Goal: Task Accomplishment & Management: Manage account settings

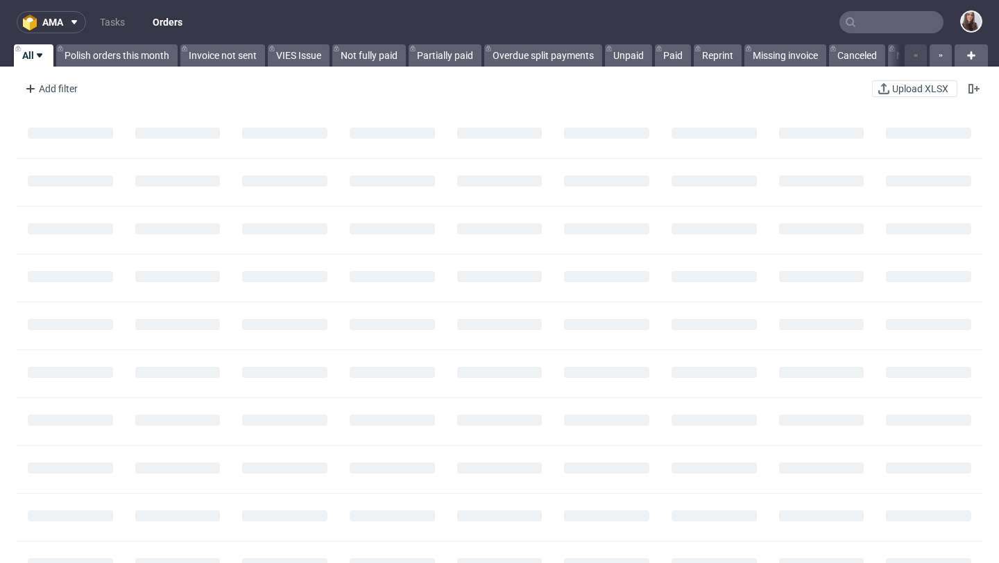
click at [875, 31] on input "text" at bounding box center [891, 22] width 104 height 22
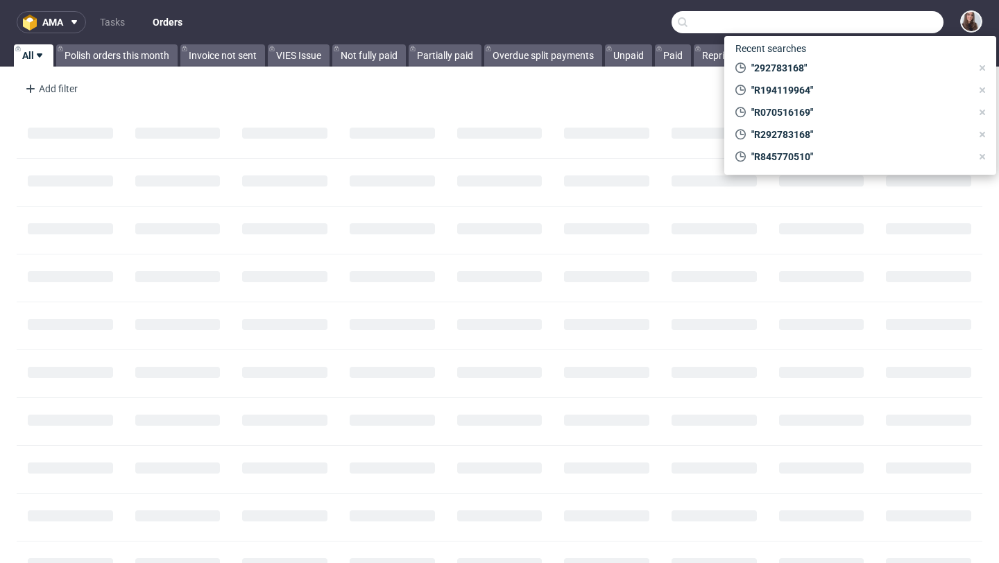
paste input "R897816824"
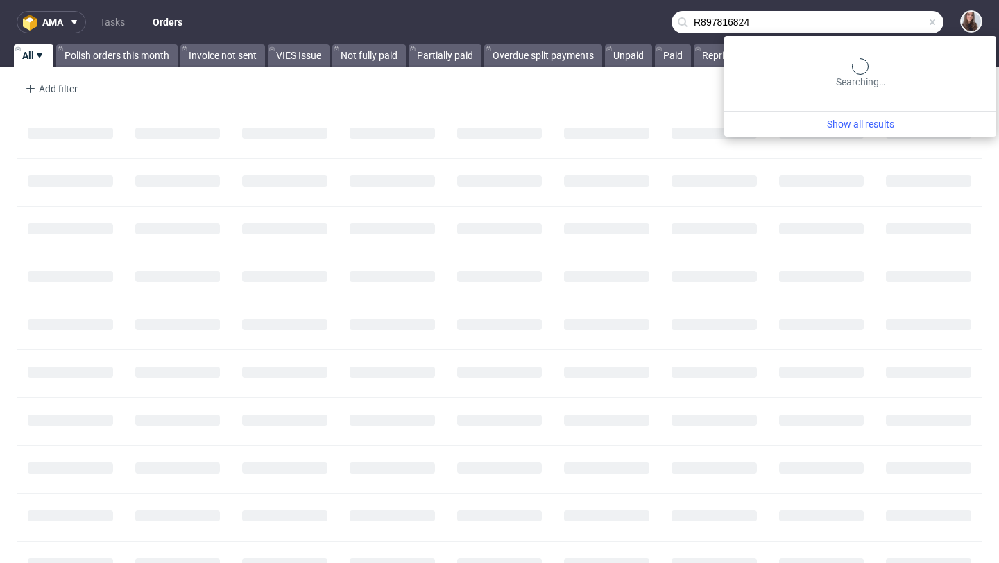
type input "R897816824"
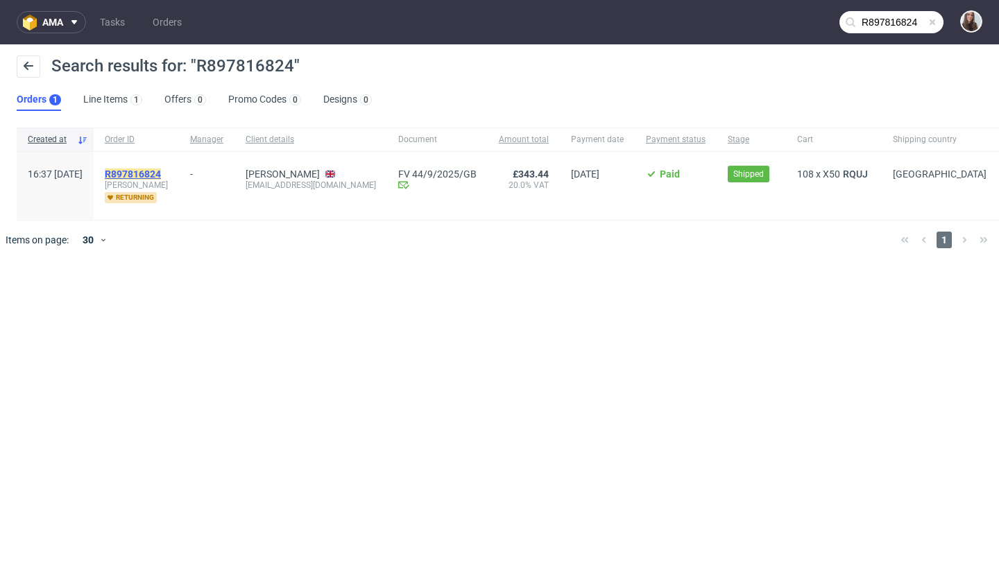
click at [161, 173] on mark "R897816824" at bounding box center [133, 174] width 56 height 11
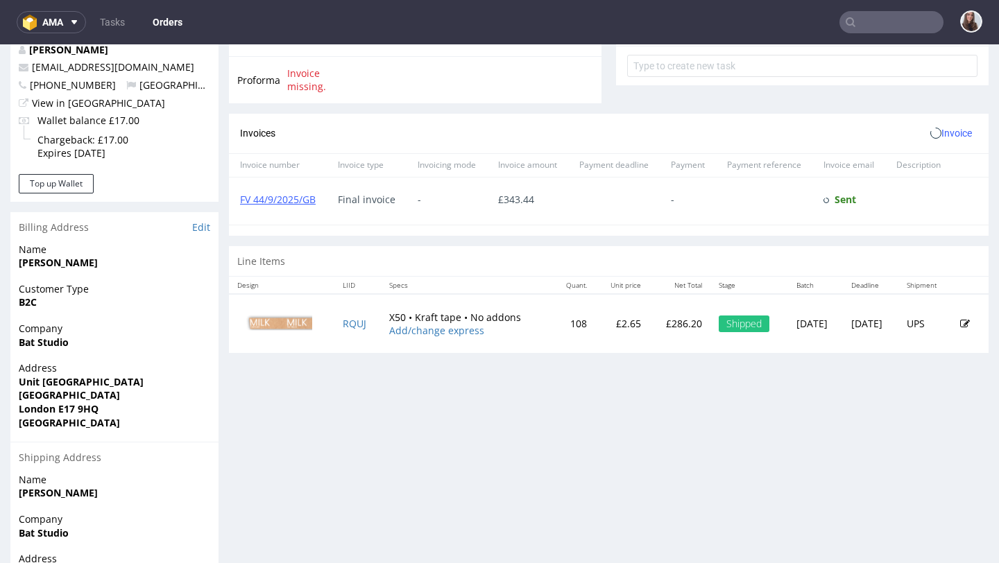
scroll to position [527, 0]
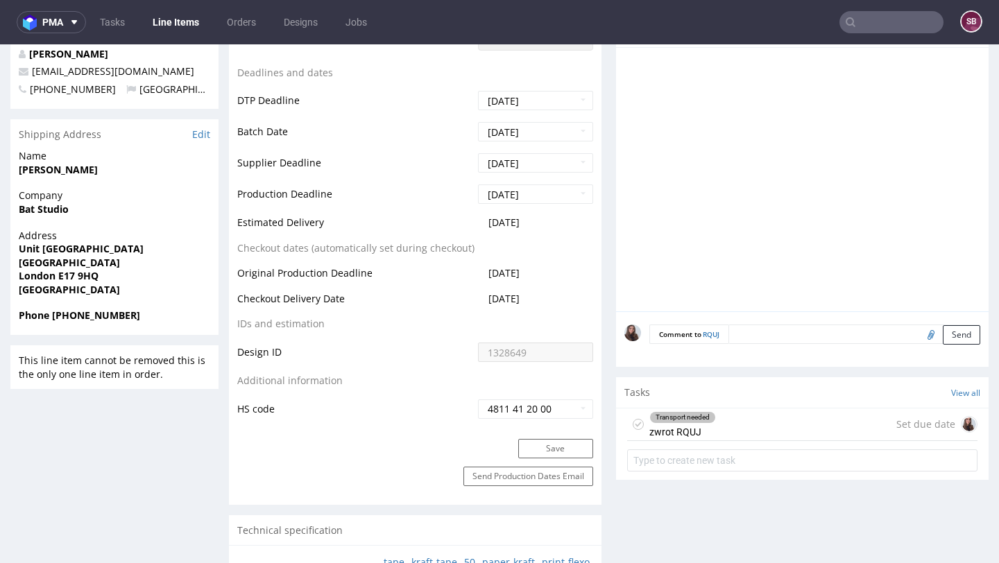
scroll to position [517, 0]
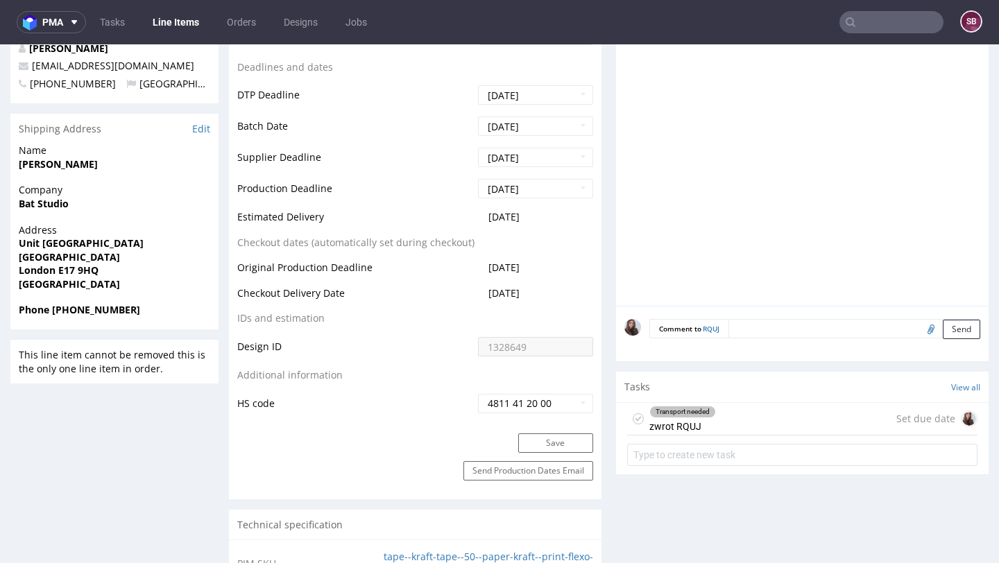
click at [701, 420] on div "Transport needed zwrot RQUJ" at bounding box center [682, 419] width 67 height 32
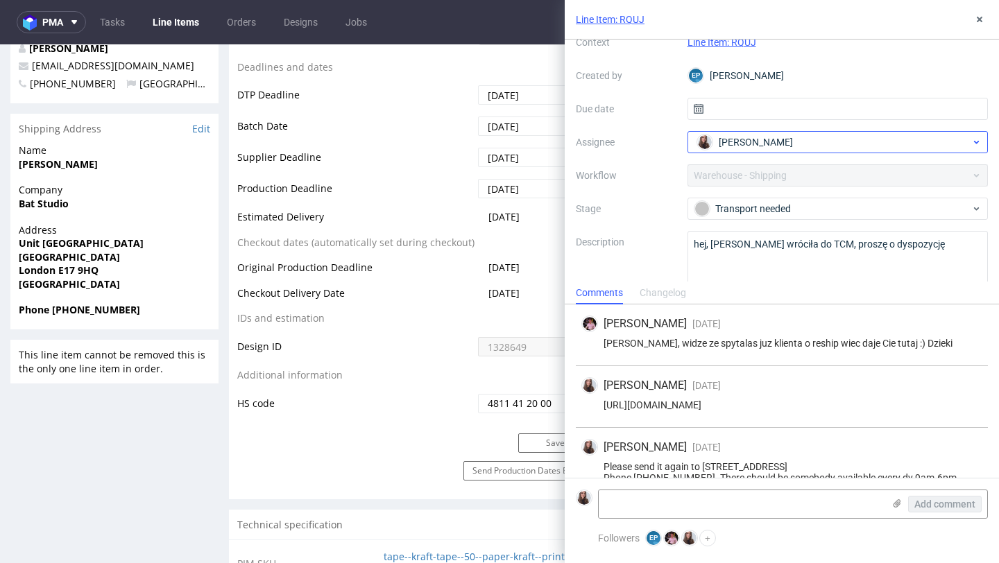
scroll to position [71, 0]
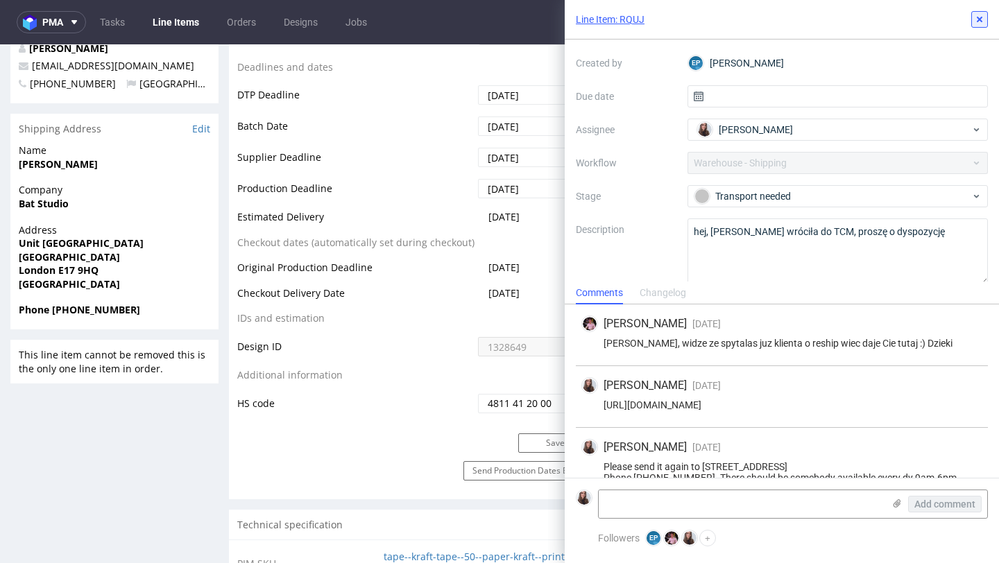
click at [980, 23] on icon at bounding box center [979, 19] width 11 height 11
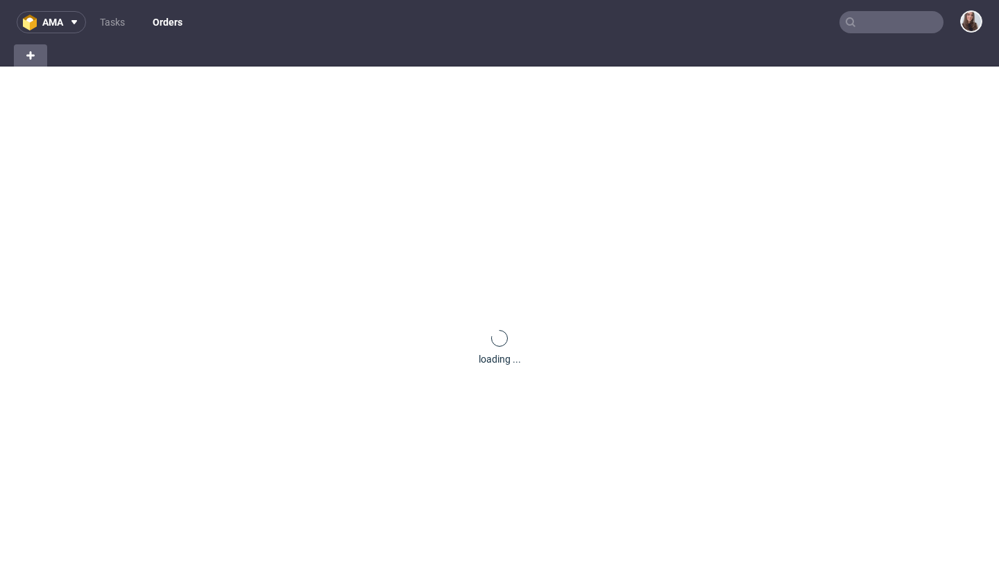
click at [851, 23] on input "text" at bounding box center [891, 22] width 104 height 22
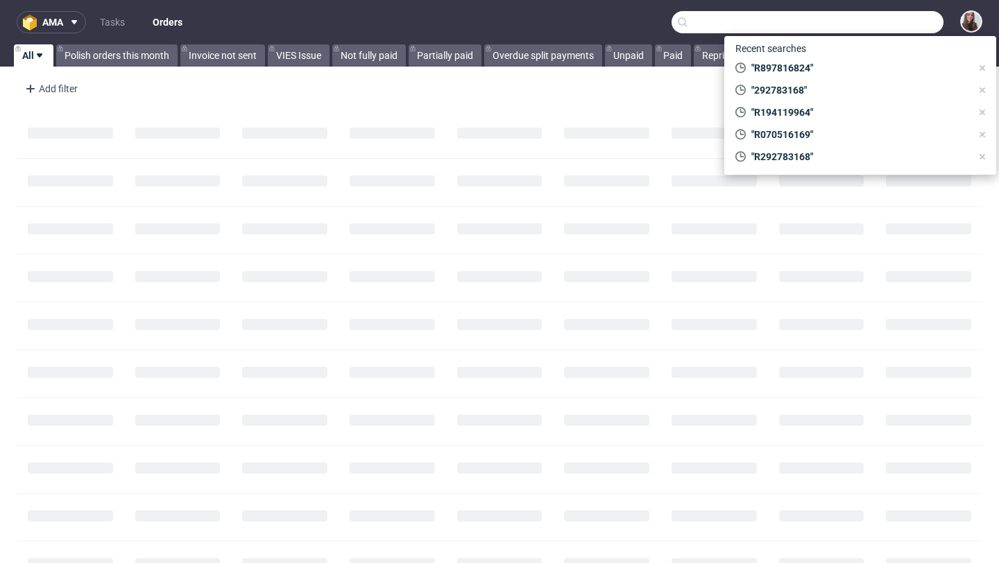
paste input "R070516169"
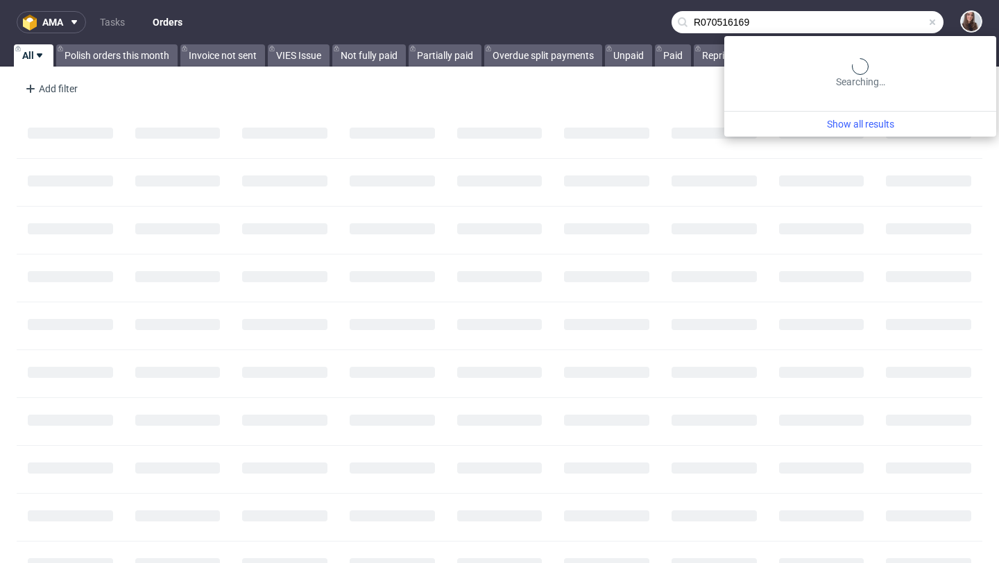
type input "R070516169"
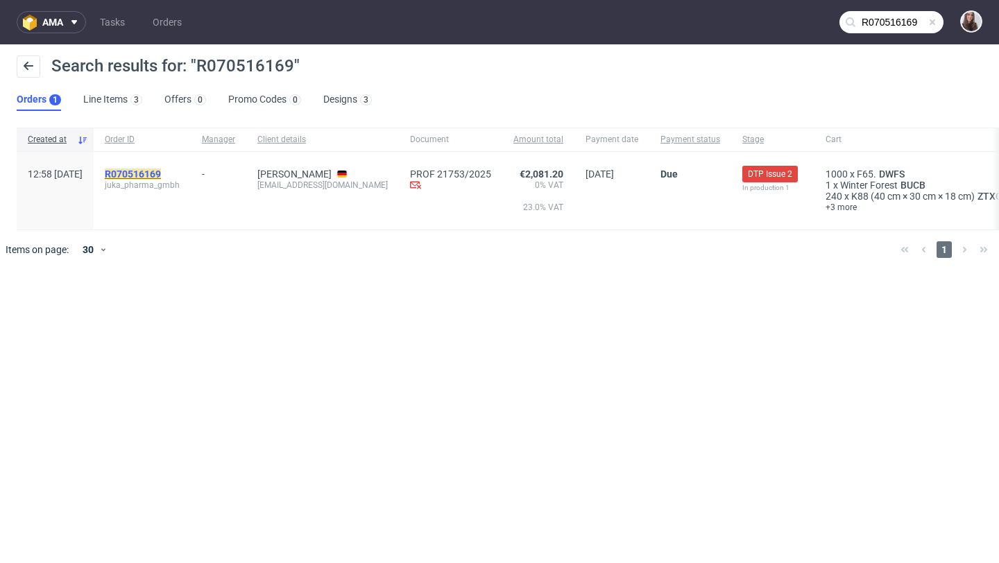
click at [161, 171] on mark "R070516169" at bounding box center [133, 174] width 56 height 11
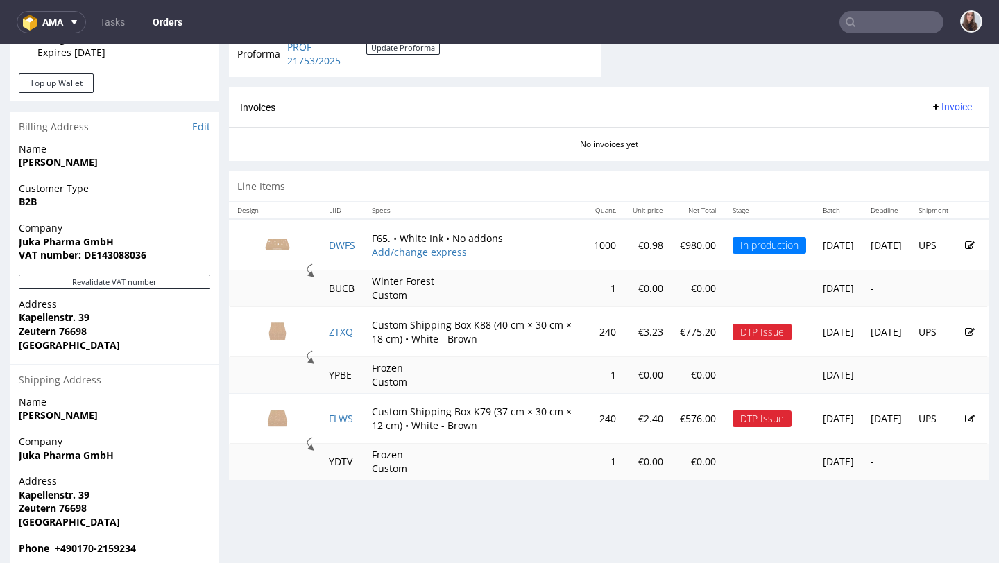
scroll to position [628, 0]
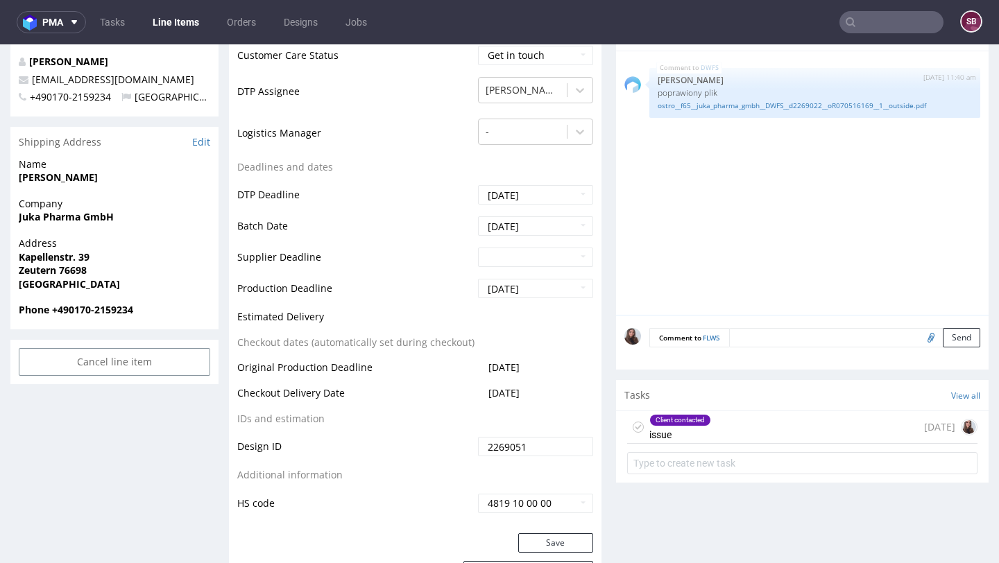
scroll to position [497, 0]
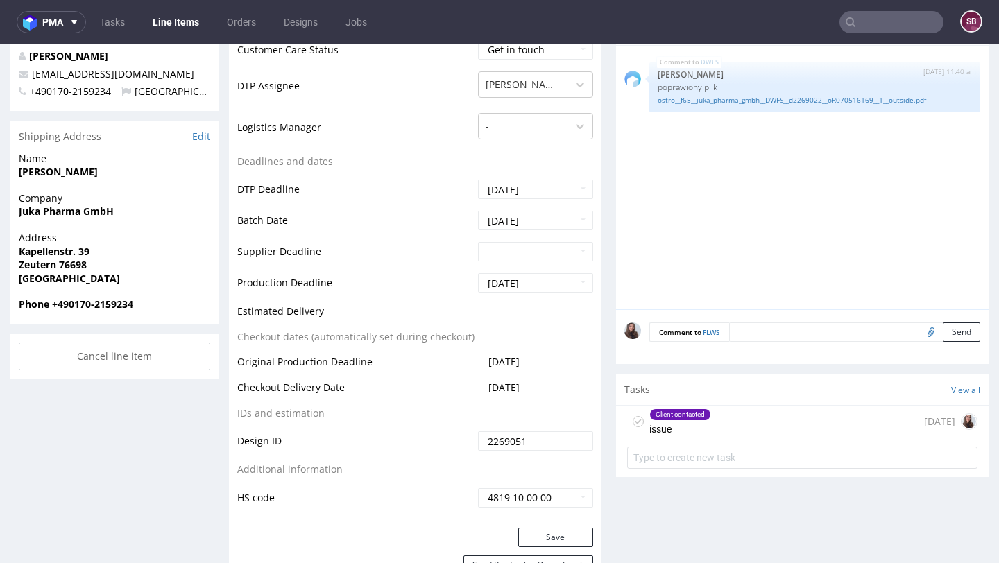
click at [780, 335] on textarea at bounding box center [854, 332] width 251 height 19
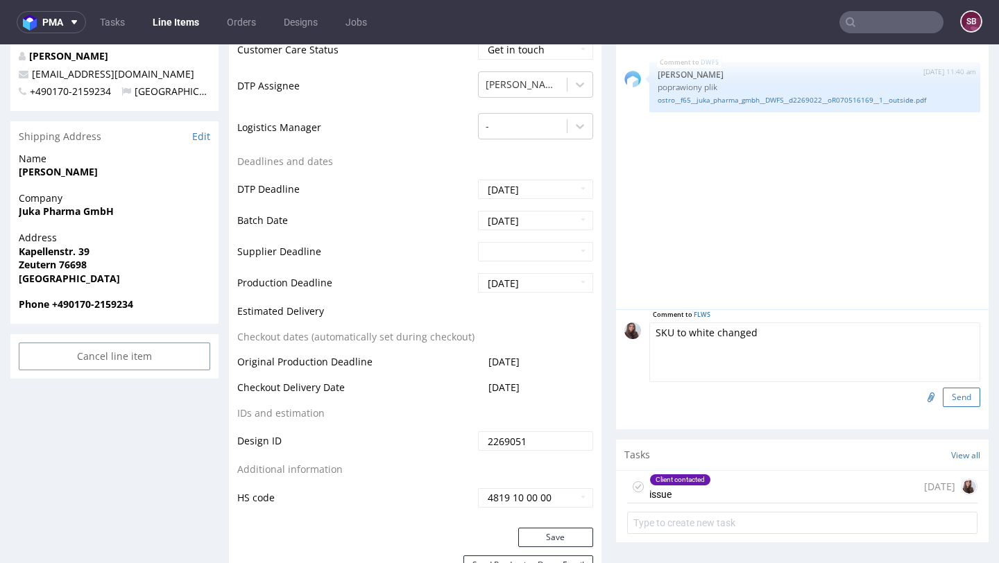
type textarea "SKU to white changed"
click at [951, 401] on button "Send" at bounding box center [961, 397] width 37 height 19
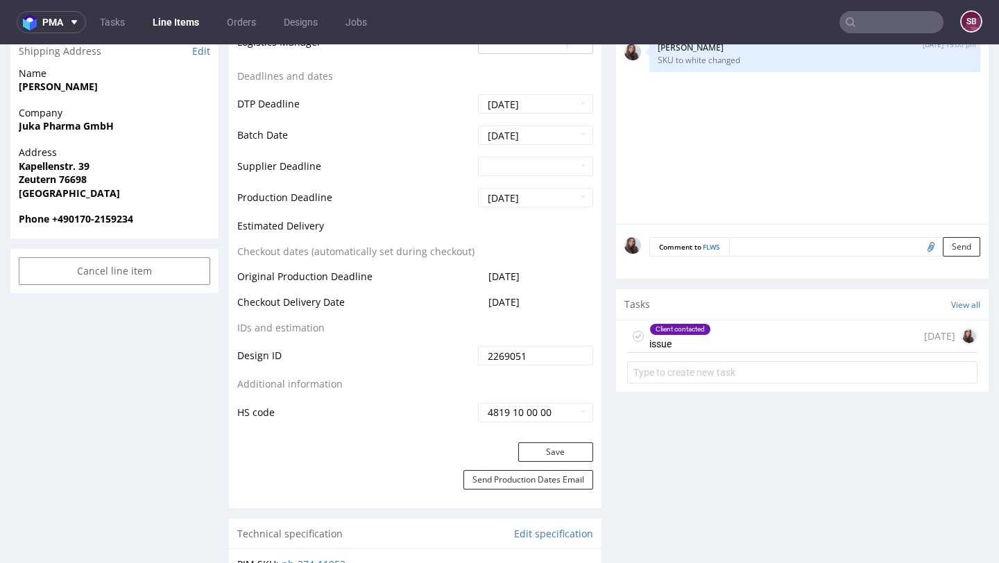
scroll to position [581, 0]
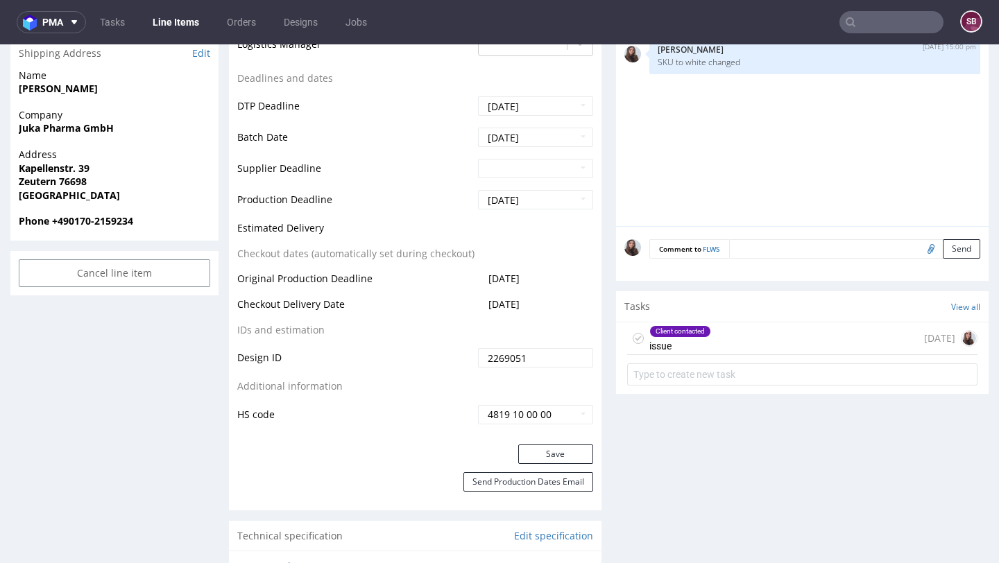
click at [681, 339] on div "Client contacted issue" at bounding box center [680, 339] width 62 height 32
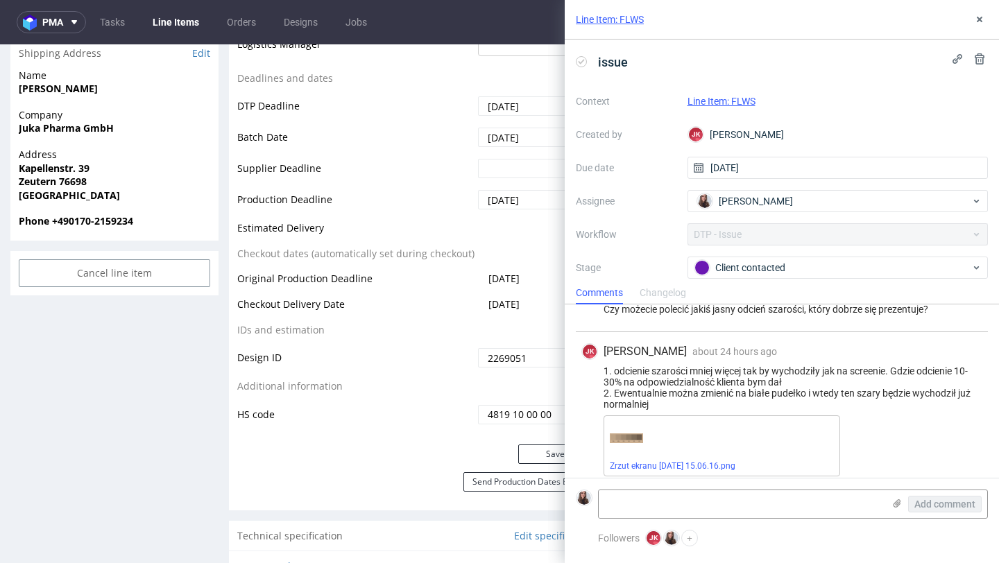
scroll to position [291, 0]
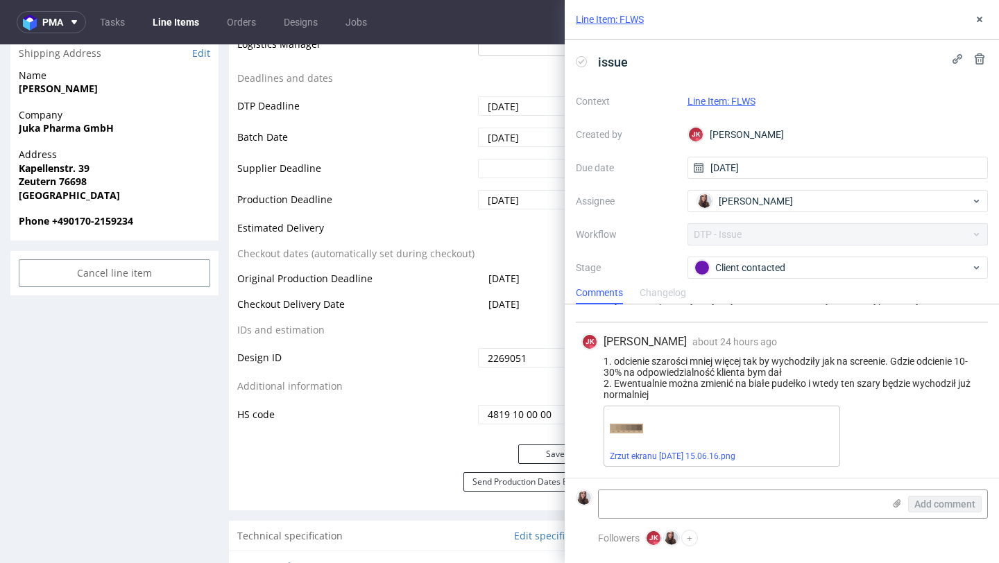
click at [653, 487] on form "Add comment" at bounding box center [782, 504] width 434 height 52
click at [650, 504] on textarea at bounding box center [741, 504] width 284 height 28
type textarea "Zmieniłam sku na biale pudelko"
click at [928, 503] on span "Add comment" at bounding box center [944, 504] width 61 height 10
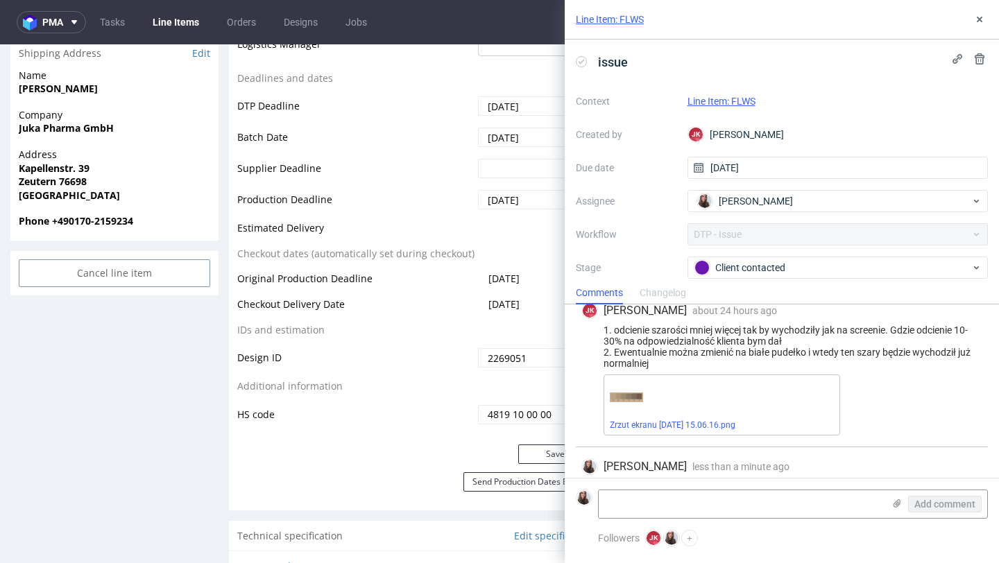
scroll to position [352, 0]
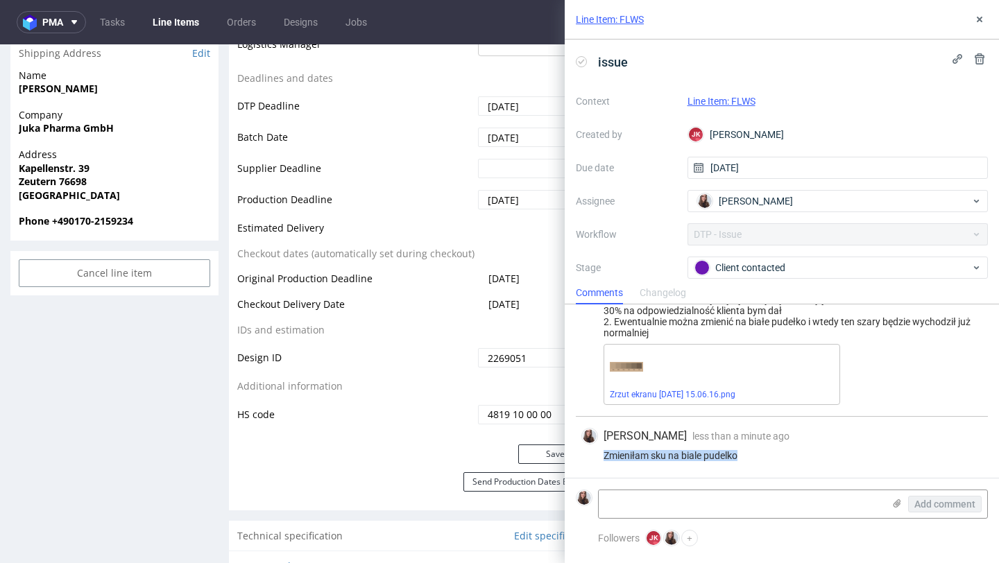
drag, startPoint x: 762, startPoint y: 458, endPoint x: 600, endPoint y: 453, distance: 162.4
click at [600, 453] on div "Zmieniłam sku na biale pudelko" at bounding box center [781, 455] width 401 height 11
click at [718, 512] on textarea at bounding box center [741, 504] width 284 height 28
paste textarea "W takim razie chętnie weźmiemy białe kartony z 40% szarości. Prosimy o krótkie …"
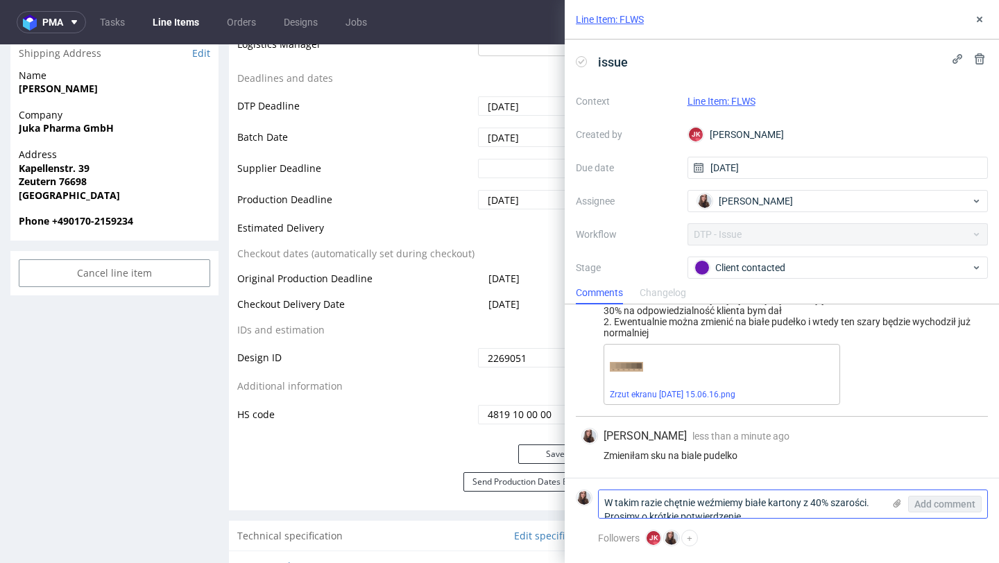
scroll to position [0, 0]
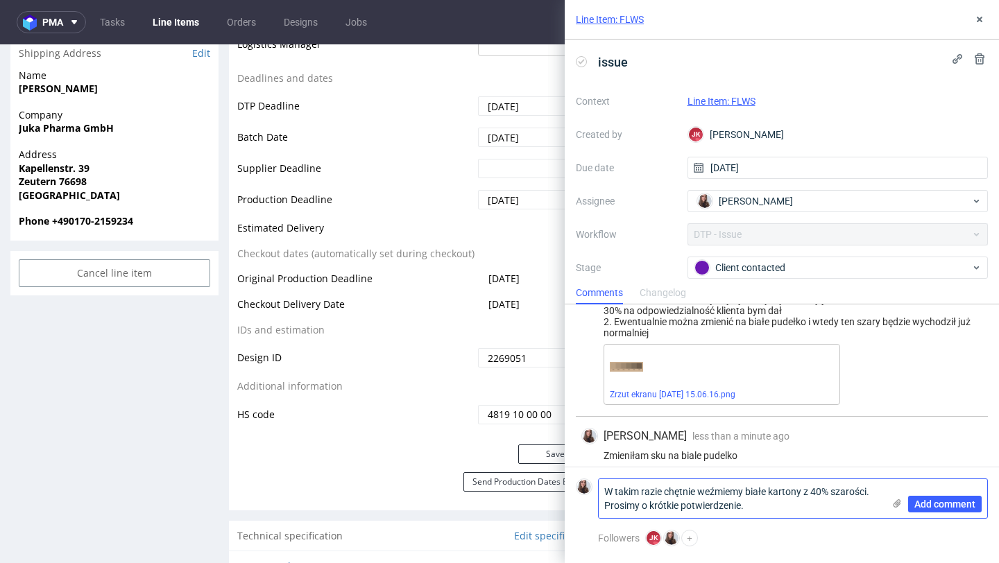
drag, startPoint x: 784, startPoint y: 504, endPoint x: 604, endPoint y: 503, distance: 180.4
click at [604, 503] on textarea "W takim razie chętnie weźmiemy białe kartony z 40% szarości. Prosimy o krótkie …" at bounding box center [741, 498] width 284 height 39
click at [606, 503] on textarea "W takim razie chętnie weźmiemy białe kartony z 40% szarości." at bounding box center [741, 504] width 284 height 28
drag, startPoint x: 663, startPoint y: 508, endPoint x: 581, endPoint y: 488, distance: 84.1
click at [581, 488] on div "Klientka: W takim razie chętnie weźmiemy białe kartony z 40% szarości. Add comm…" at bounding box center [782, 499] width 412 height 40
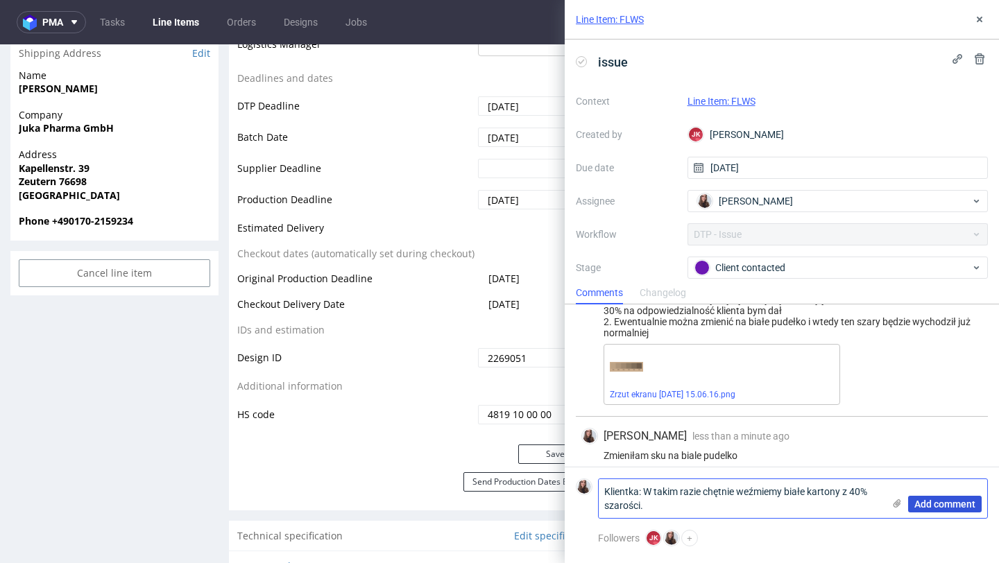
type textarea "Klientka: W takim razie chętnie weźmiemy białe kartony z 40% szarości."
click at [959, 506] on span "Add comment" at bounding box center [944, 504] width 61 height 10
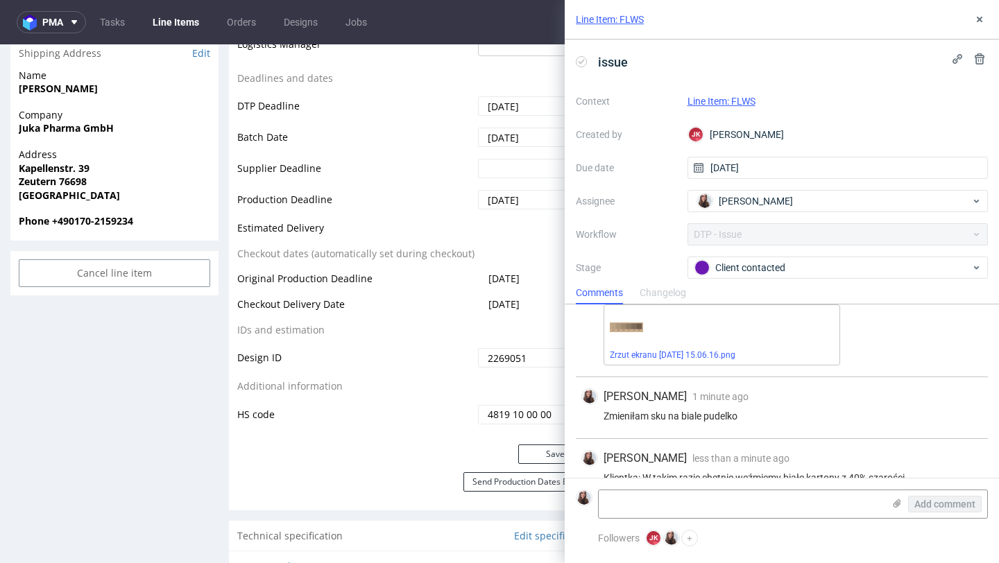
scroll to position [414, 0]
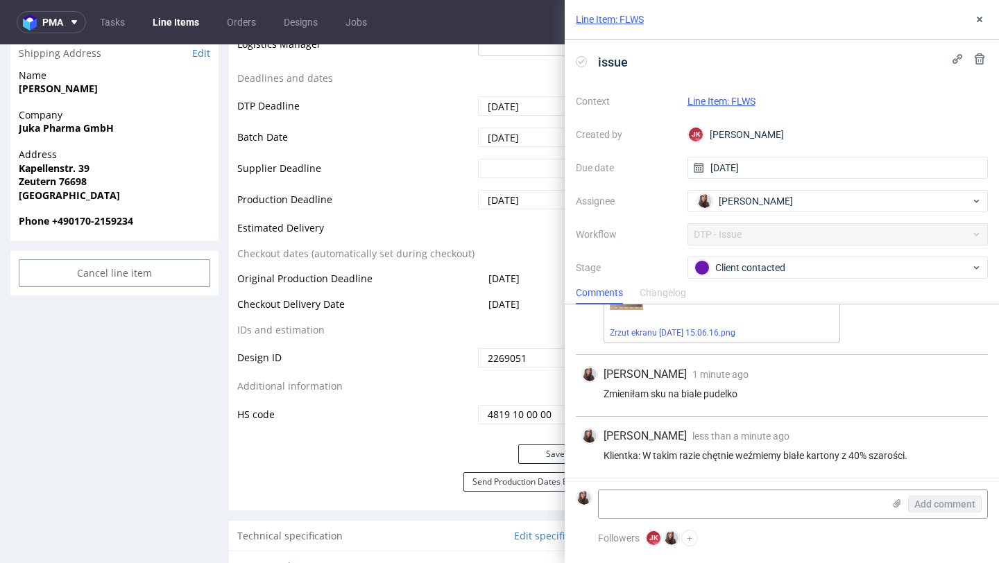
click at [719, 102] on link "Line Item: FLWS" at bounding box center [721, 101] width 68 height 11
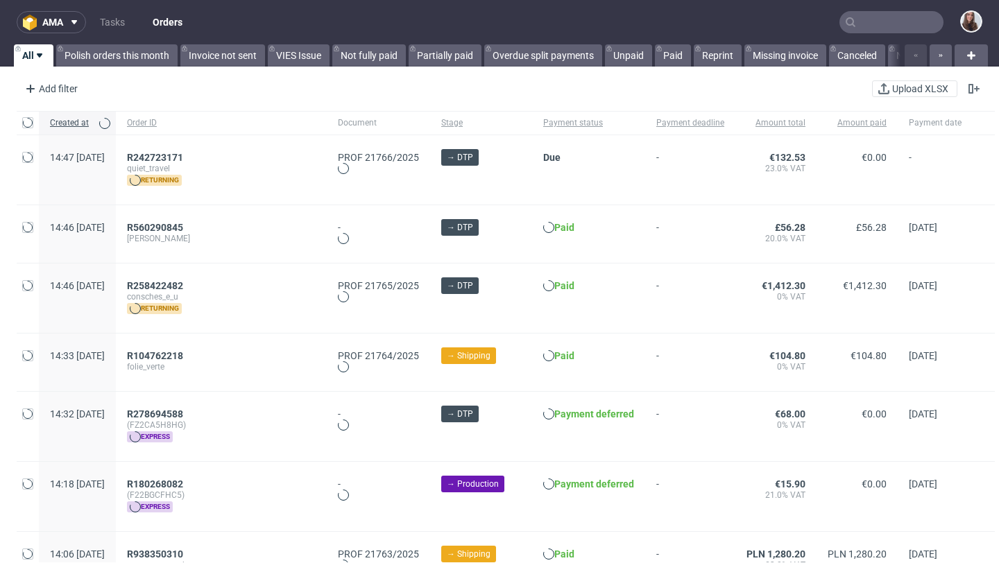
click at [869, 22] on input "text" at bounding box center [891, 22] width 104 height 22
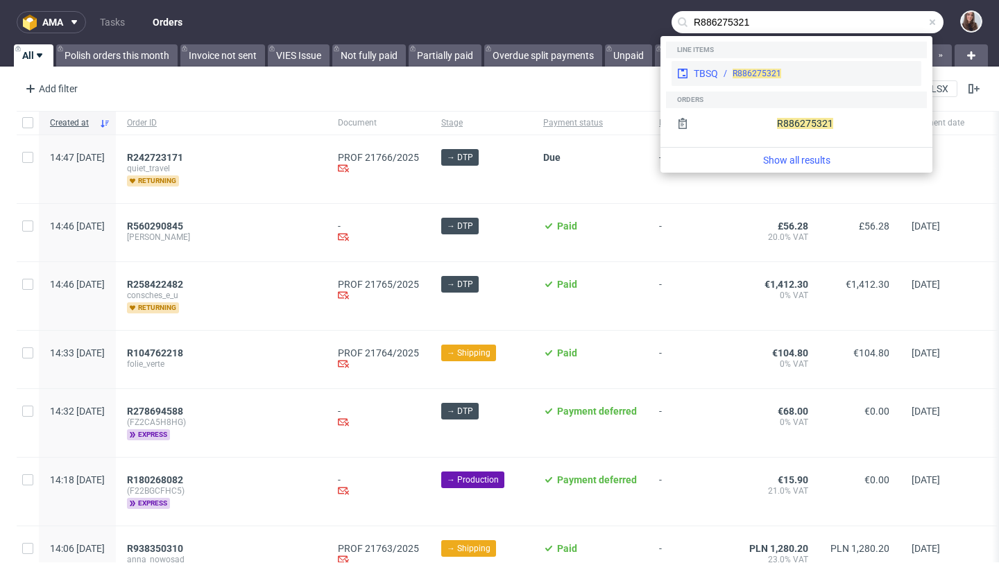
type input "R886275321"
click at [738, 69] on span "R886275321" at bounding box center [757, 74] width 49 height 10
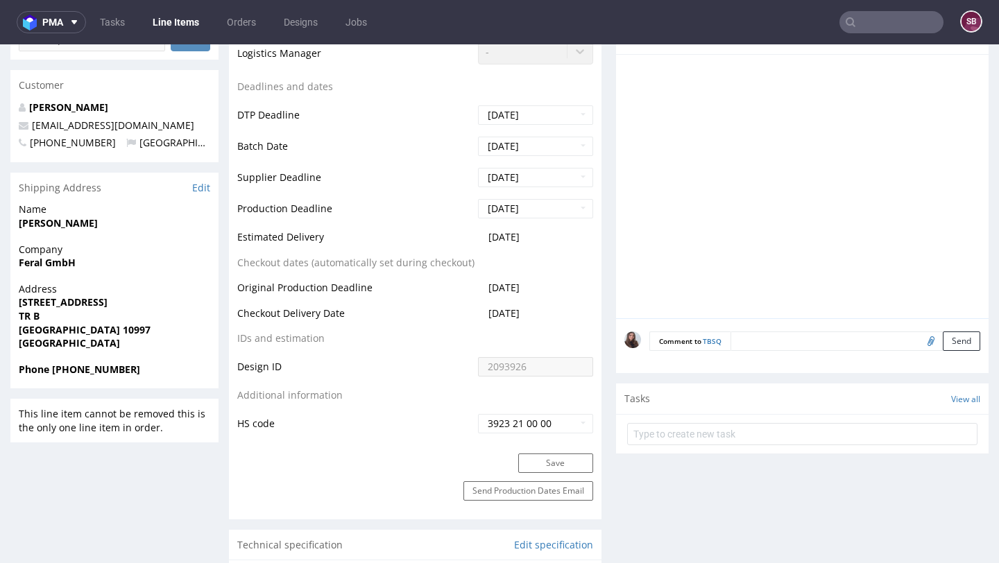
scroll to position [574, 0]
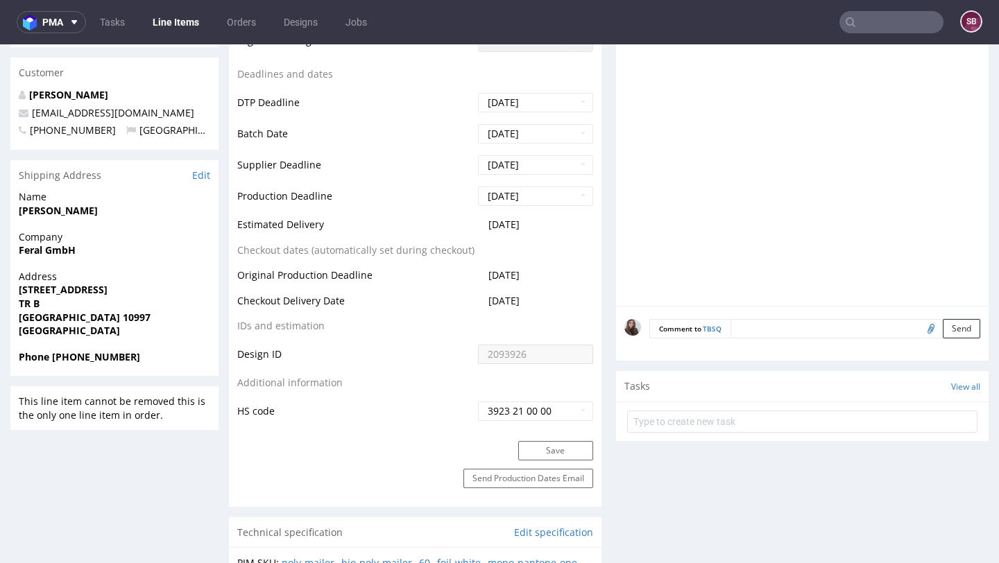
drag, startPoint x: 540, startPoint y: 225, endPoint x: 483, endPoint y: 221, distance: 57.7
click at [483, 221] on td "2025-10-16" at bounding box center [533, 229] width 119 height 26
click at [458, 220] on td "Estimated Delivery" at bounding box center [355, 229] width 237 height 26
drag, startPoint x: 547, startPoint y: 227, endPoint x: 466, endPoint y: 226, distance: 80.5
click at [466, 226] on tr "Estimated Delivery 2025-10-16" at bounding box center [415, 229] width 356 height 26
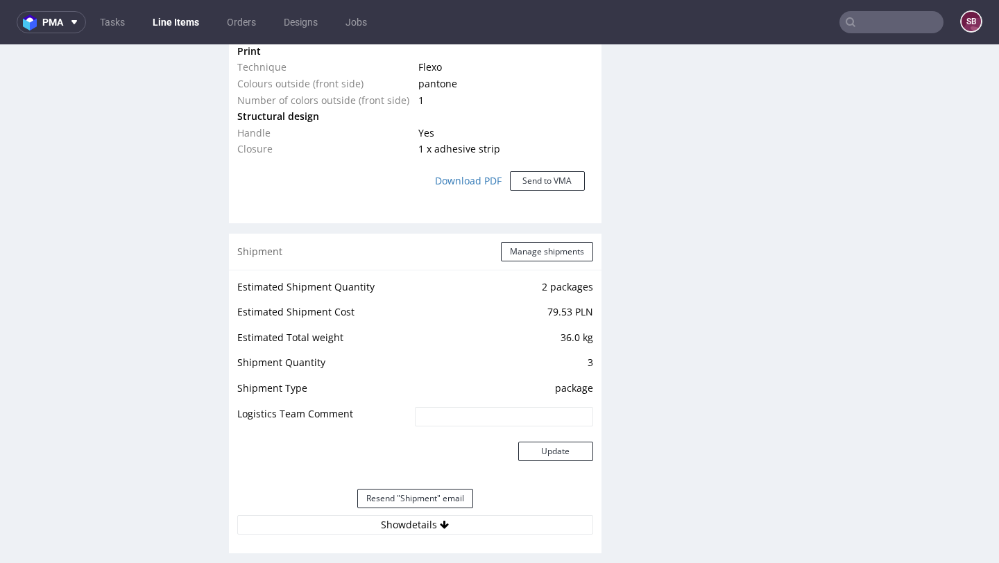
scroll to position [1320, 0]
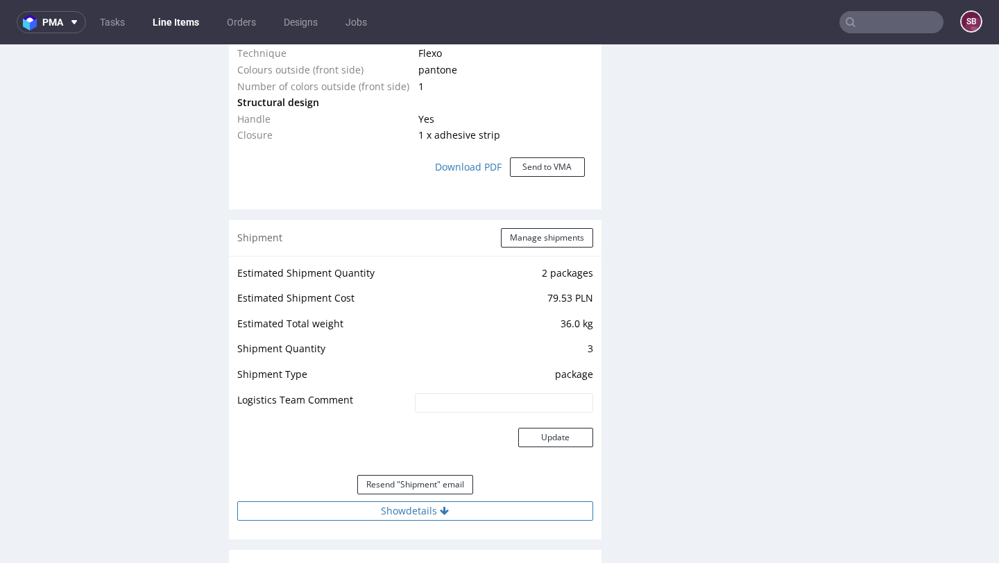
click at [403, 515] on button "Show details" at bounding box center [415, 511] width 356 height 19
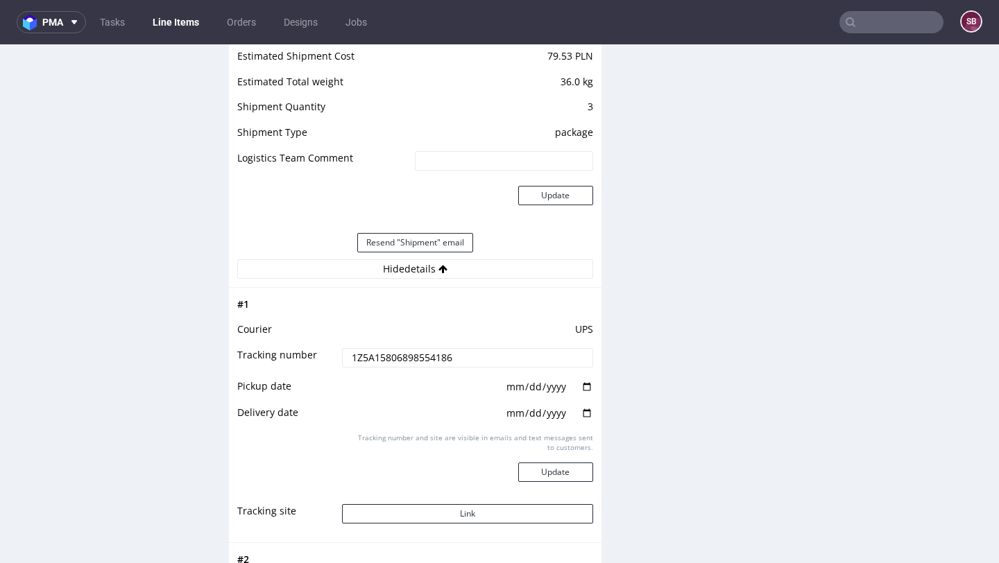
scroll to position [1566, 0]
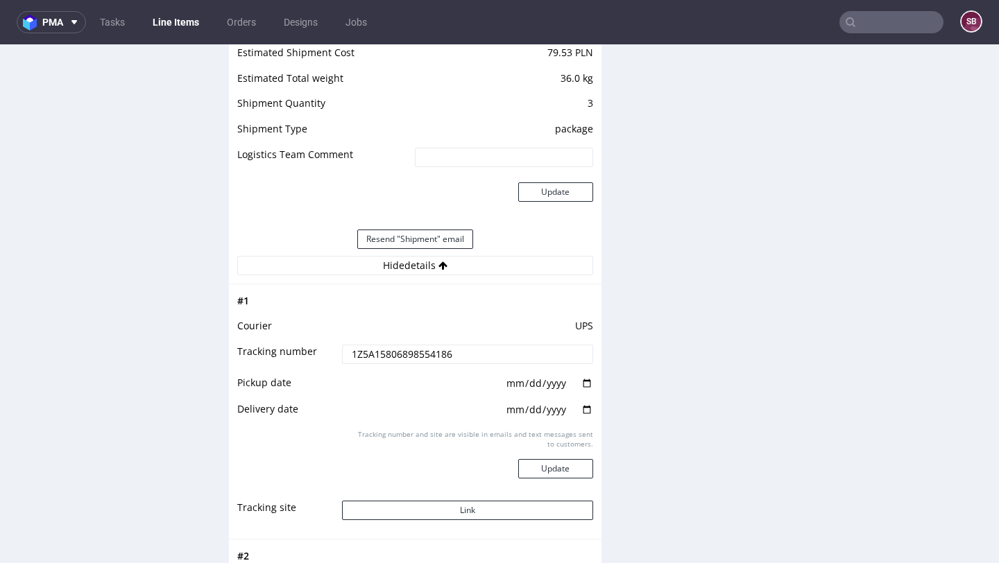
drag, startPoint x: 468, startPoint y: 357, endPoint x: 334, endPoint y: 355, distance: 134.6
click at [339, 355] on td "1Z5A15806898554186" at bounding box center [466, 358] width 254 height 31
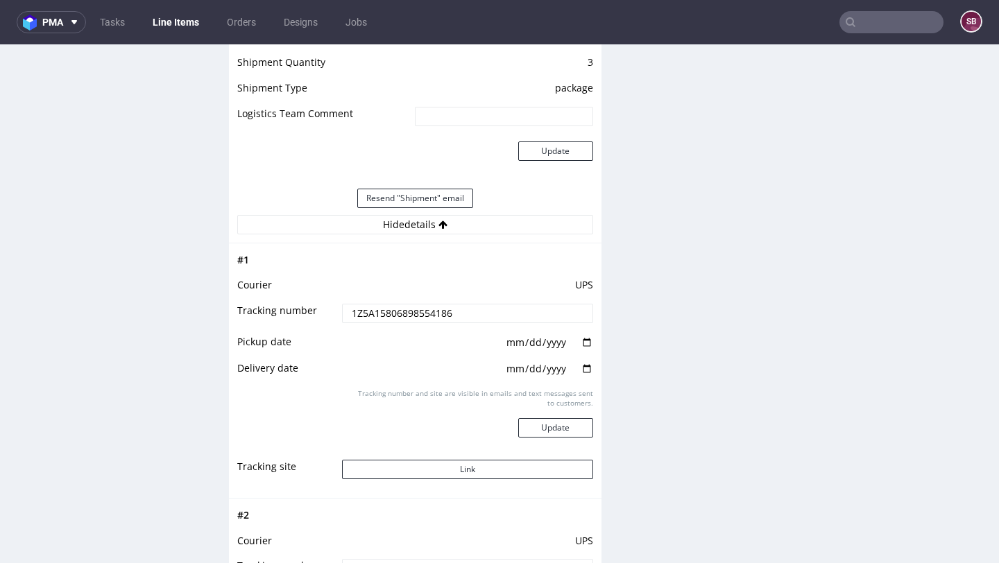
scroll to position [1618, 0]
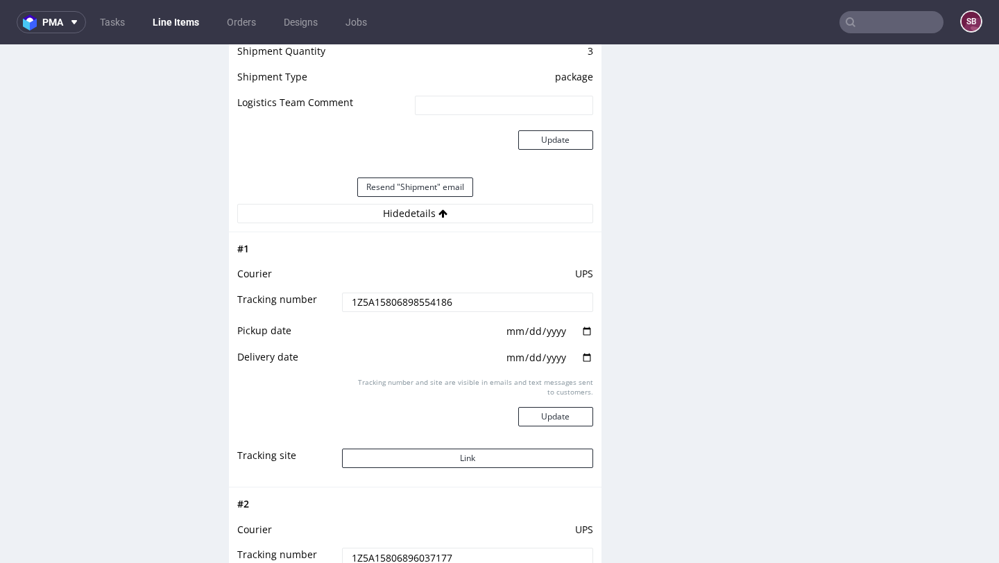
click at [476, 298] on input "1Z5A15806898554186" at bounding box center [467, 302] width 250 height 19
click at [397, 253] on td at bounding box center [466, 254] width 254 height 26
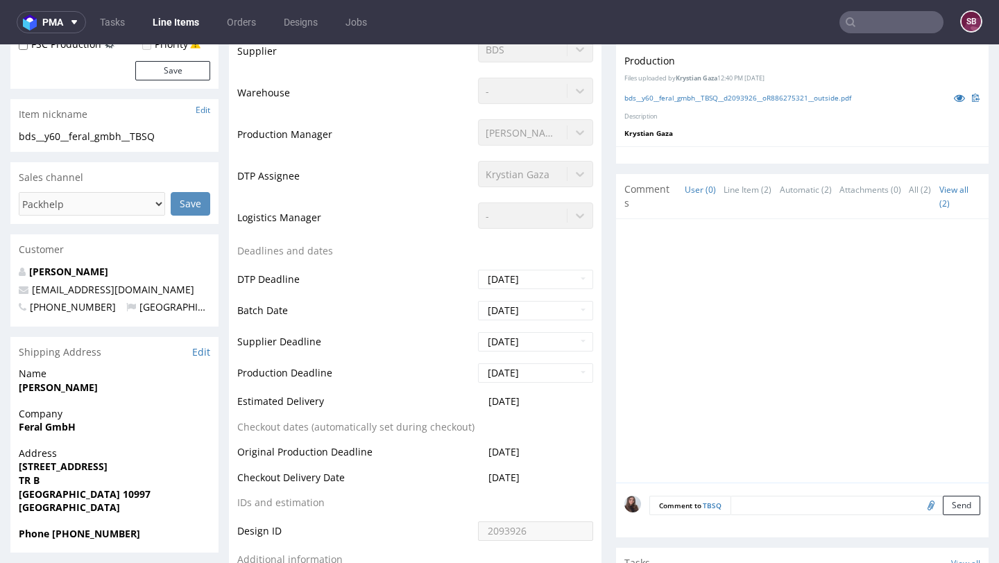
scroll to position [0, 0]
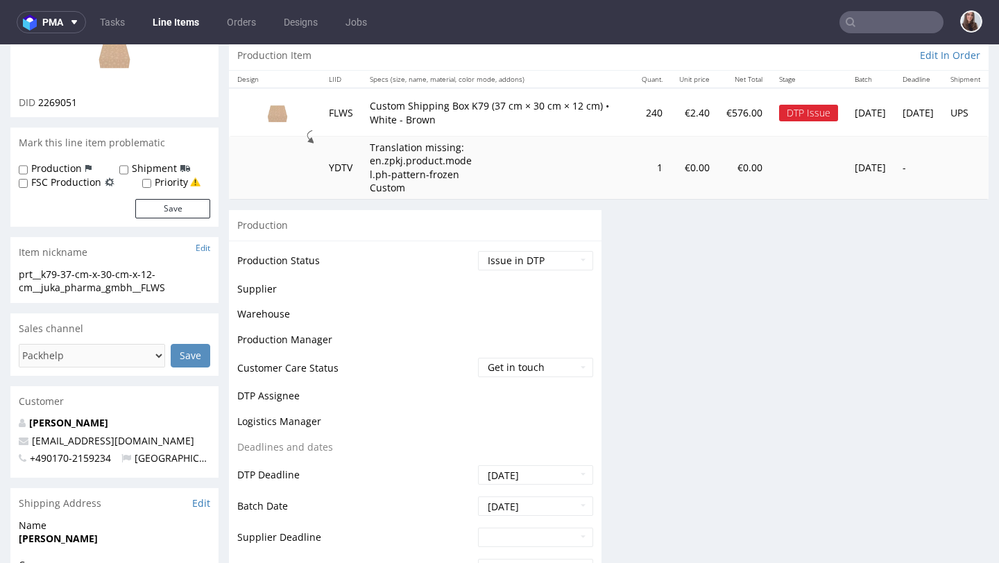
scroll to position [147, 0]
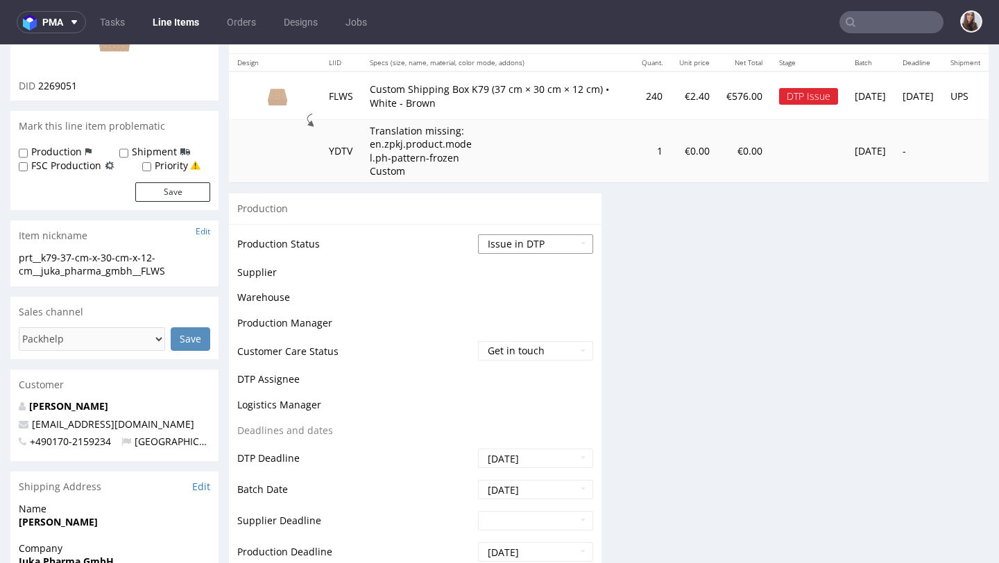
click at [522, 243] on select "Waiting for Artwork Waiting for Diecut Waiting for Mockup Waiting for DTP Waiti…" at bounding box center [535, 243] width 115 height 19
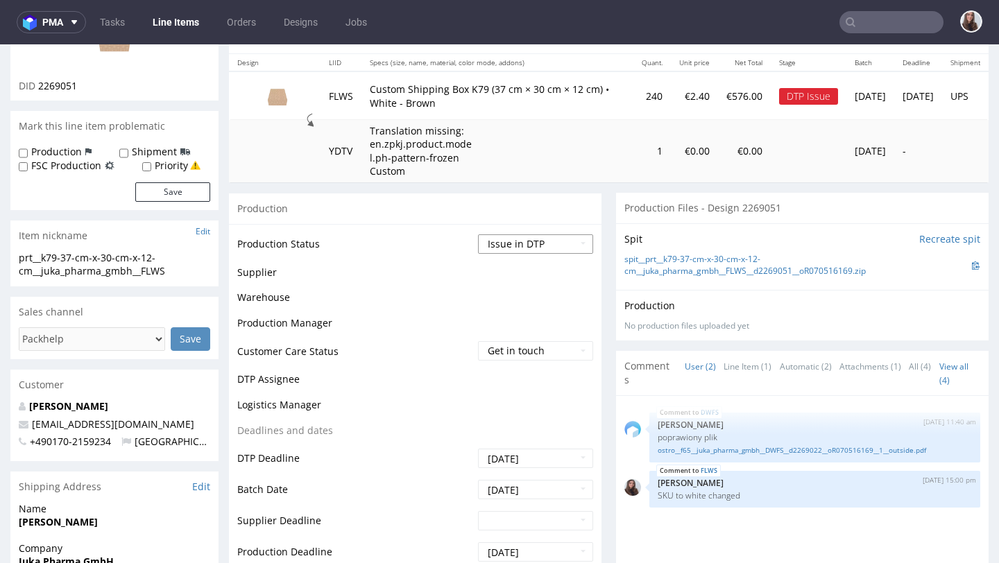
select select "back_for_dtp"
click at [478, 234] on select "Waiting for Artwork Waiting for Diecut Waiting for Mockup Waiting for DTP Waiti…" at bounding box center [535, 243] width 115 height 19
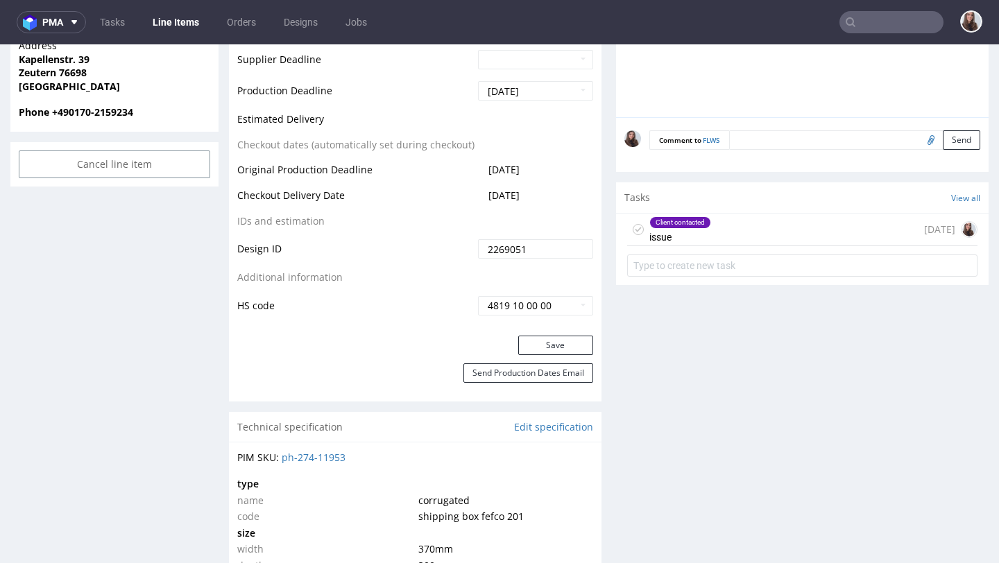
scroll to position [717, 0]
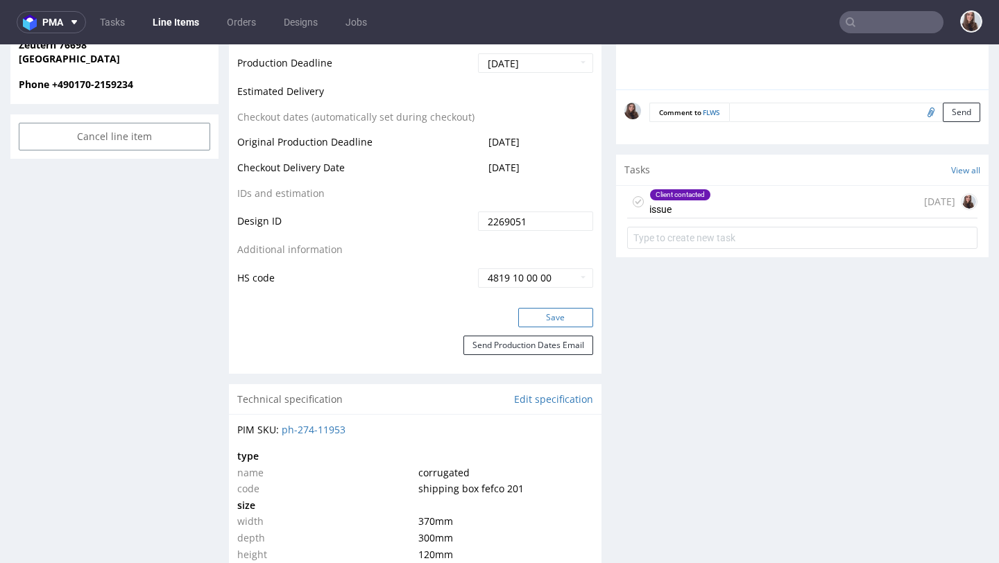
click at [544, 316] on button "Save" at bounding box center [555, 317] width 75 height 19
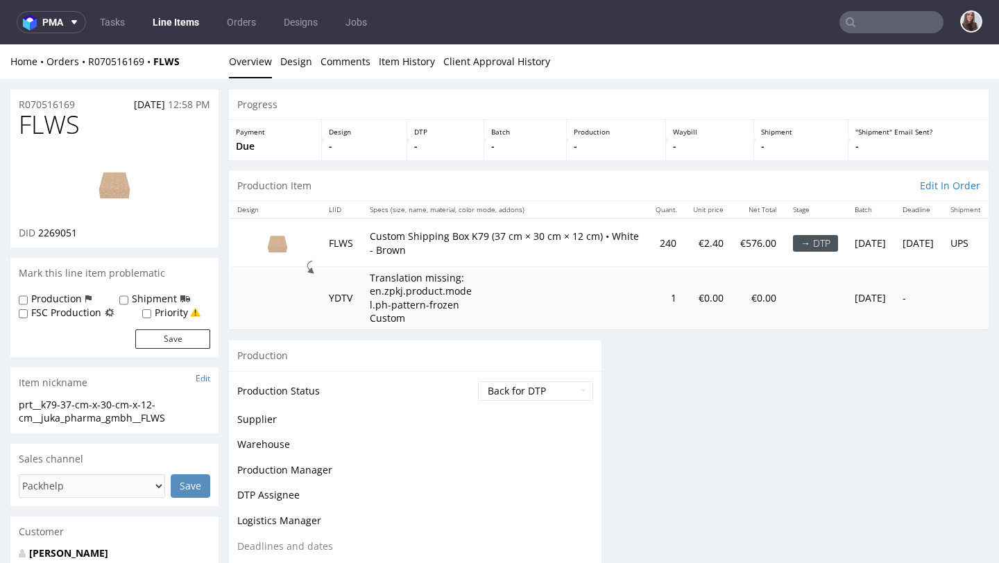
scroll to position [0, 0]
click at [60, 105] on div "R070516169 [DATE] 12:58 PM FLWS DID 2269051 Mark this line item problematic Pro…" at bounding box center [114, 529] width 208 height 880
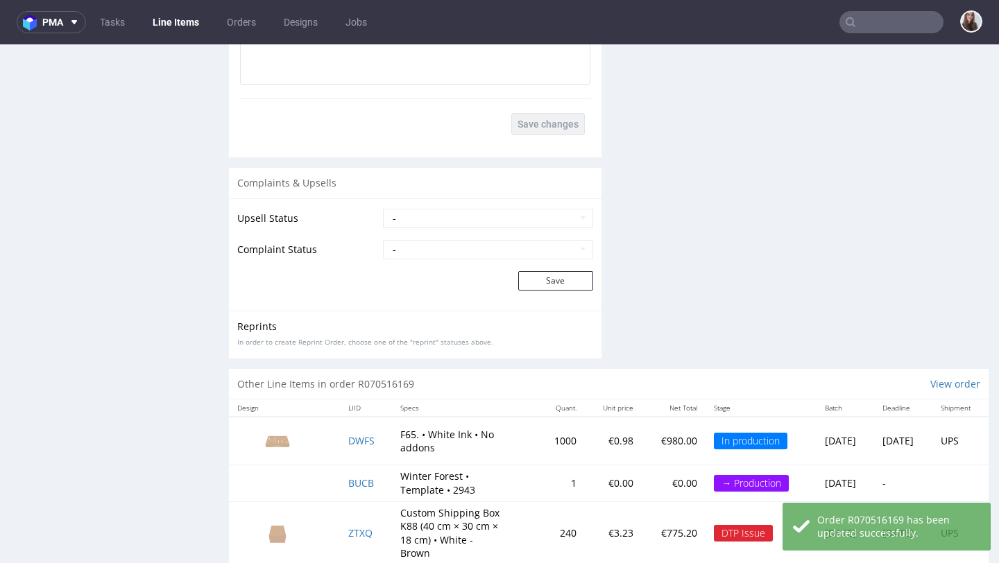
scroll to position [2234, 0]
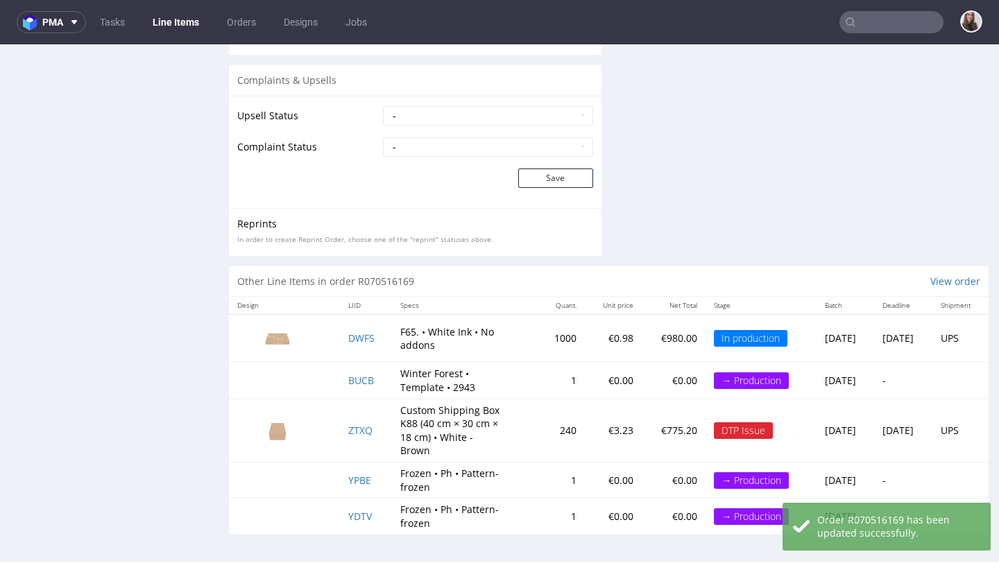
click at [354, 434] on td "ZTXQ" at bounding box center [366, 430] width 52 height 63
click at [351, 426] on span "ZTXQ" at bounding box center [360, 430] width 24 height 13
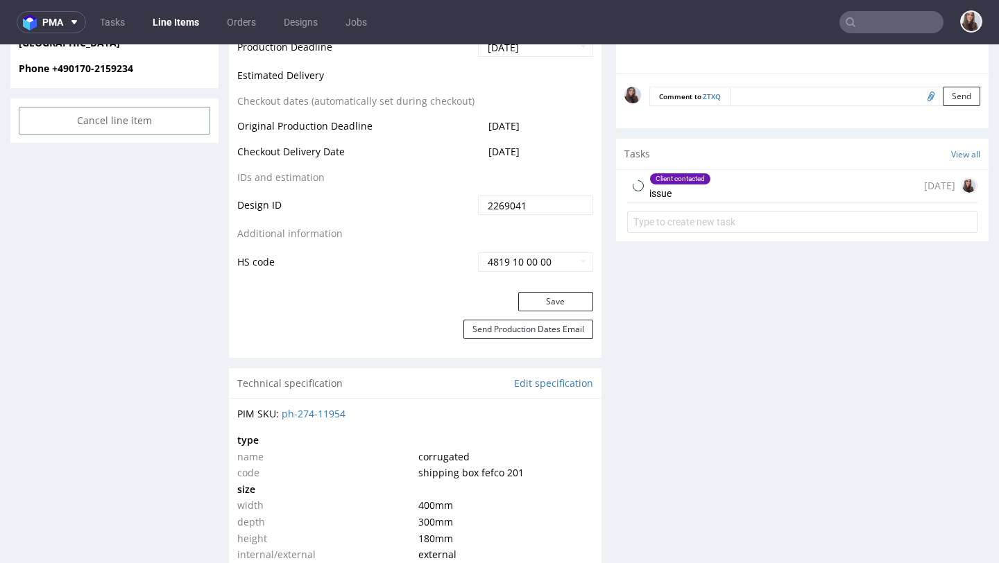
scroll to position [746, 0]
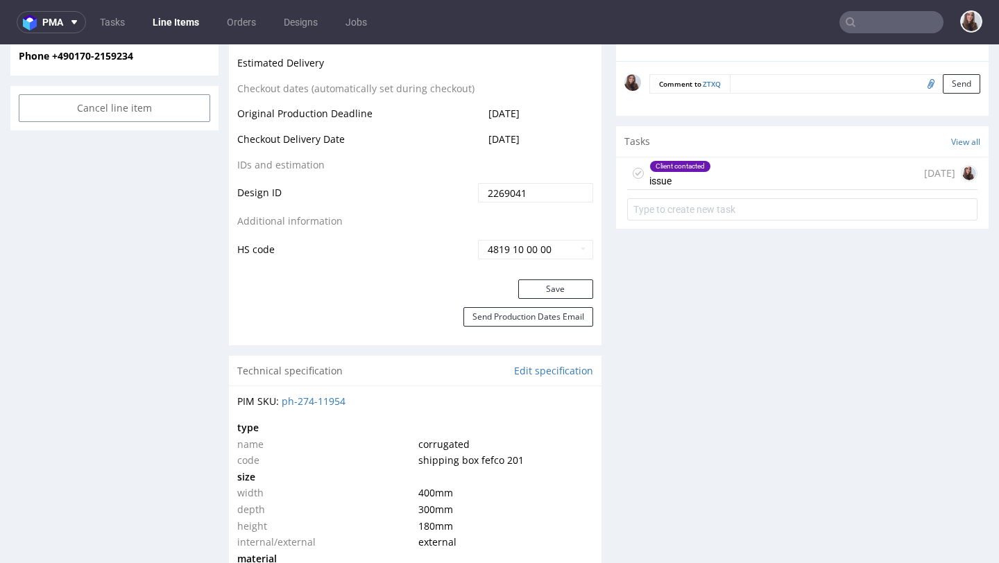
click at [715, 191] on div "Client contacted issue 3 days ago" at bounding box center [802, 191] width 373 height 69
click at [705, 178] on div "Client contacted issue" at bounding box center [680, 173] width 62 height 32
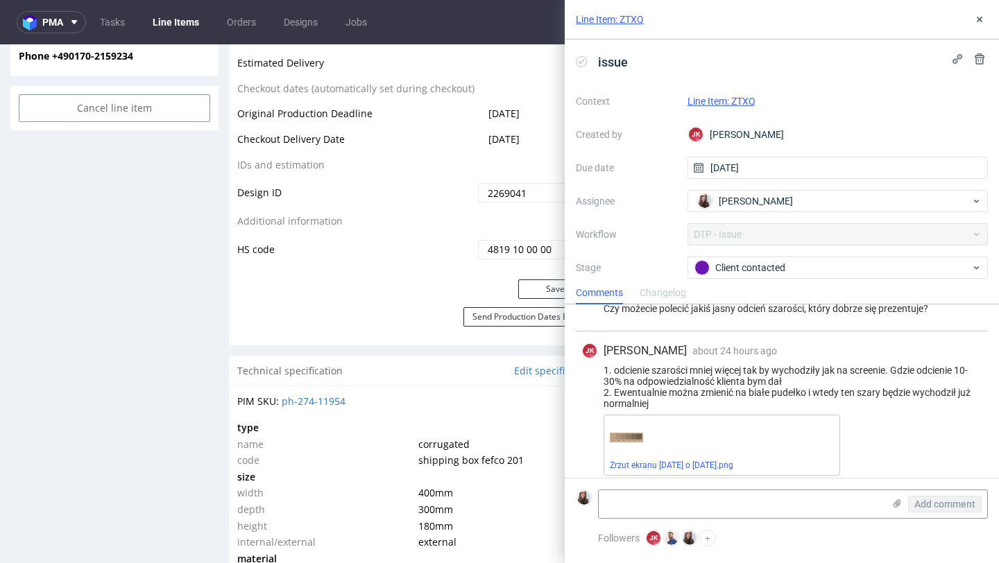
scroll to position [291, 0]
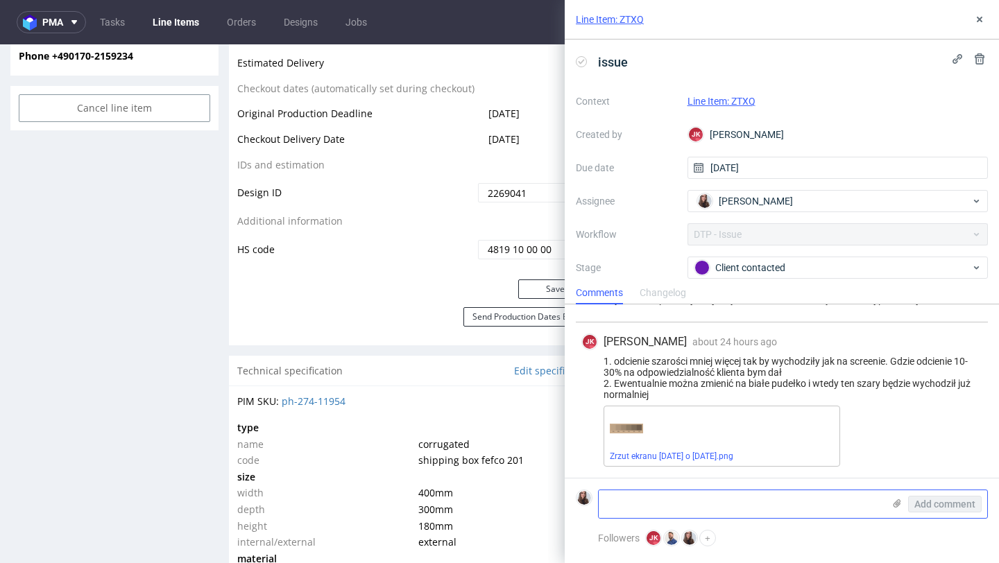
click at [671, 493] on textarea at bounding box center [741, 504] width 284 height 28
paste textarea "Klientka: W takim razie chętnie weźmiemy białe kartony z 40% szarości."
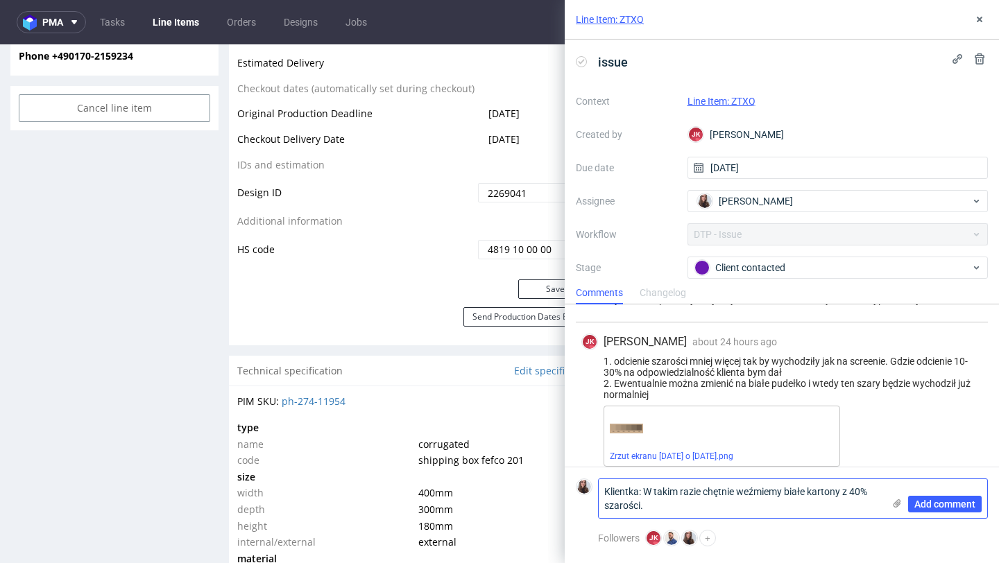
scroll to position [0, 0]
type textarea "Klientka: W takim razie chętnie weźmiemy białe kartony z 40% szarości. SKU zmie…"
click at [923, 501] on span "Add comment" at bounding box center [944, 504] width 61 height 10
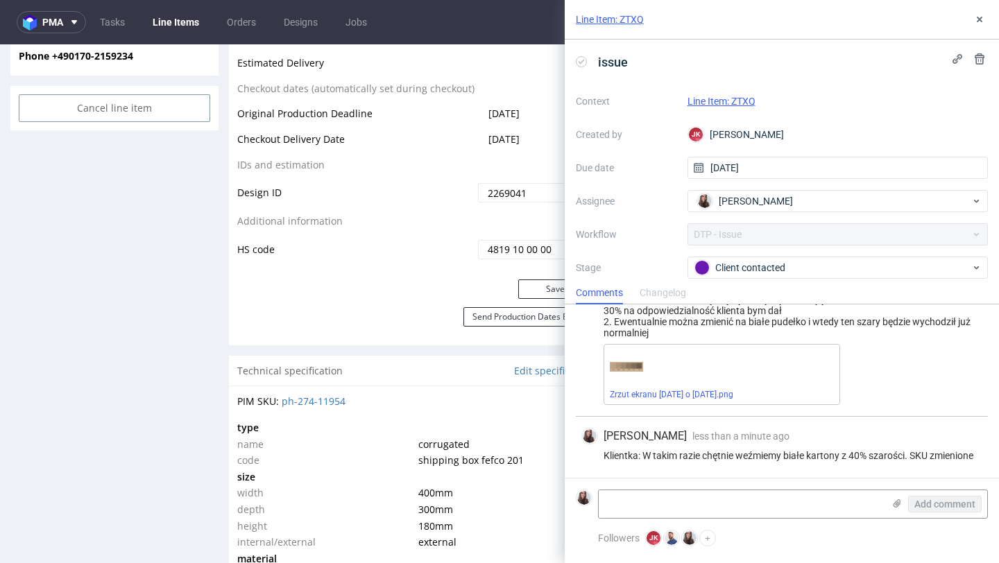
scroll to position [86, 0]
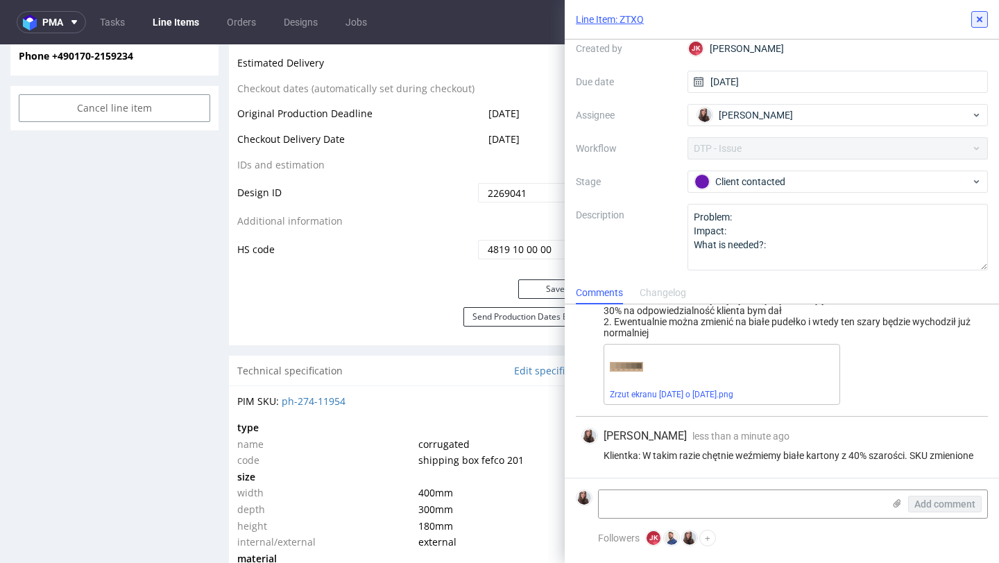
click at [981, 17] on use at bounding box center [980, 20] width 6 height 6
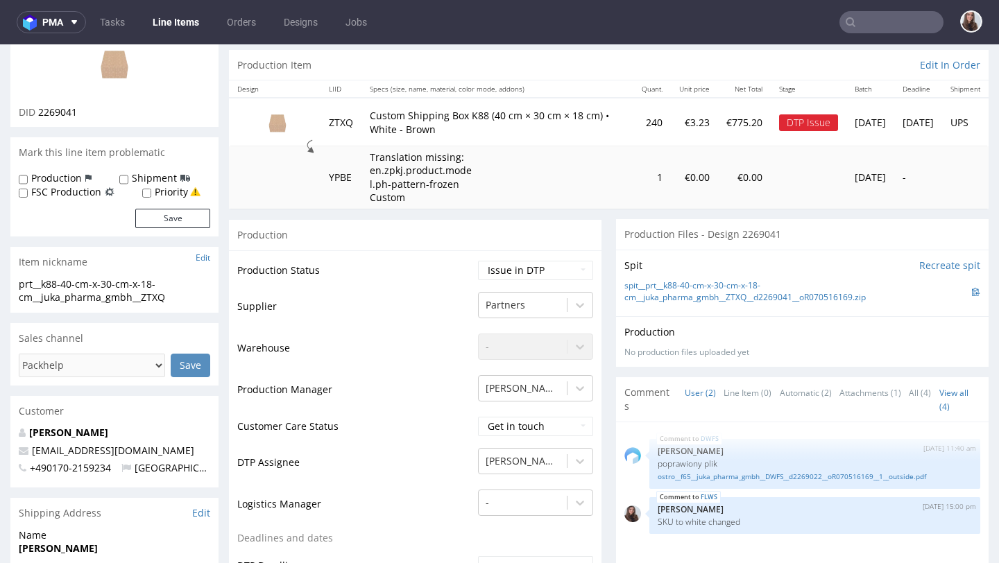
scroll to position [105, 0]
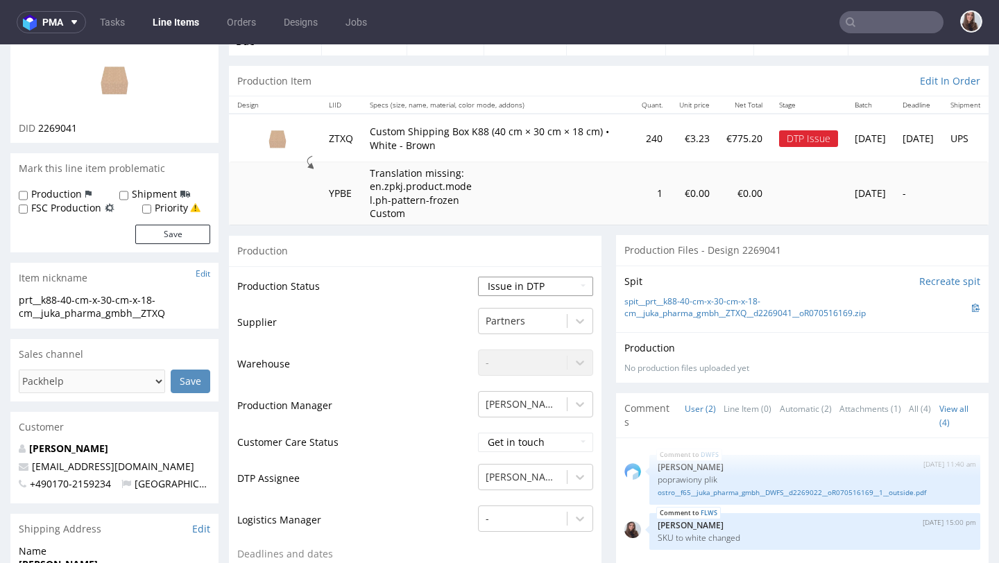
click at [528, 282] on select "Waiting for Artwork Waiting for Diecut Waiting for Mockup Waiting for DTP Waiti…" at bounding box center [535, 286] width 115 height 19
select select "back_for_dtp"
click at [478, 277] on select "Waiting for Artwork Waiting for Diecut Waiting for Mockup Waiting for DTP Waiti…" at bounding box center [535, 286] width 115 height 19
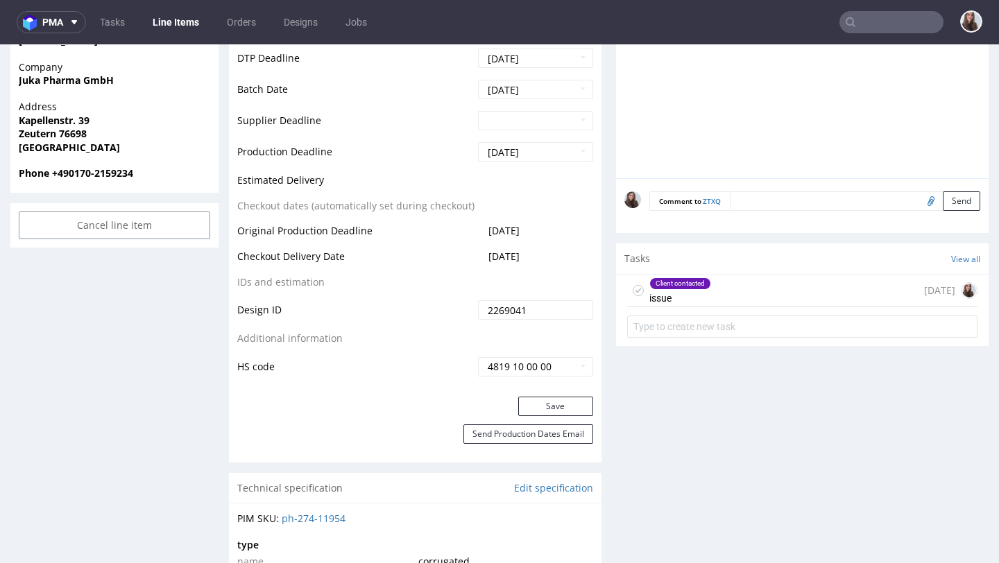
scroll to position [644, 0]
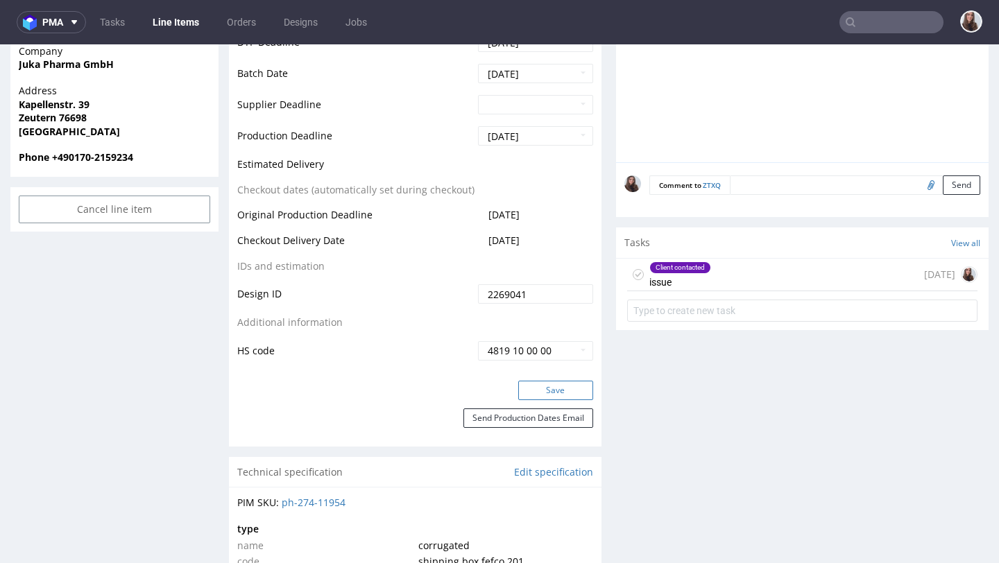
click at [538, 391] on button "Save" at bounding box center [555, 390] width 75 height 19
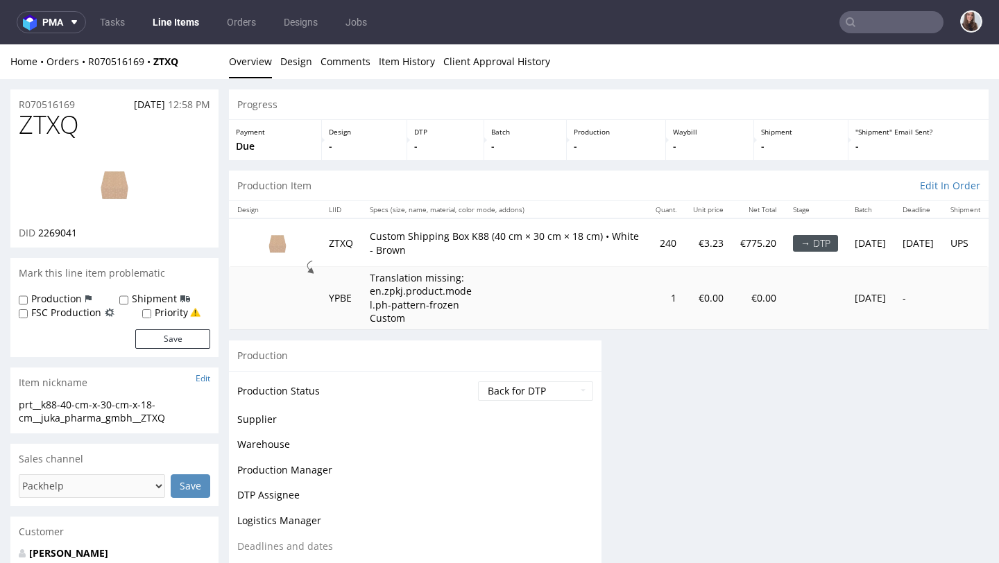
scroll to position [0, 0]
click at [62, 106] on p "R070516169" at bounding box center [47, 105] width 56 height 14
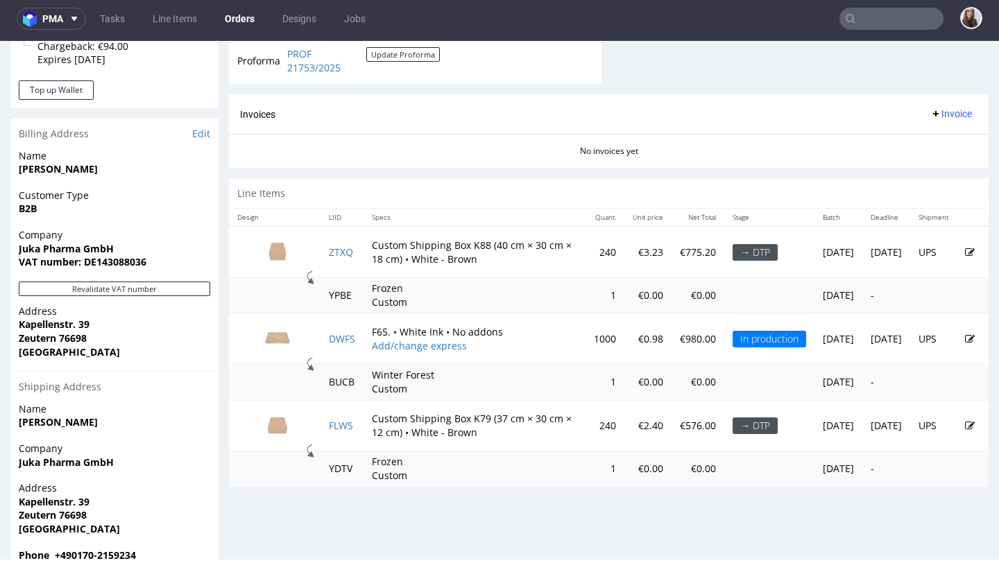
scroll to position [649, 0]
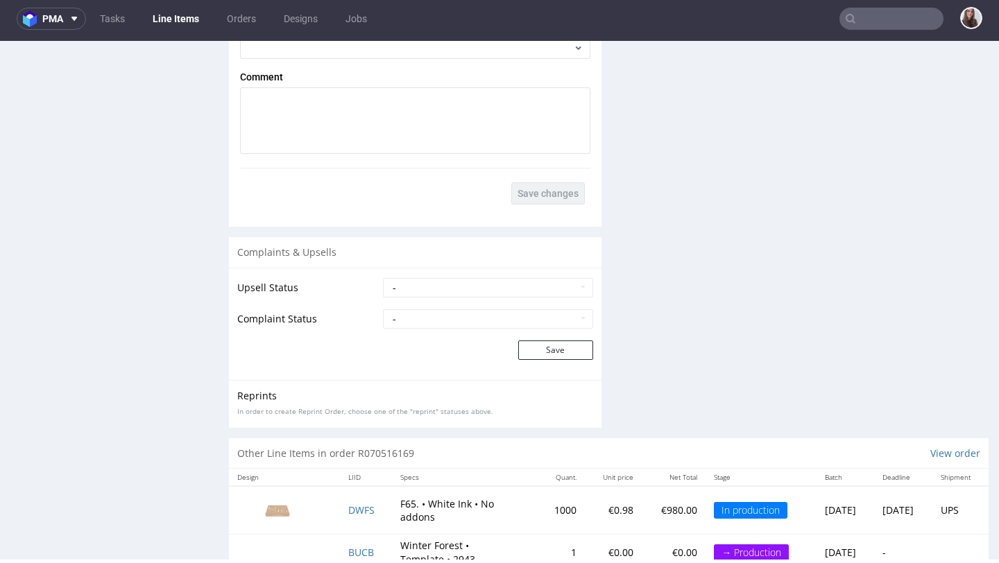
scroll to position [2221, 0]
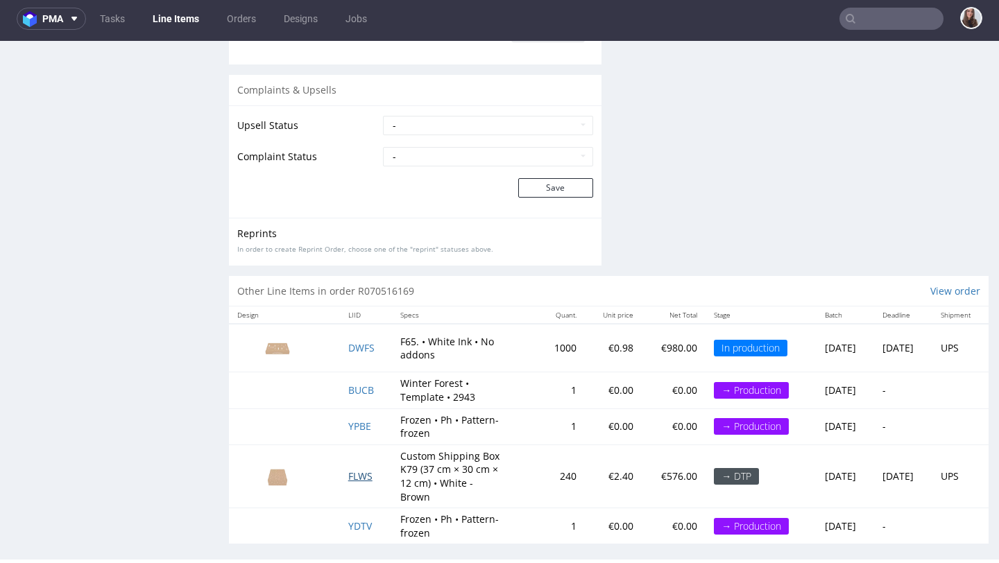
click at [353, 470] on span "FLWS" at bounding box center [360, 476] width 24 height 13
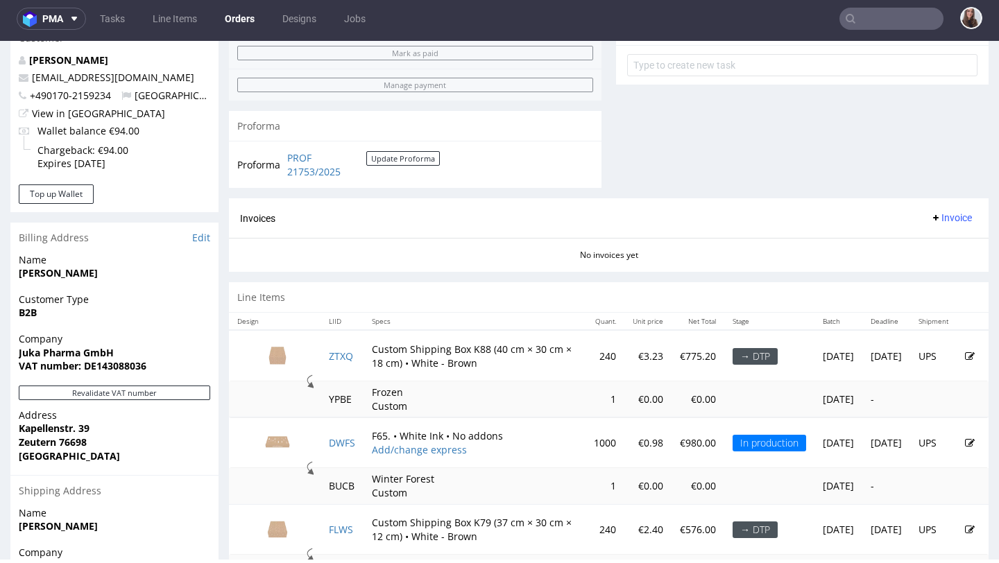
scroll to position [649, 0]
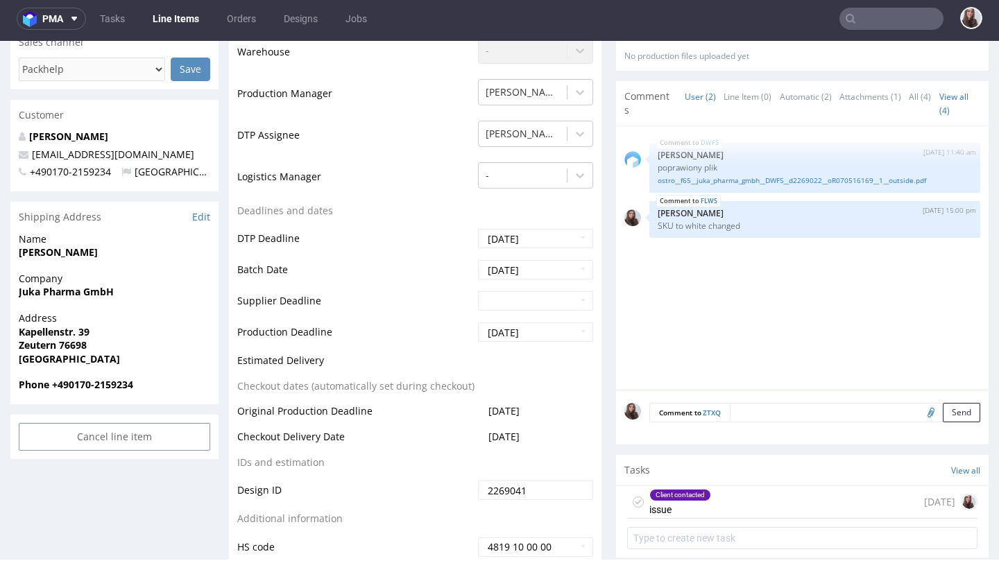
scroll to position [420, 0]
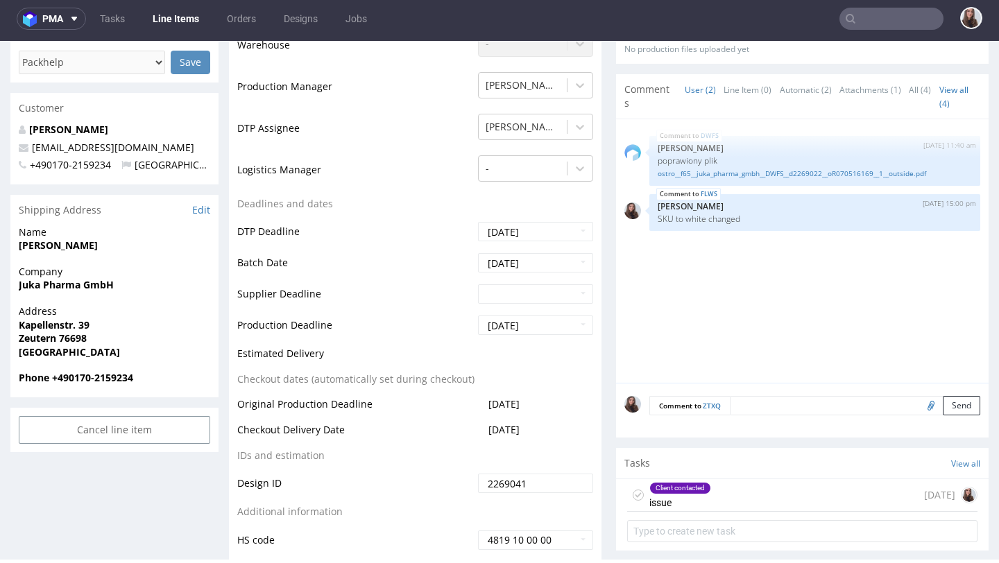
click at [746, 407] on textarea at bounding box center [855, 405] width 250 height 19
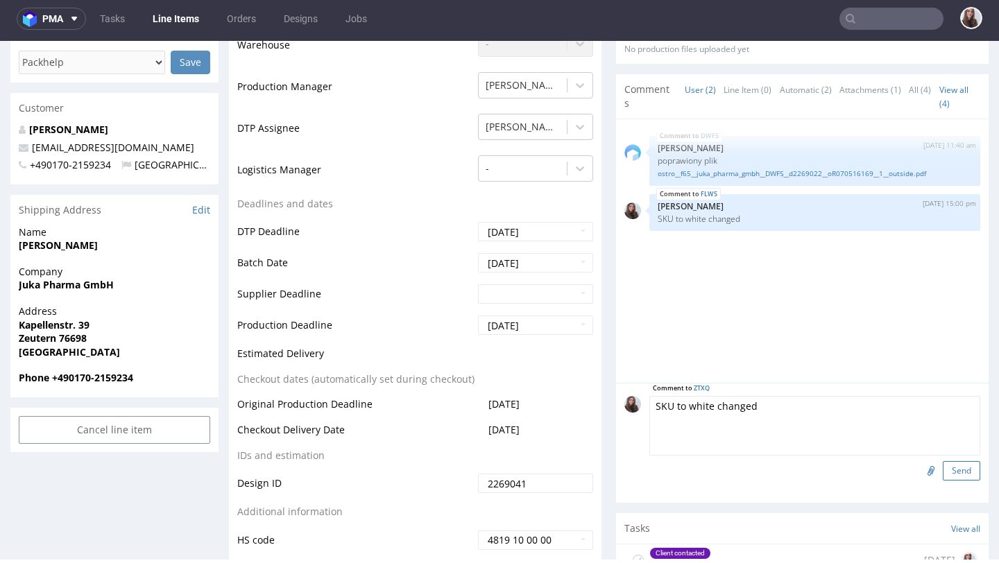
type textarea "SKU to white changed"
click at [956, 473] on button "Send" at bounding box center [961, 470] width 37 height 19
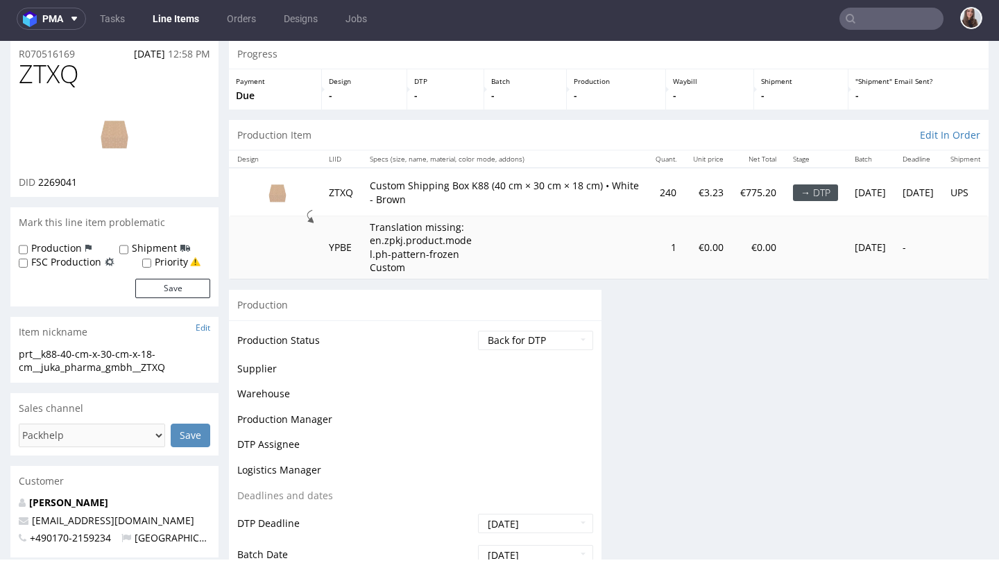
scroll to position [0, 0]
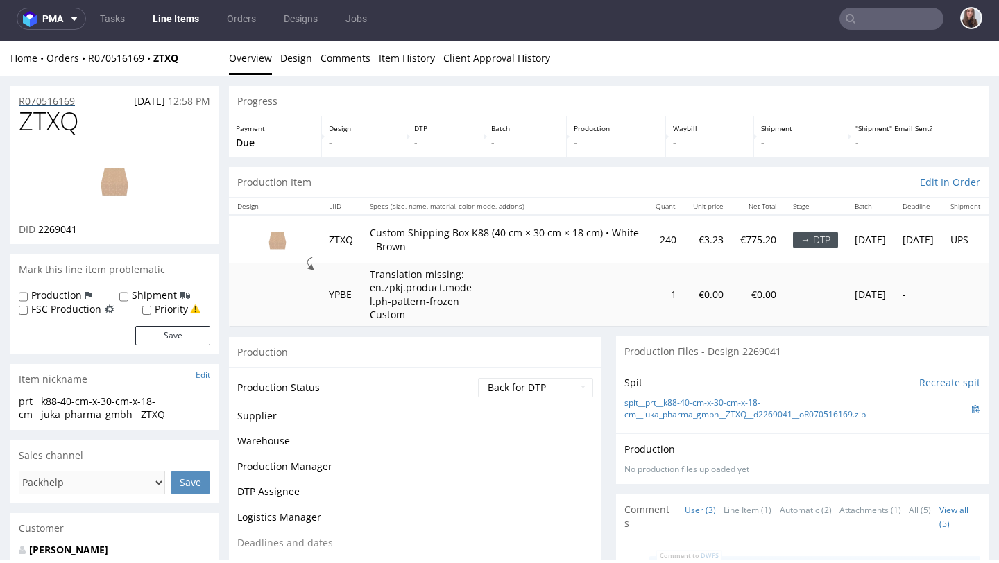
click at [62, 101] on p "R070516169" at bounding box center [47, 101] width 56 height 14
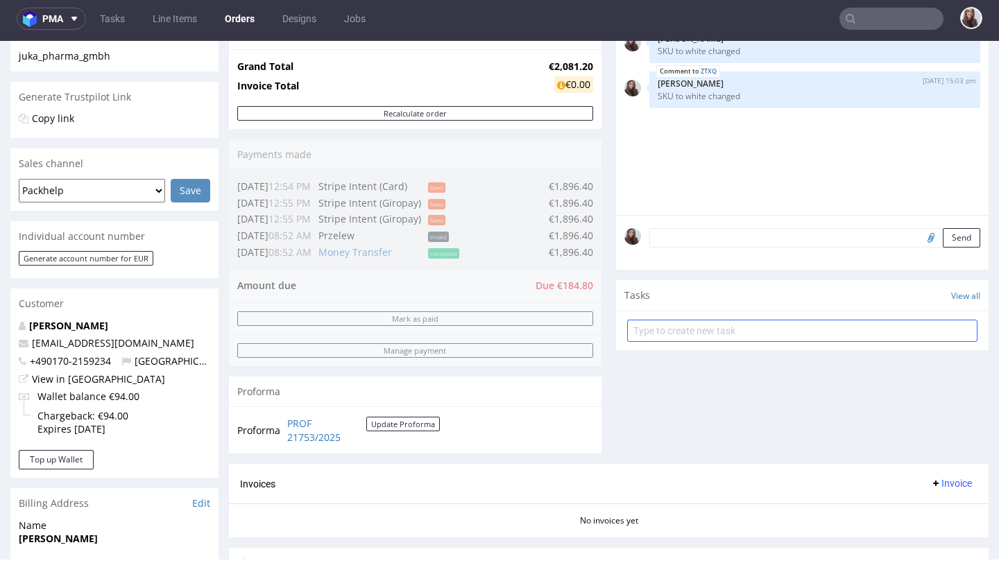
scroll to position [255, 0]
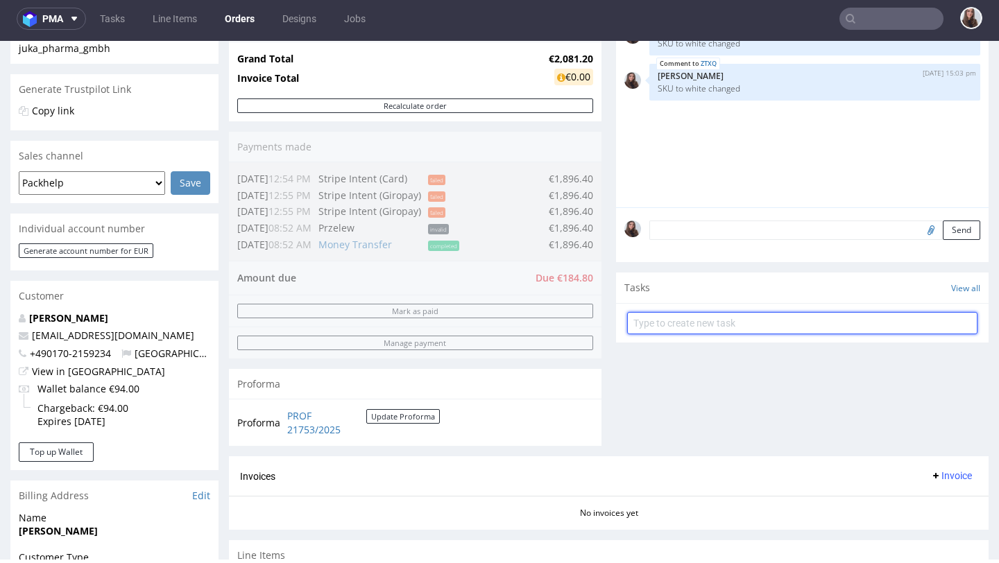
click at [689, 334] on input "text" at bounding box center [802, 323] width 350 height 22
type input "payment link"
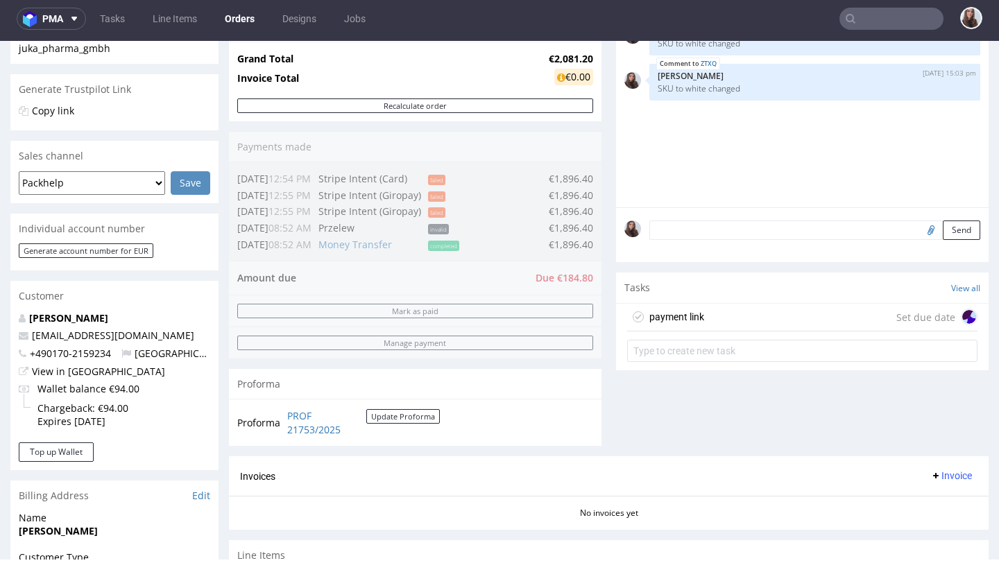
click at [690, 325] on div "payment link" at bounding box center [676, 317] width 55 height 17
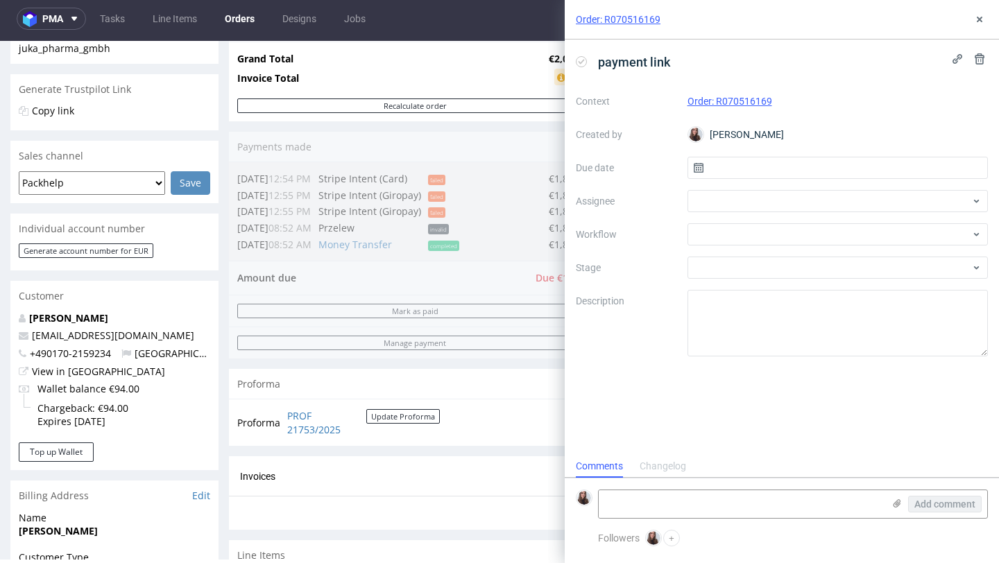
scroll to position [11, 0]
click at [719, 204] on div at bounding box center [837, 201] width 301 height 22
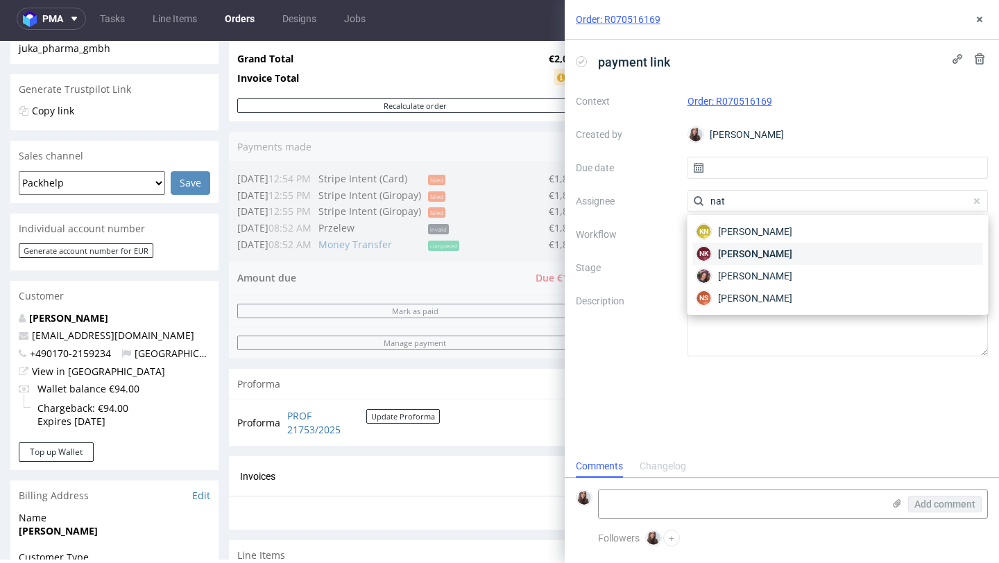
type input "nat"
click at [727, 255] on span "Natalia Kaczorowska" at bounding box center [755, 254] width 74 height 14
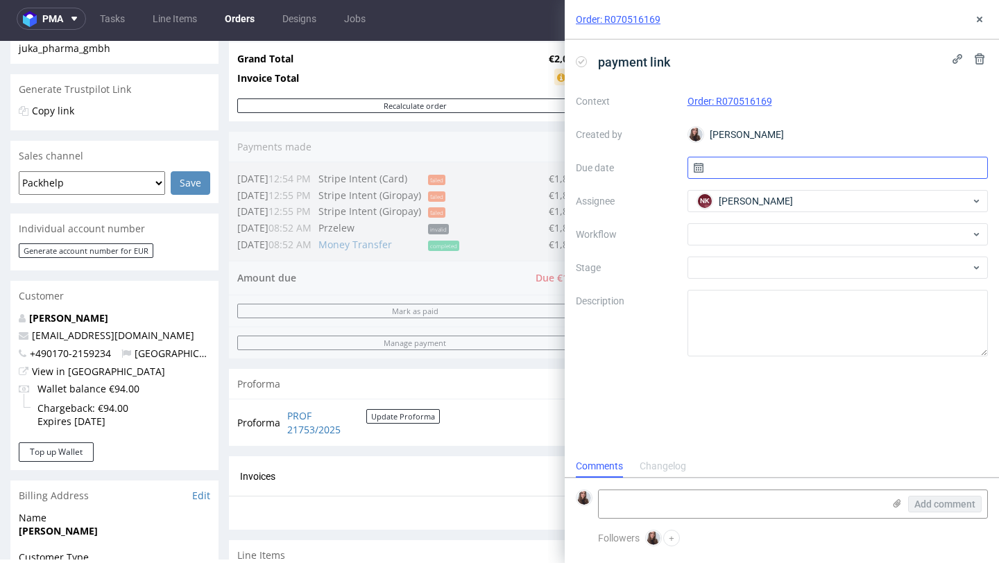
click at [737, 166] on input "text" at bounding box center [837, 168] width 301 height 22
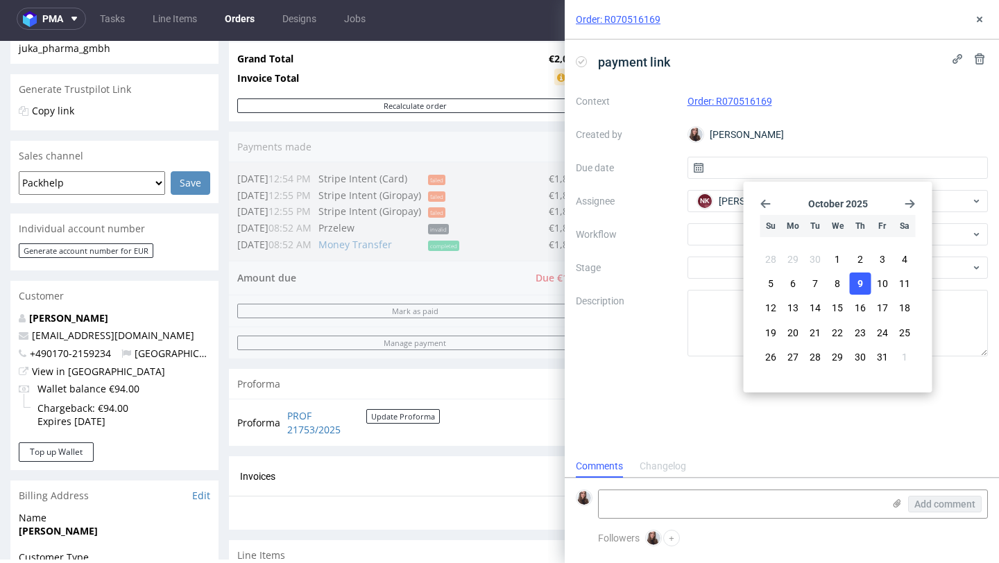
click at [852, 277] on button "9" at bounding box center [860, 284] width 22 height 22
type input "09/10/2025"
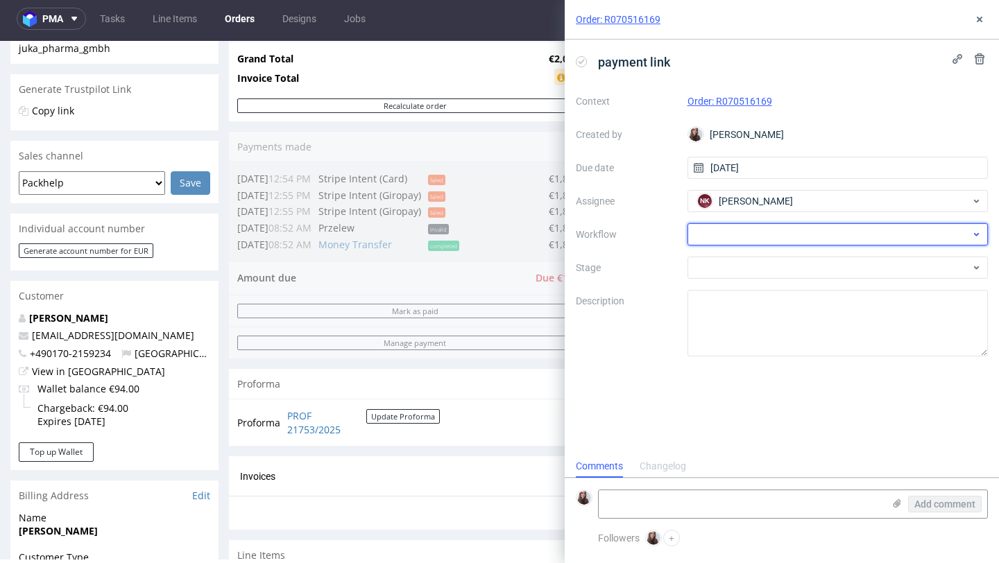
click at [780, 236] on div at bounding box center [837, 234] width 301 height 22
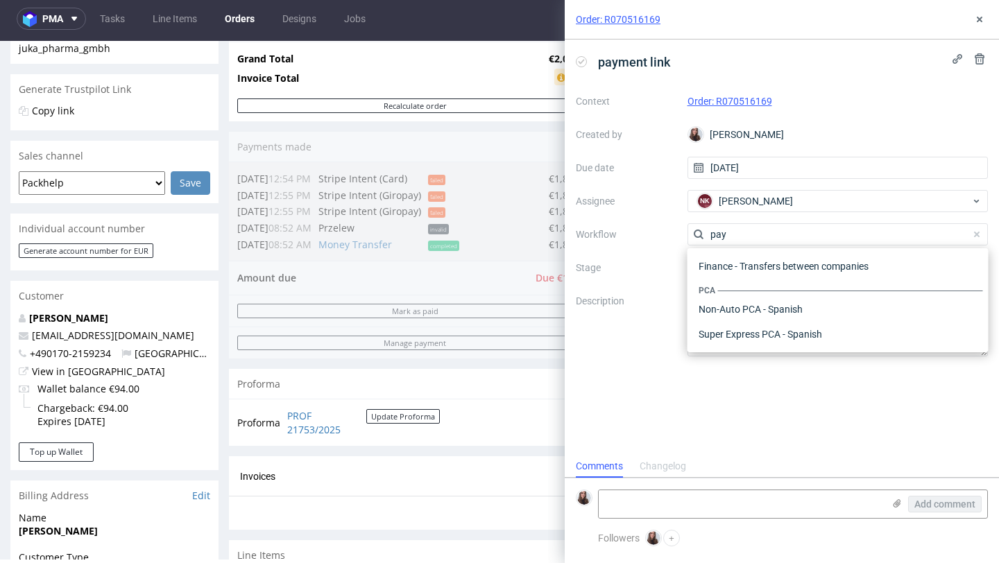
scroll to position [50, 0]
type input "pay"
click at [798, 280] on div "Finance - Payment links - Stripe" at bounding box center [838, 284] width 290 height 25
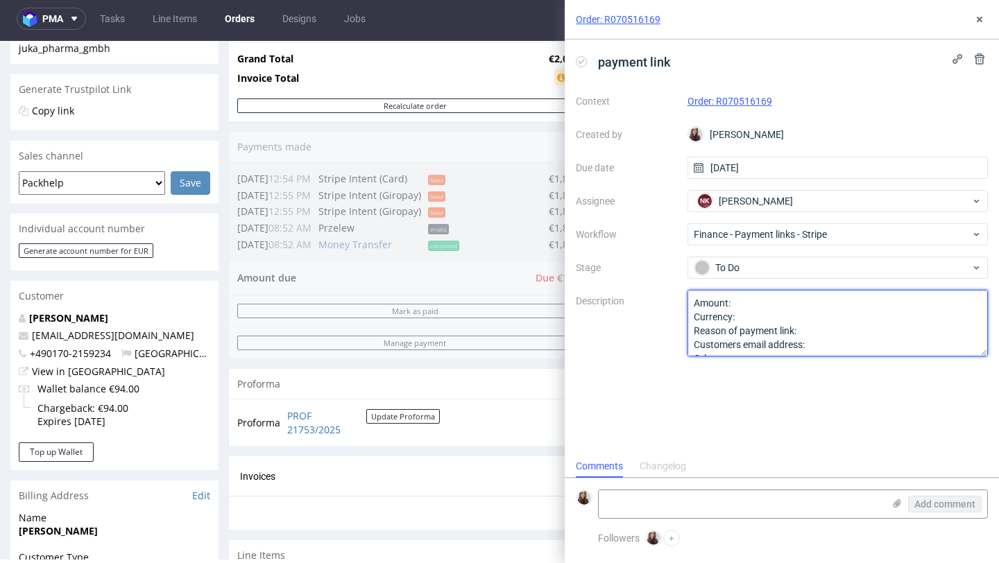
click at [749, 302] on textarea "Amount: Currency: Reason of payment link: Customers email address: Other:" at bounding box center [837, 323] width 301 height 67
click at [755, 322] on textarea "Amount: Currency: Reason of payment link: Customers email address: Other:" at bounding box center [837, 323] width 301 height 67
click at [818, 333] on textarea "Amount: Currency: Reason of payment link: Customers email address: Other:" at bounding box center [837, 323] width 301 height 67
paste textarea "nicole.holzwarth@juka-pharma.de"
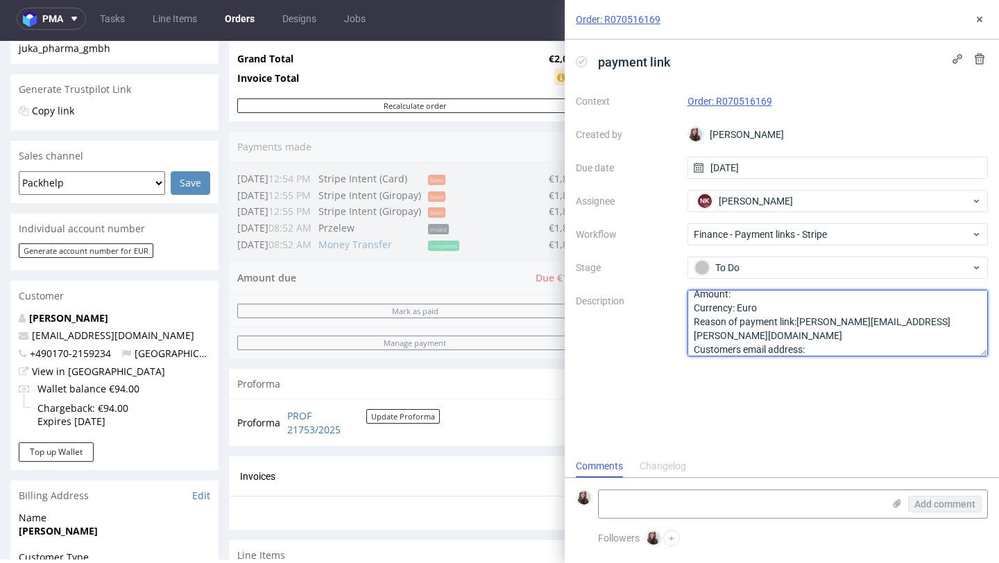
drag, startPoint x: 943, startPoint y: 321, endPoint x: 796, endPoint y: 318, distance: 147.1
click at [796, 318] on textarea "Amount: Currency: Reason of payment link: Customers email address: Other:" at bounding box center [837, 323] width 301 height 67
click at [826, 336] on textarea "Amount: Currency: Reason of payment link: Customers email address: Other:" at bounding box center [837, 323] width 301 height 67
paste textarea "nicole.holzwarth@juka-pharma.de"
click at [802, 314] on textarea "Amount: Currency: Reason of payment link: Customers email address: Other:" at bounding box center [837, 323] width 301 height 67
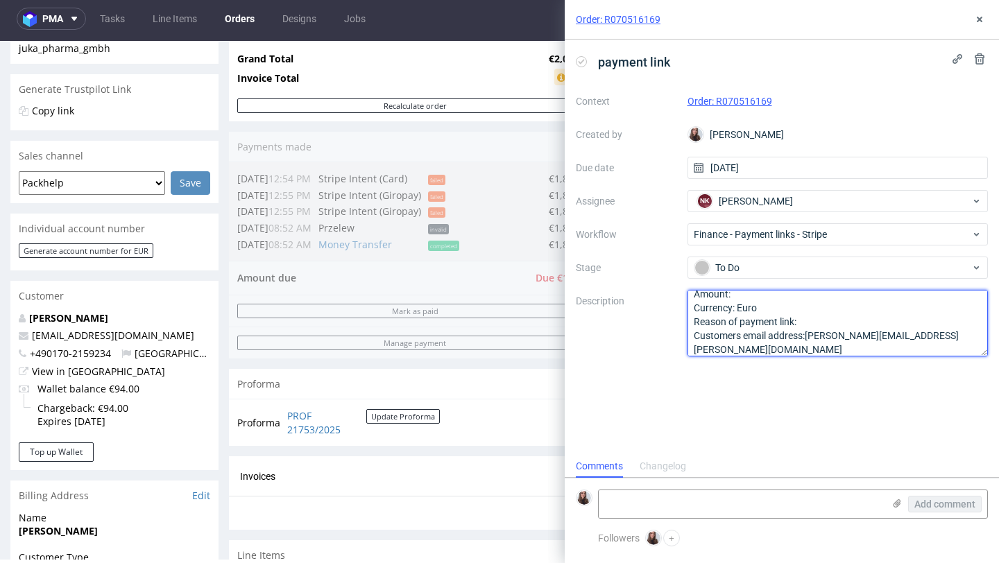
click at [810, 319] on textarea "Amount: Currency: Reason of payment link: Customers email address: Other:" at bounding box center [837, 323] width 301 height 67
type textarea "Amount: Currency: Euro Reason of payment link: SKU for 2 LI changed Customers e…"
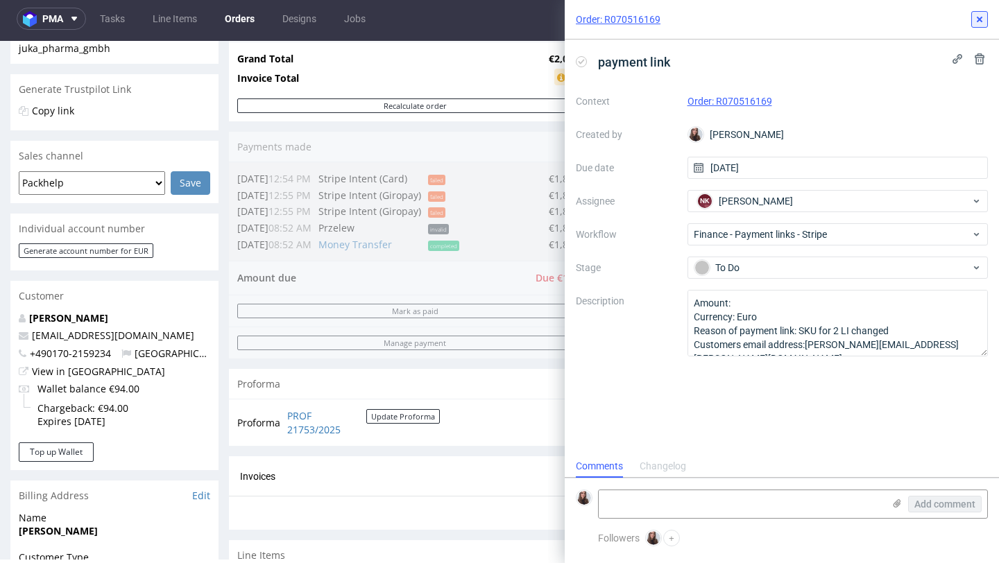
click at [982, 17] on use at bounding box center [980, 20] width 6 height 6
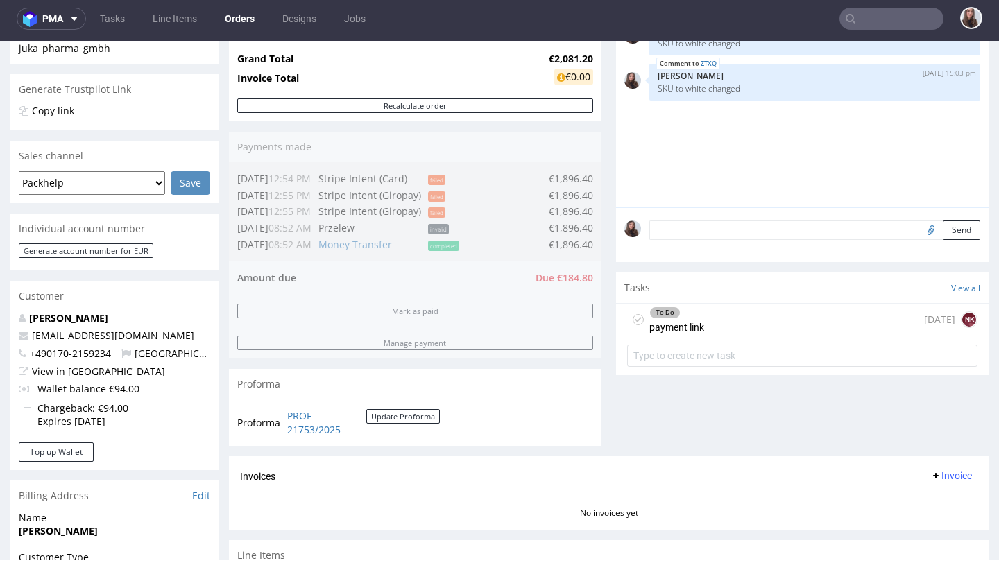
click at [726, 330] on div "To Do payment link today NK" at bounding box center [802, 320] width 350 height 33
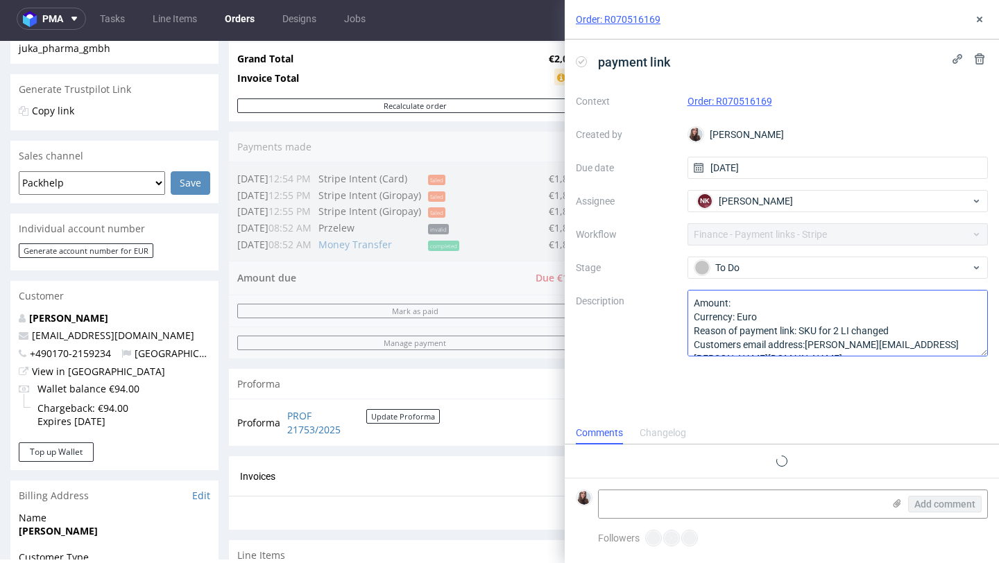
scroll to position [11, 0]
click at [751, 303] on textarea "Amount: Currency: Euro Reason of payment link: SKU for 2 LI changed Customers e…" at bounding box center [837, 323] width 301 height 67
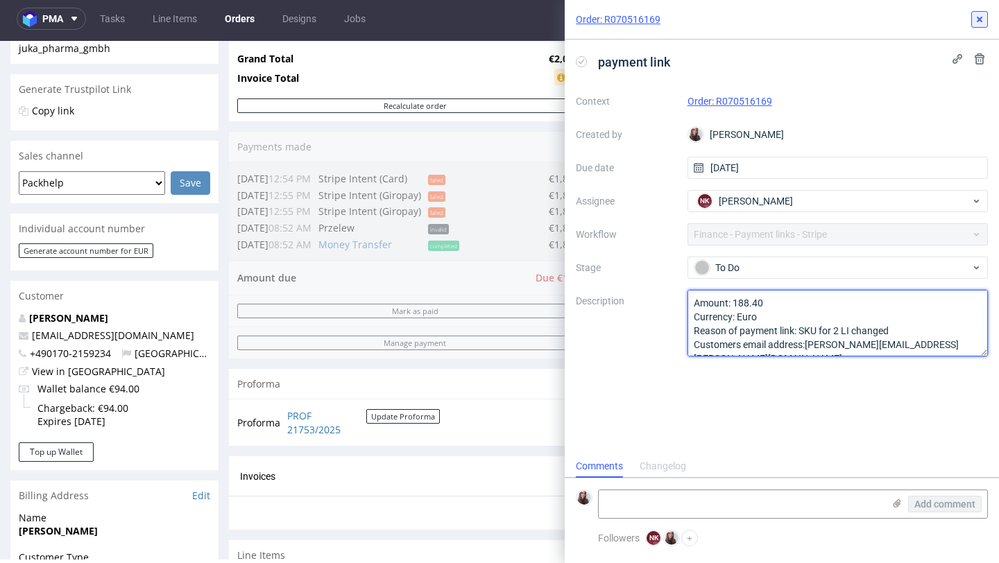
type textarea "Amount: 188.40 Currency: Euro Reason of payment link: SKU for 2 LI changed Cust…"
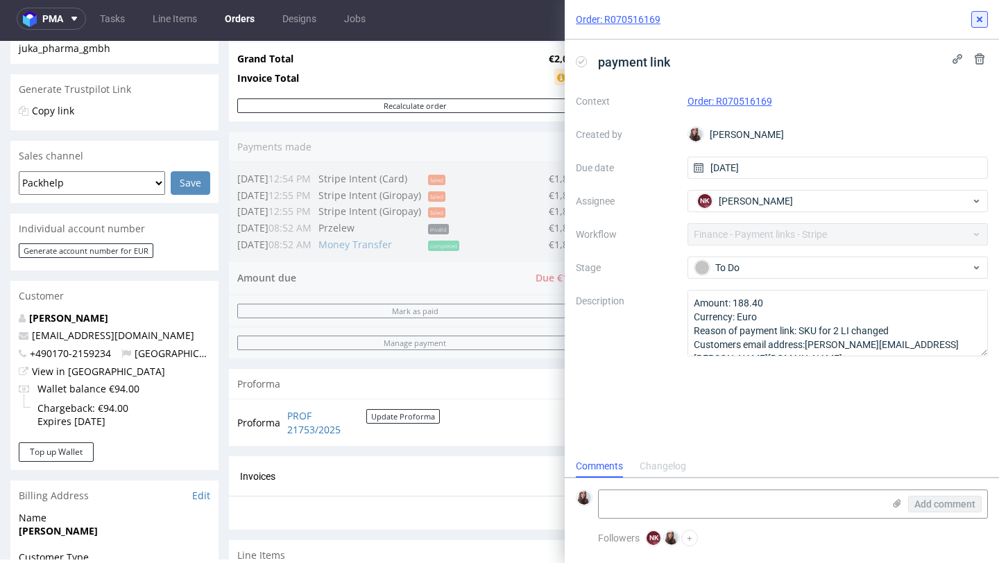
click at [979, 23] on icon at bounding box center [979, 19] width 11 height 11
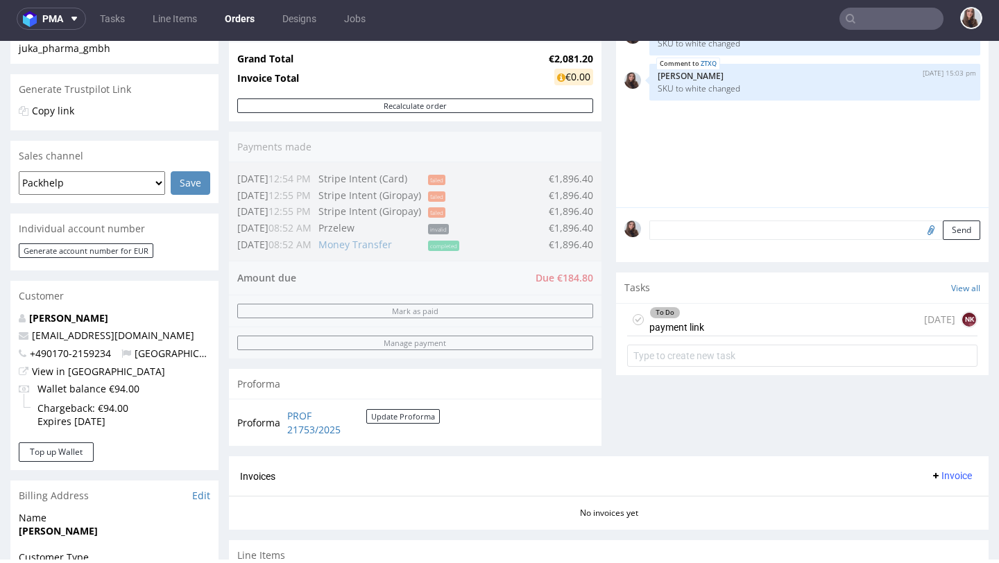
click at [689, 336] on div "To Do payment link" at bounding box center [676, 320] width 55 height 32
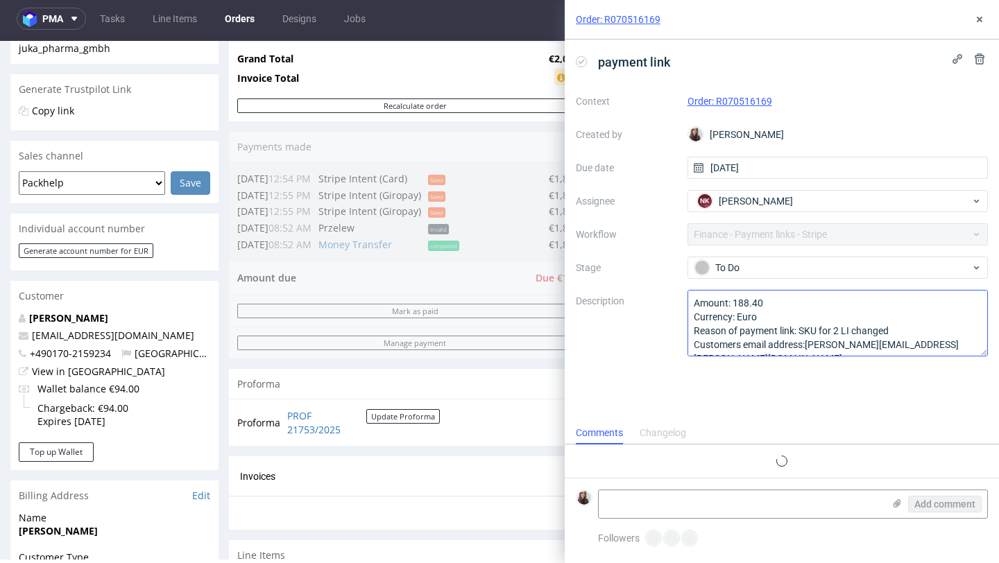
scroll to position [11, 0]
click at [746, 302] on textarea "Amount: 188.40 Currency: Euro Reason of payment link: SKU for 2 LI changed Cust…" at bounding box center [837, 323] width 301 height 67
type textarea "Amount: 184.40 Currency: Euro Reason of payment link: SKU for 2 LI changed Cust…"
click at [495, 427] on div "Proforma PROF 21753/2025 Update Proforma" at bounding box center [415, 422] width 373 height 47
click at [983, 16] on icon at bounding box center [979, 19] width 11 height 11
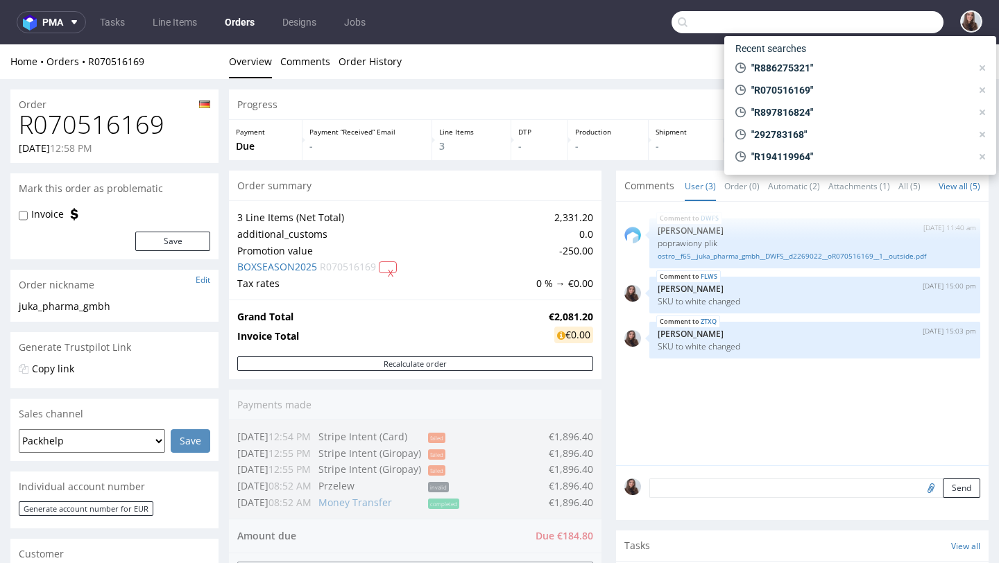
click at [853, 27] on input "text" at bounding box center [808, 22] width 272 height 22
paste input "Inntaler Trachtenwelt"
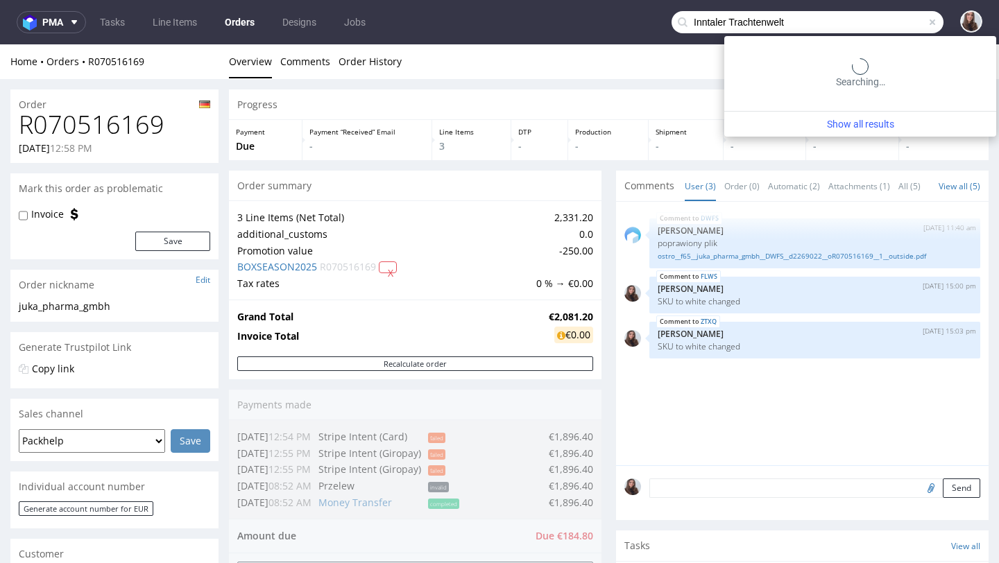
type input "Inntaler Trachtenwelt"
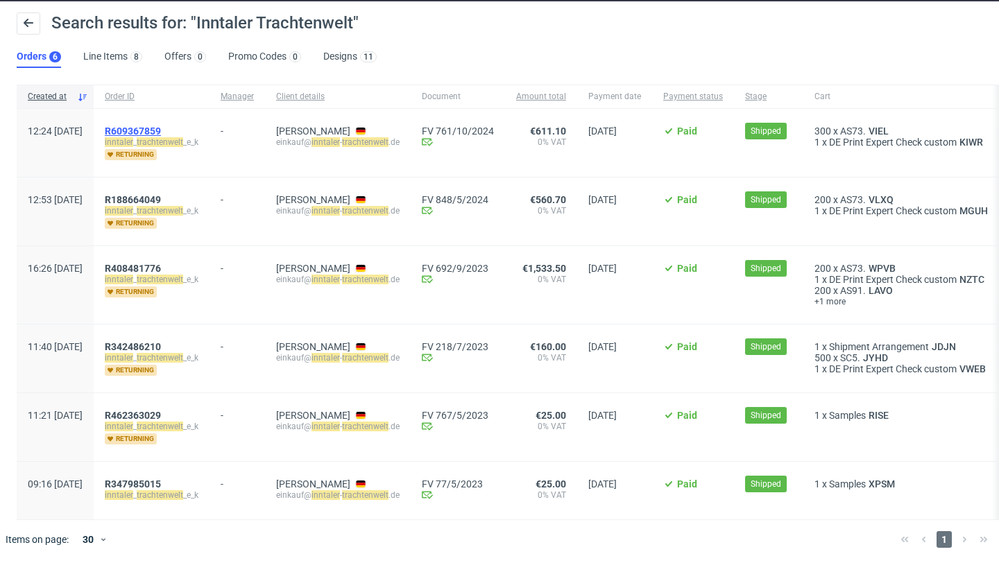
click at [161, 129] on span "R609367859" at bounding box center [133, 131] width 56 height 11
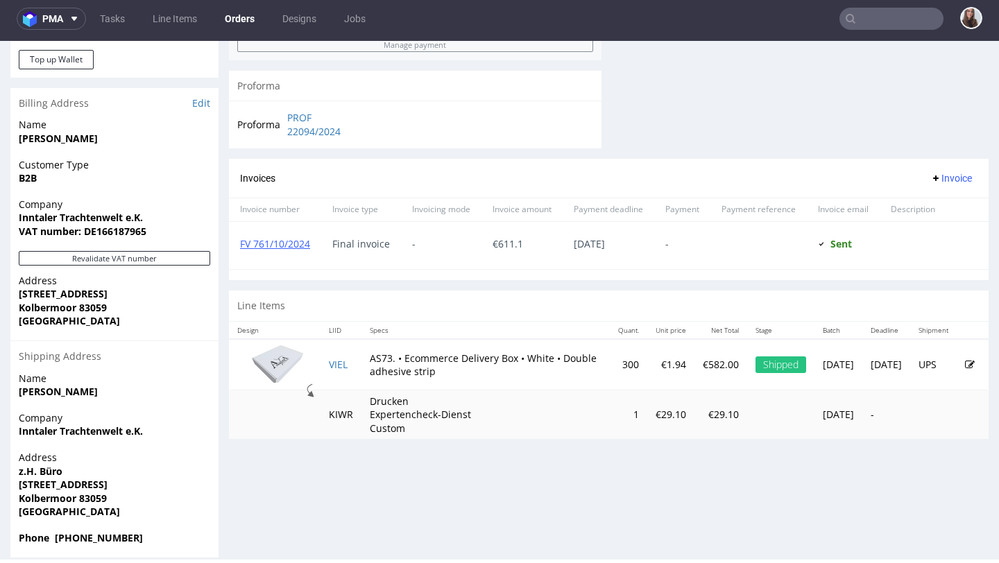
scroll to position [624, 0]
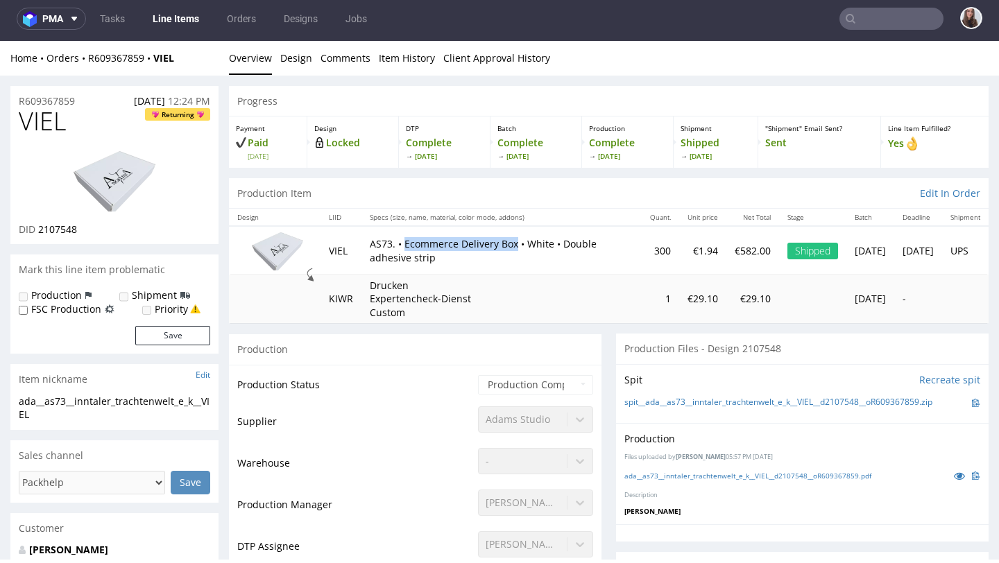
drag, startPoint x: 515, startPoint y: 242, endPoint x: 407, endPoint y: 243, distance: 108.2
click at [407, 243] on p "AS73. • Ecommerce Delivery Box • White • Double adhesive strip" at bounding box center [502, 250] width 264 height 27
copy p "Ecommerce Delivery Box"
click at [167, 184] on img at bounding box center [114, 180] width 111 height 62
click at [302, 58] on link "Design" at bounding box center [296, 58] width 32 height 34
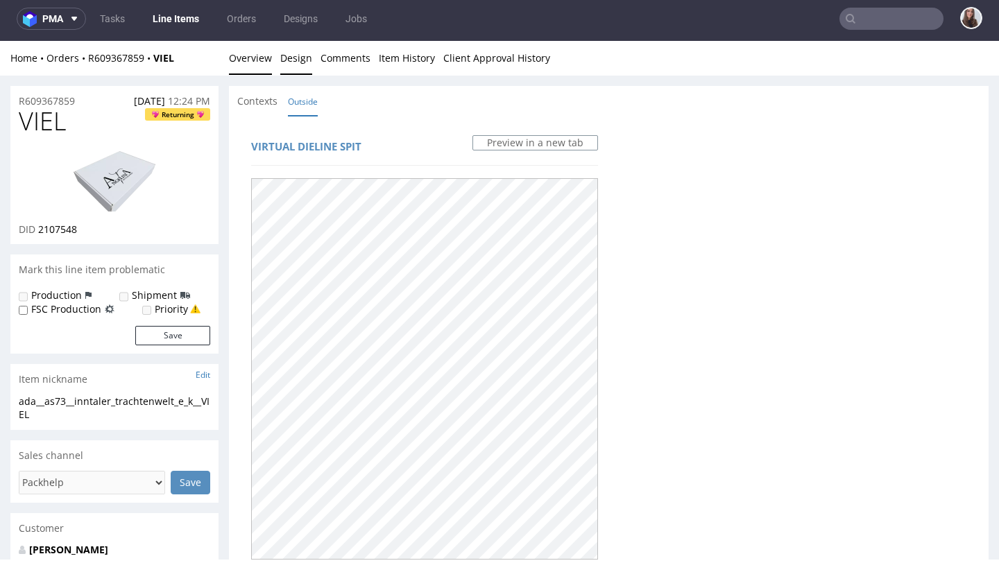
click at [262, 54] on link "Overview" at bounding box center [250, 58] width 43 height 34
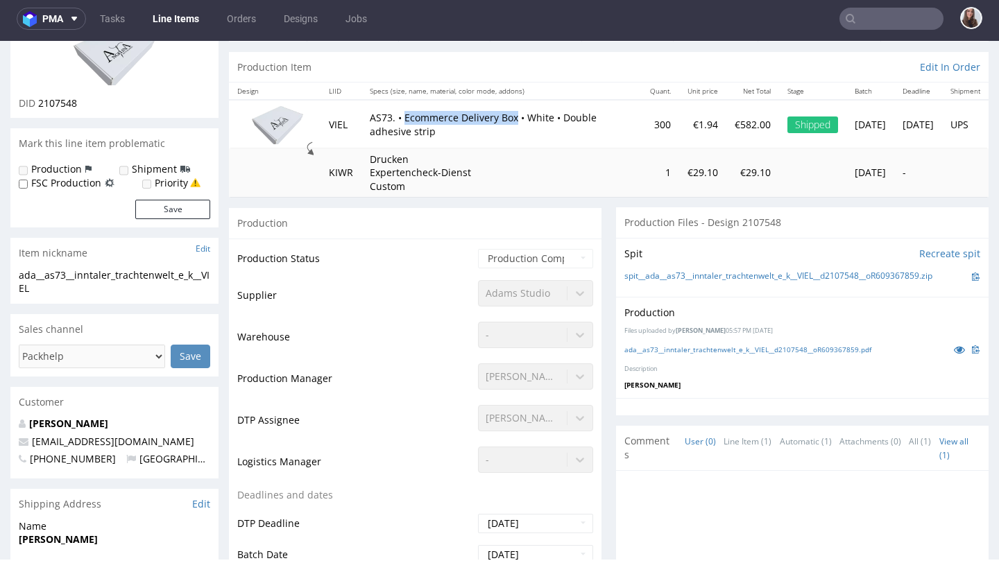
scroll to position [127, 0]
click at [704, 345] on link "ada__as73__inntaler_trachtenwelt_e_k__VIEL__d2107548__oR609367859.pdf" at bounding box center [747, 349] width 247 height 10
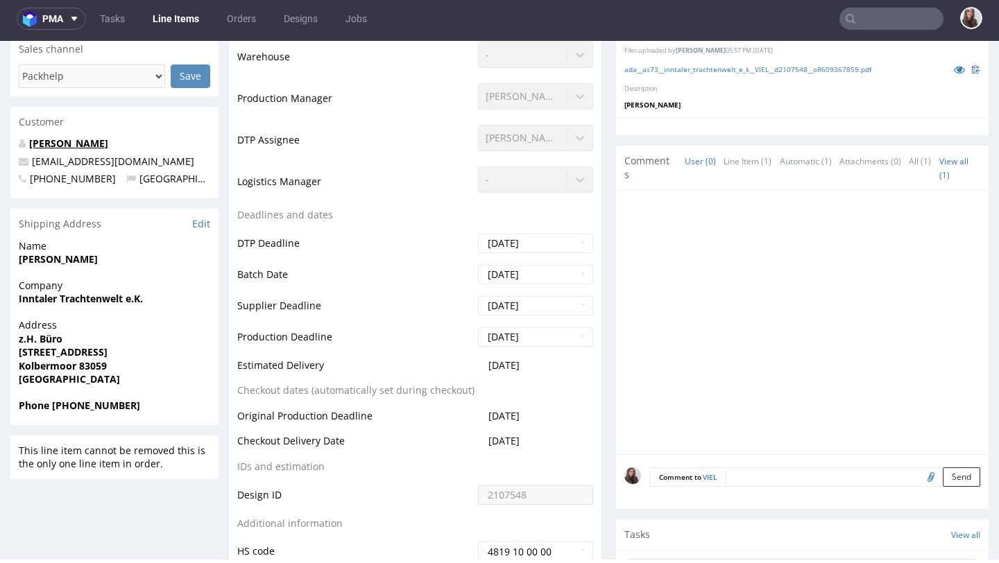
scroll to position [0, 0]
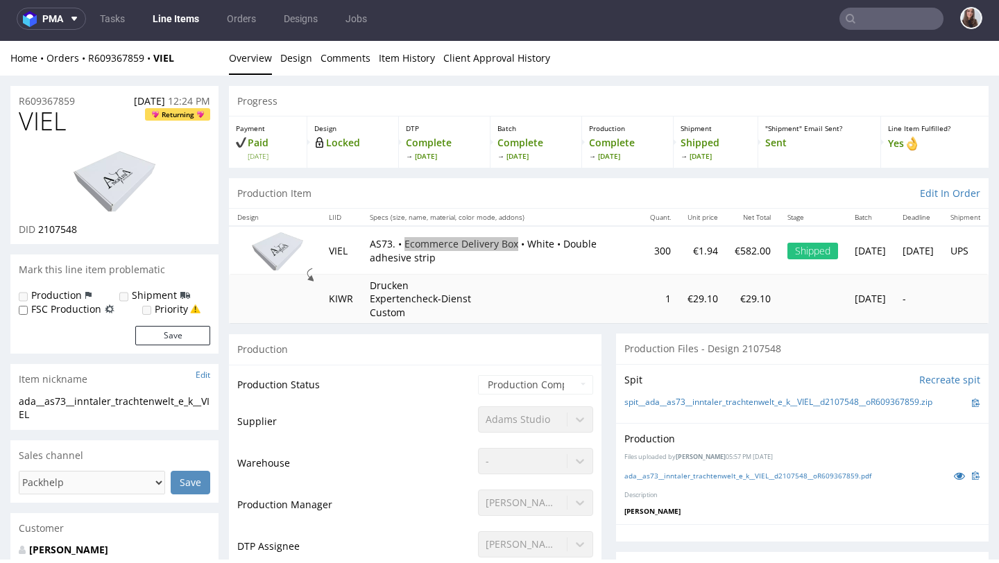
click at [878, 19] on input "text" at bounding box center [891, 19] width 104 height 22
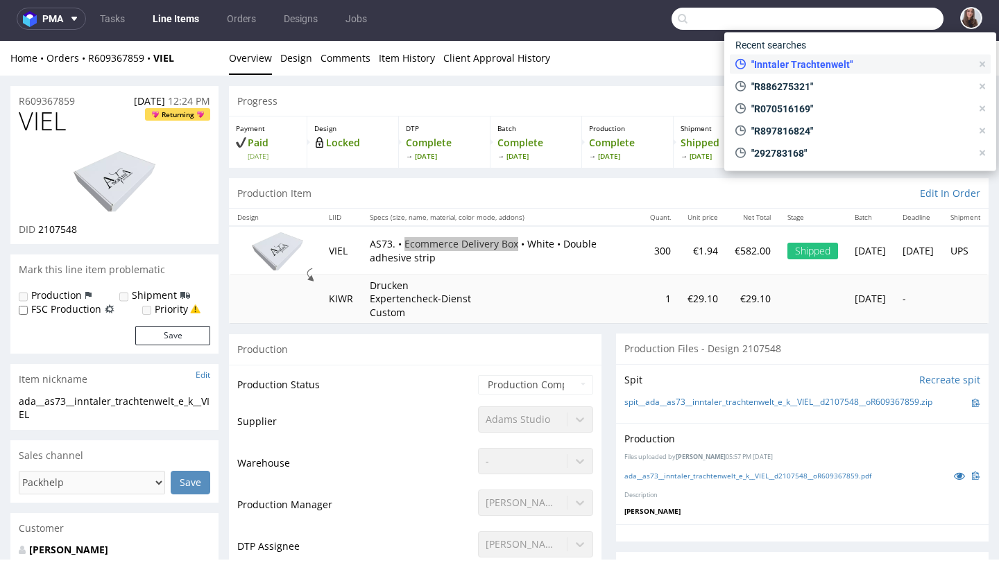
click at [819, 62] on span ""Inntaler Trachtenwelt"" at bounding box center [858, 65] width 225 height 14
type input "Inntaler Trachtenwelt"
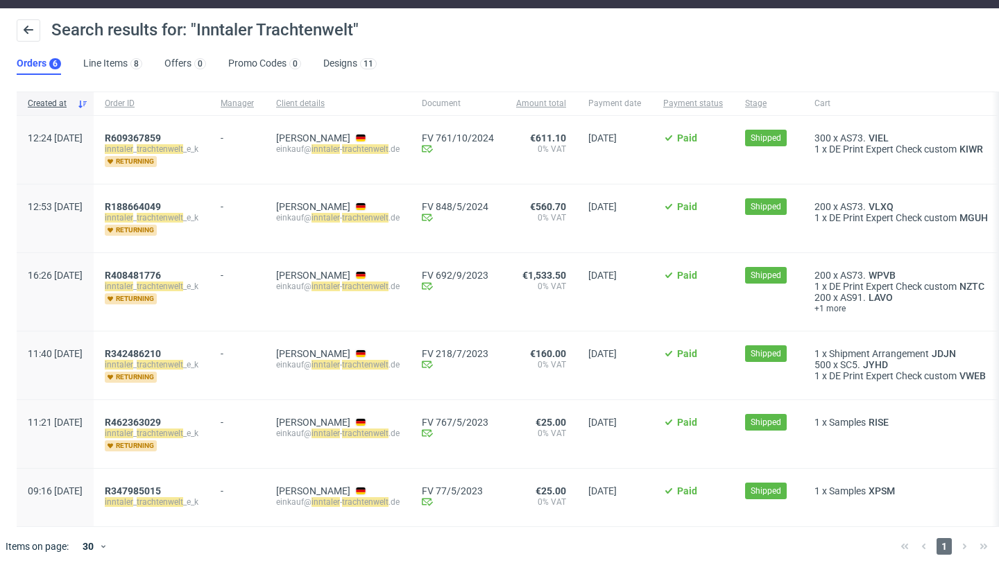
scroll to position [43, 0]
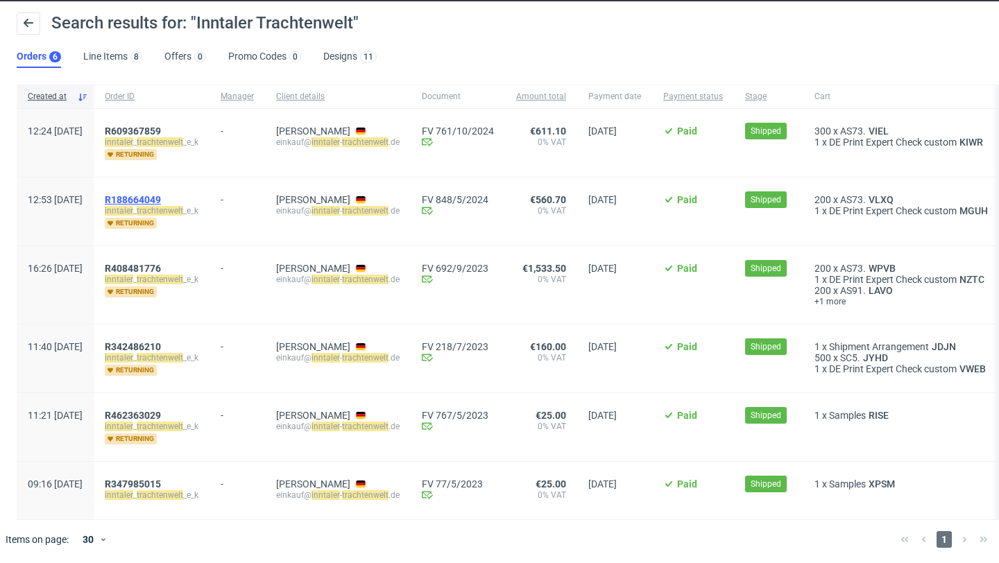
click at [161, 198] on span "R188664049" at bounding box center [133, 199] width 56 height 11
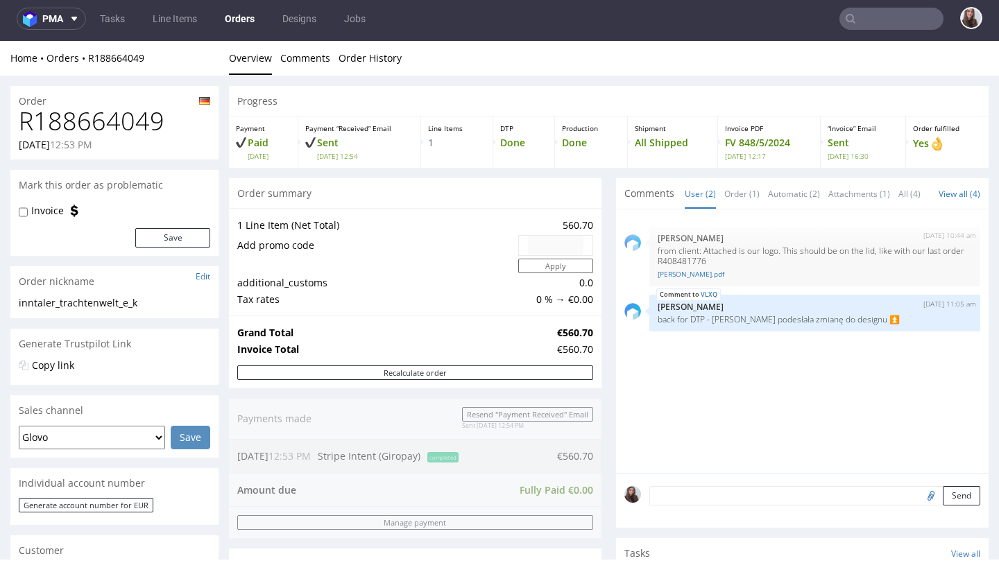
type input "Inntaler Trachtenwelt"
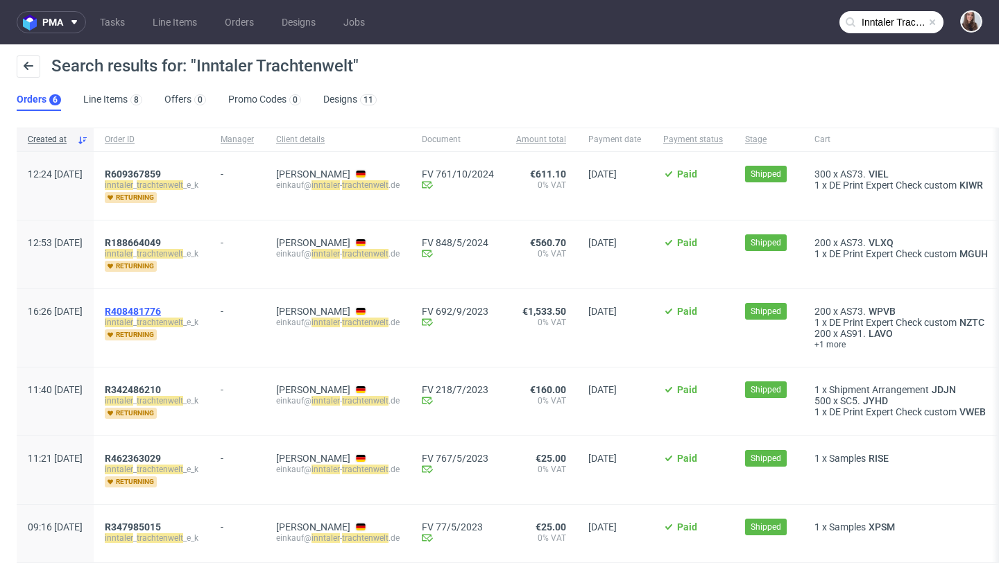
click at [161, 307] on span "R408481776" at bounding box center [133, 311] width 56 height 11
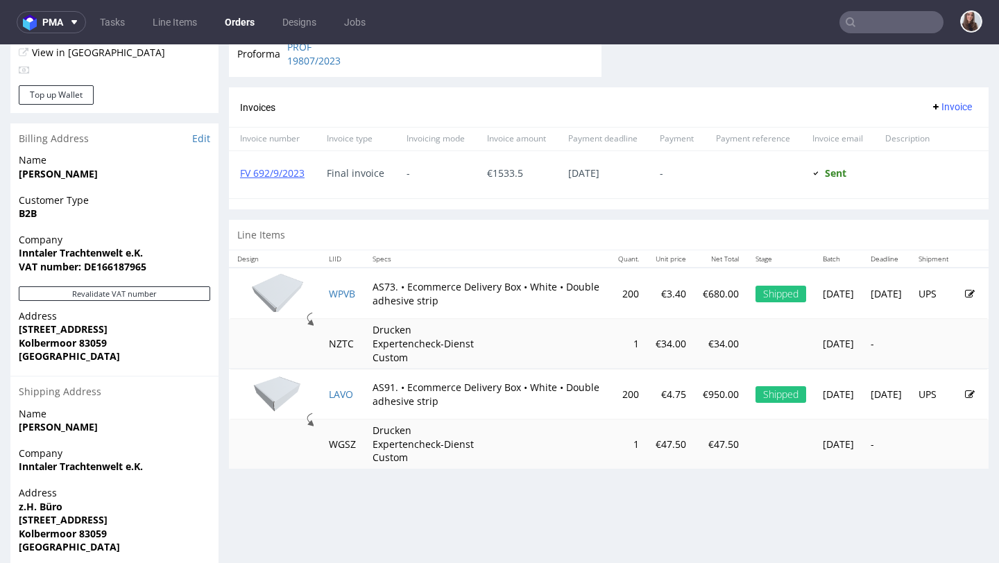
scroll to position [624, 0]
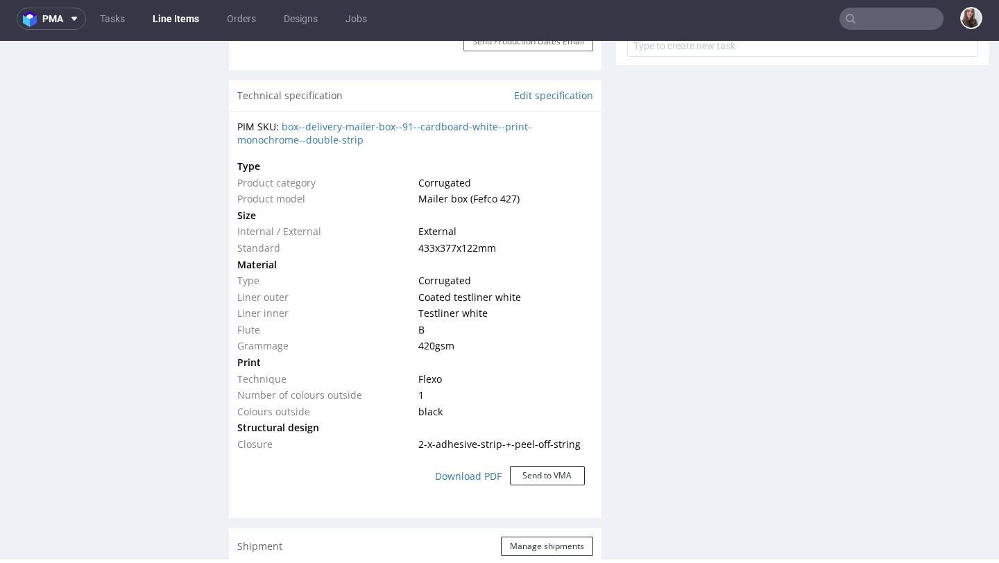
scroll to position [985, 0]
drag, startPoint x: 503, startPoint y: 248, endPoint x: 401, endPoint y: 243, distance: 102.1
click at [401, 243] on tr "Standard 433x377x122 mm" at bounding box center [415, 247] width 356 height 17
copy tr "433x377x122 mm"
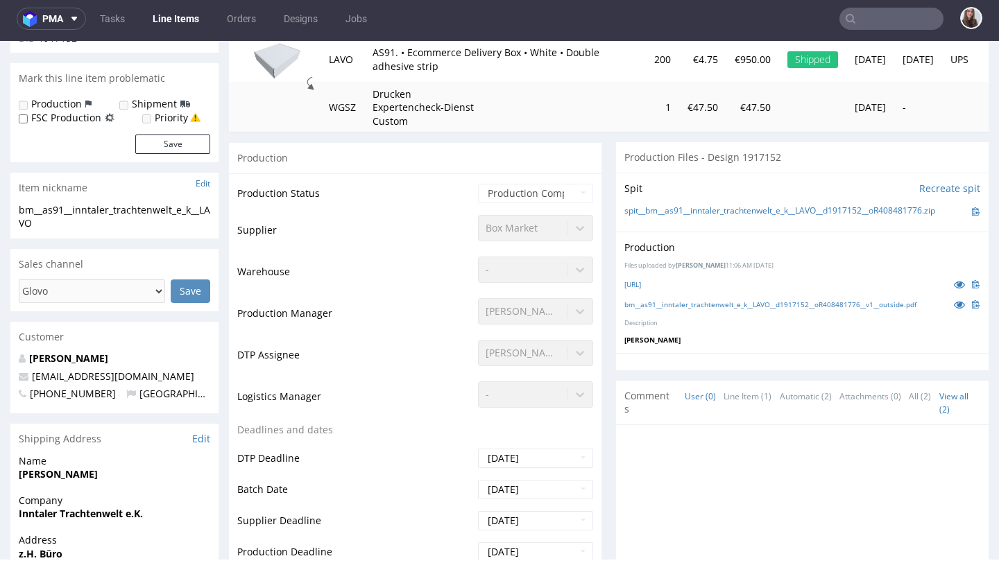
scroll to position [0, 0]
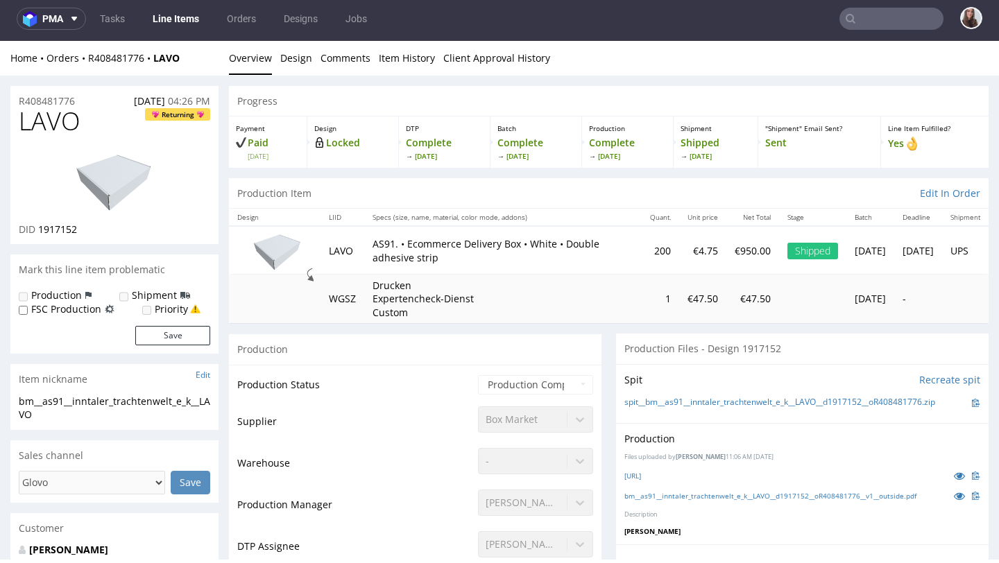
click at [862, 24] on input "text" at bounding box center [891, 19] width 104 height 22
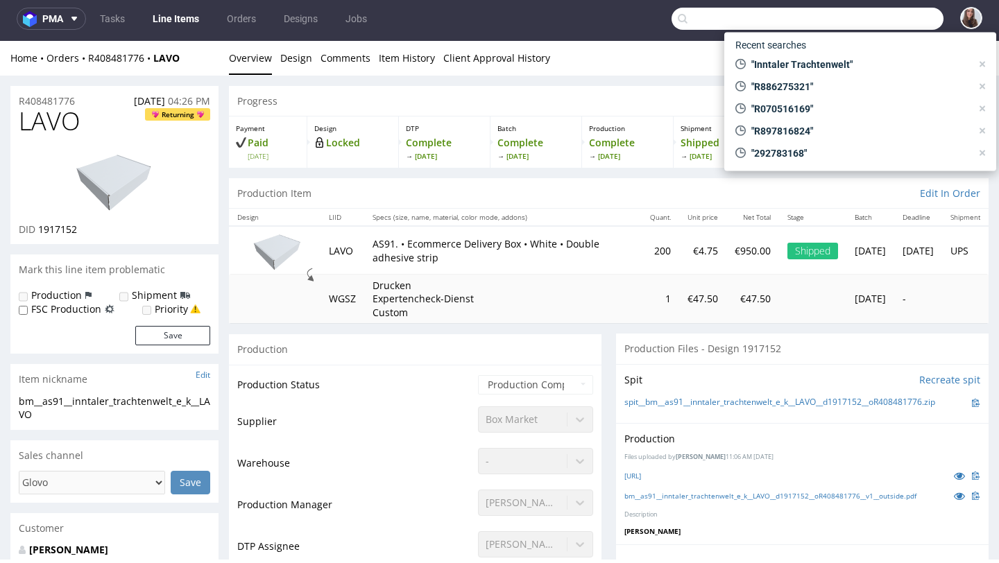
paste input "R410666133"
type input "R410666133"
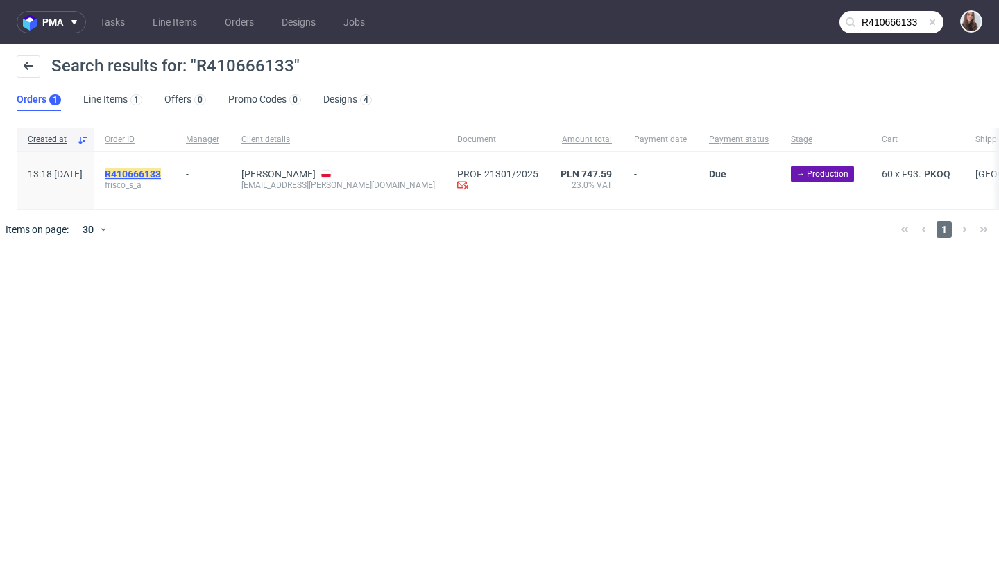
click at [161, 172] on mark "R410666133" at bounding box center [133, 174] width 56 height 11
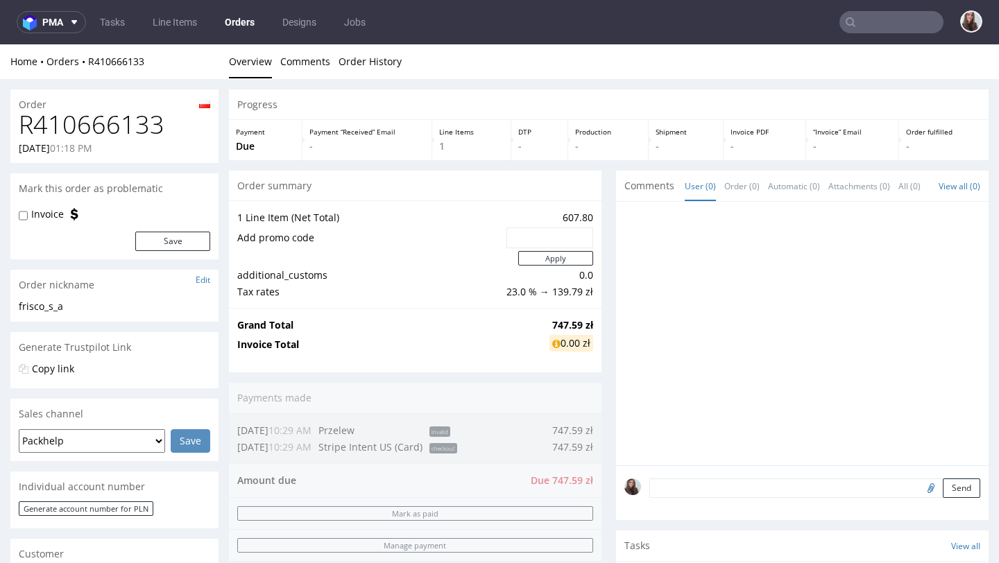
scroll to position [236, 0]
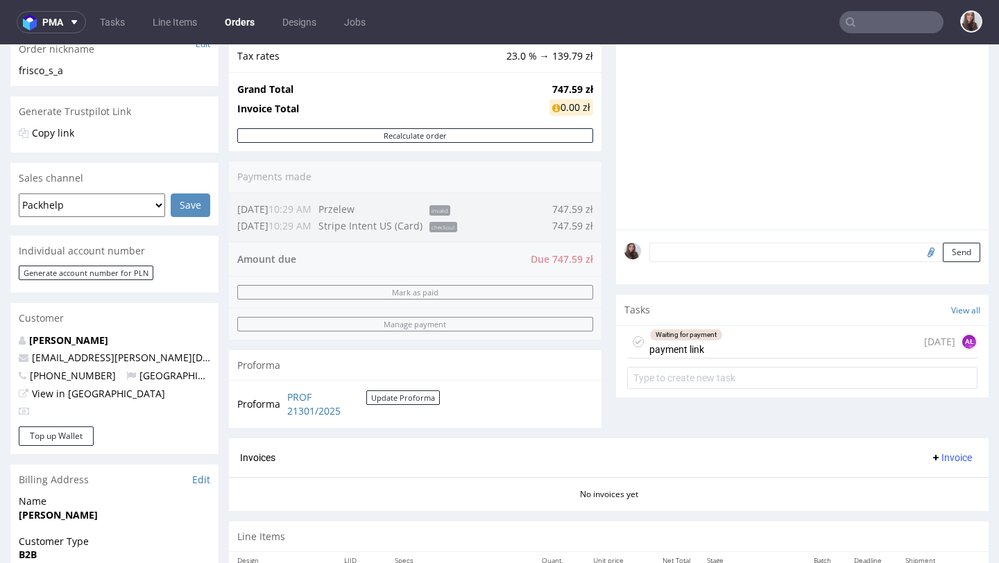
click at [705, 341] on div "Waiting for payment" at bounding box center [686, 335] width 72 height 11
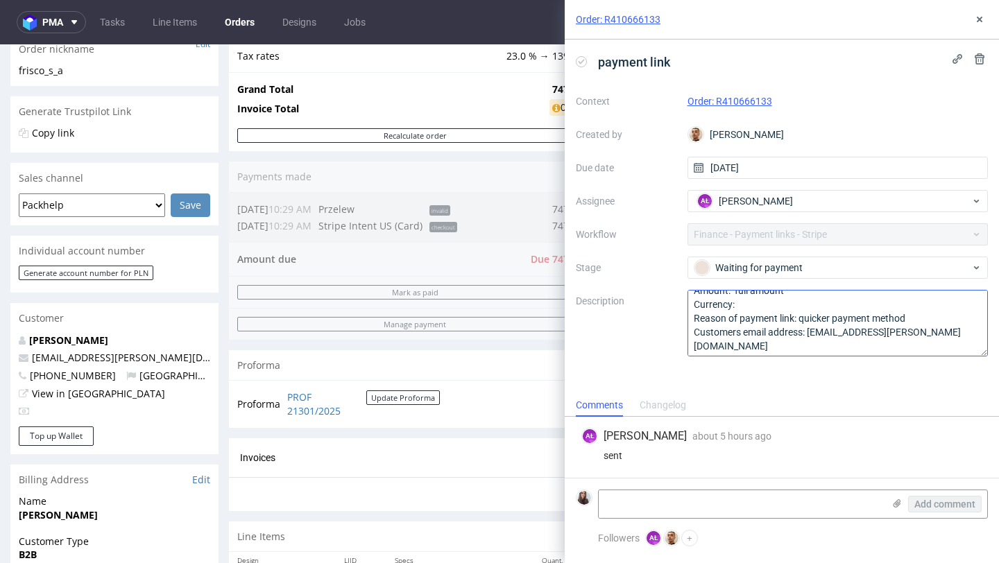
scroll to position [15, 0]
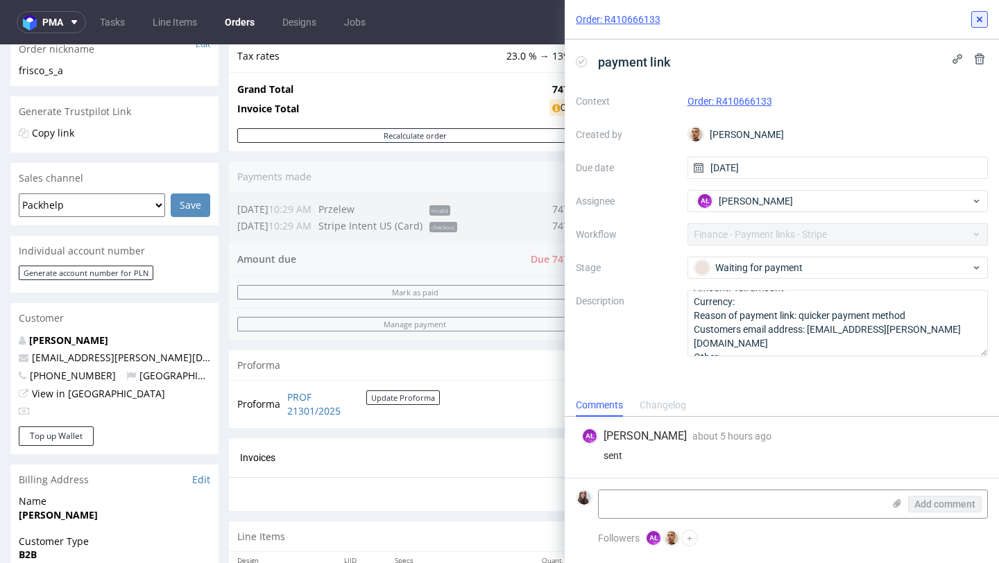
click at [980, 19] on use at bounding box center [980, 20] width 6 height 6
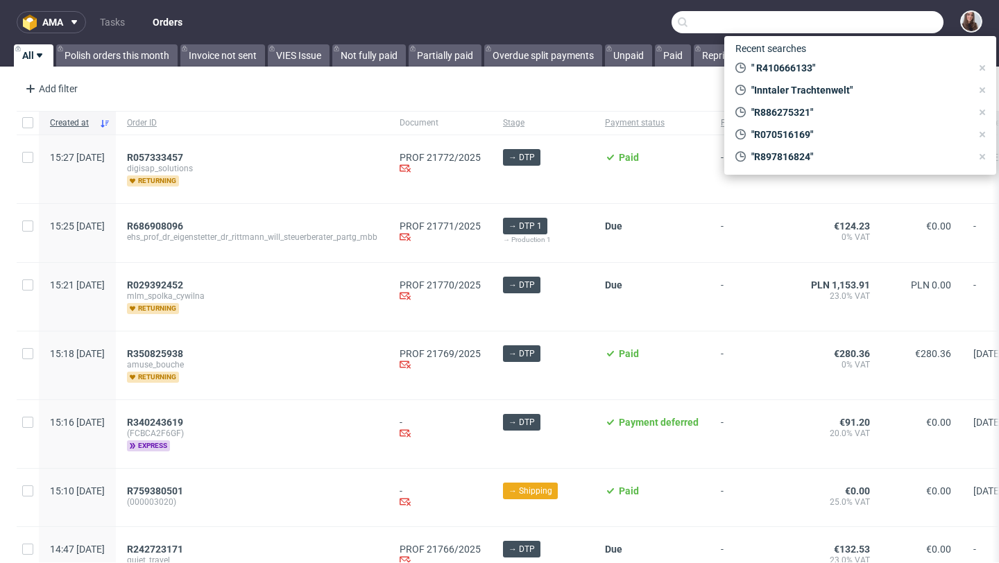
click at [875, 27] on input "text" at bounding box center [808, 22] width 272 height 22
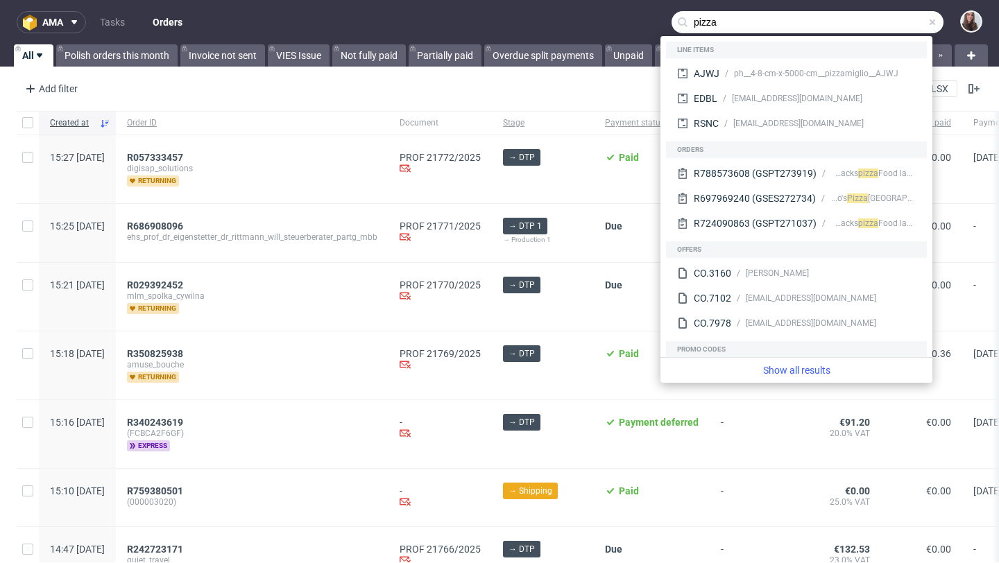
type input "pizza"
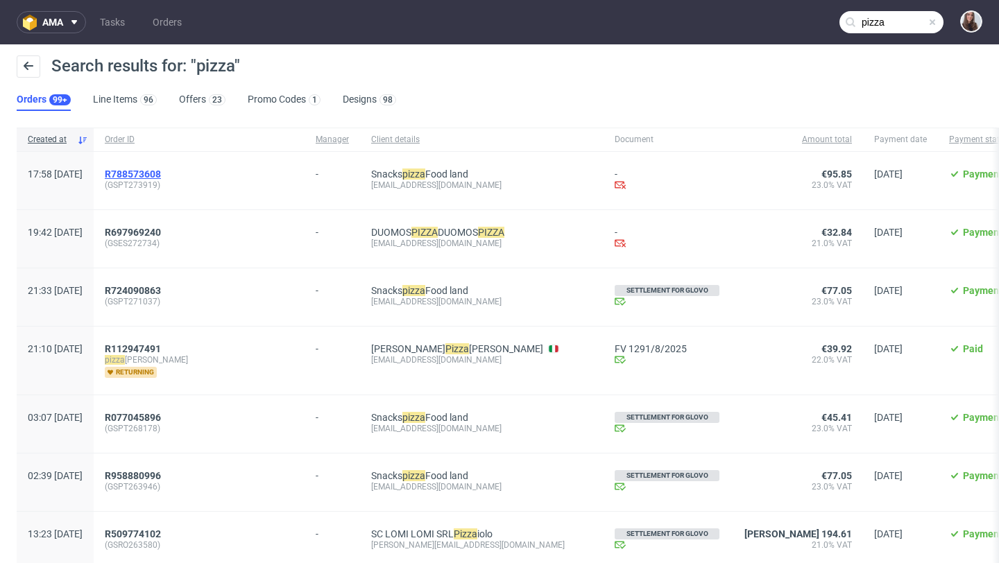
click at [161, 171] on span "R788573608" at bounding box center [133, 174] width 56 height 11
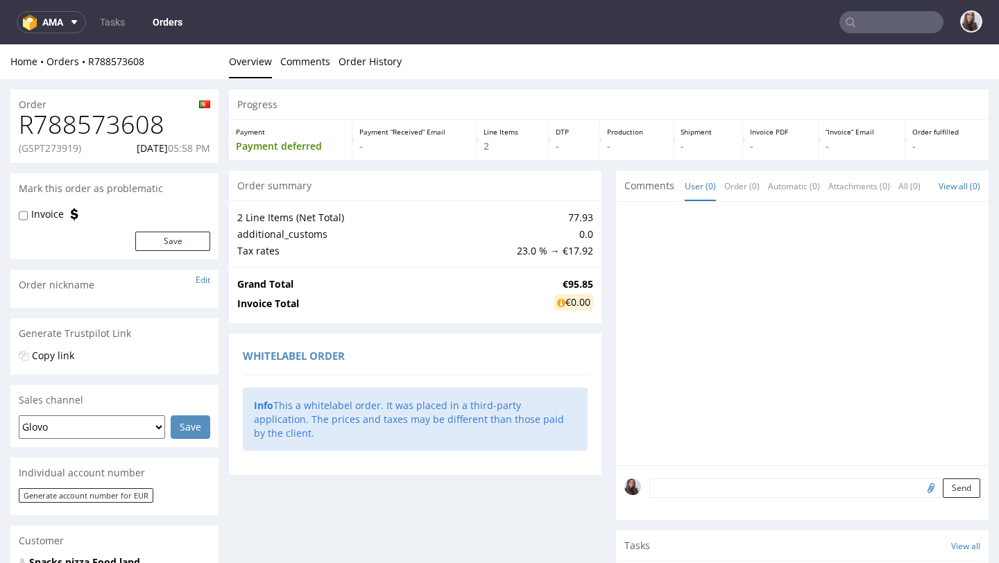
type input "pizza"
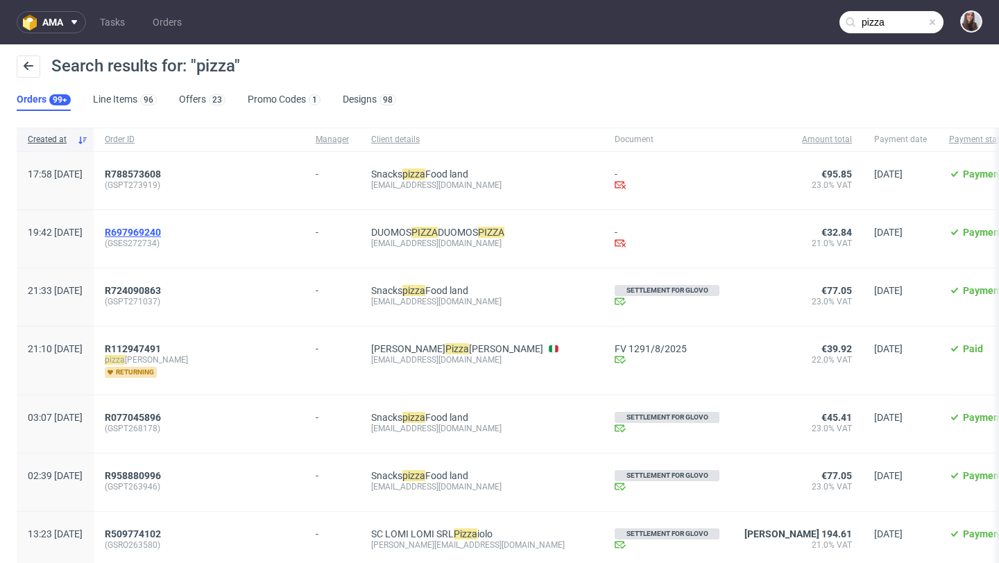
click at [161, 229] on span "R697969240" at bounding box center [133, 232] width 56 height 11
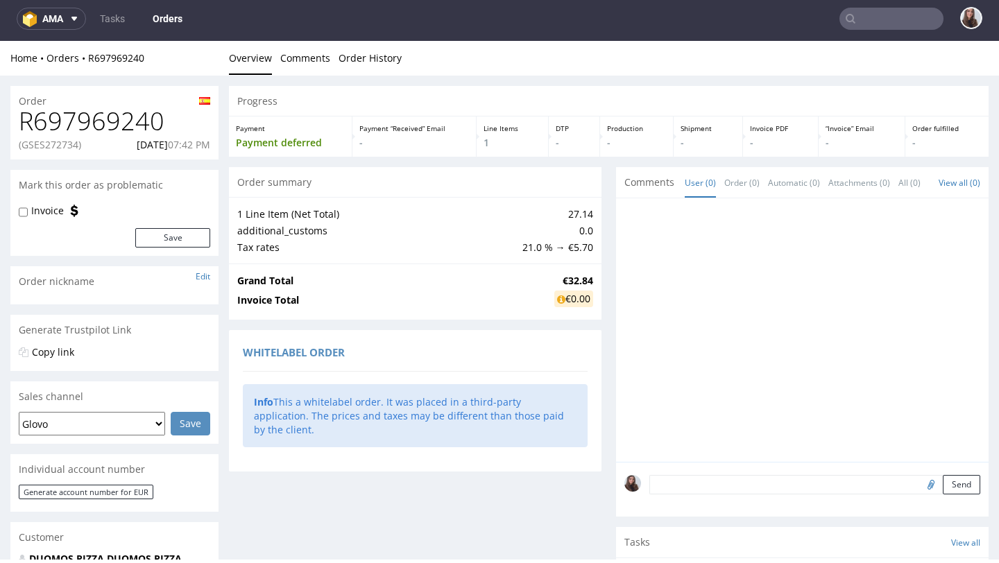
type input "pizza"
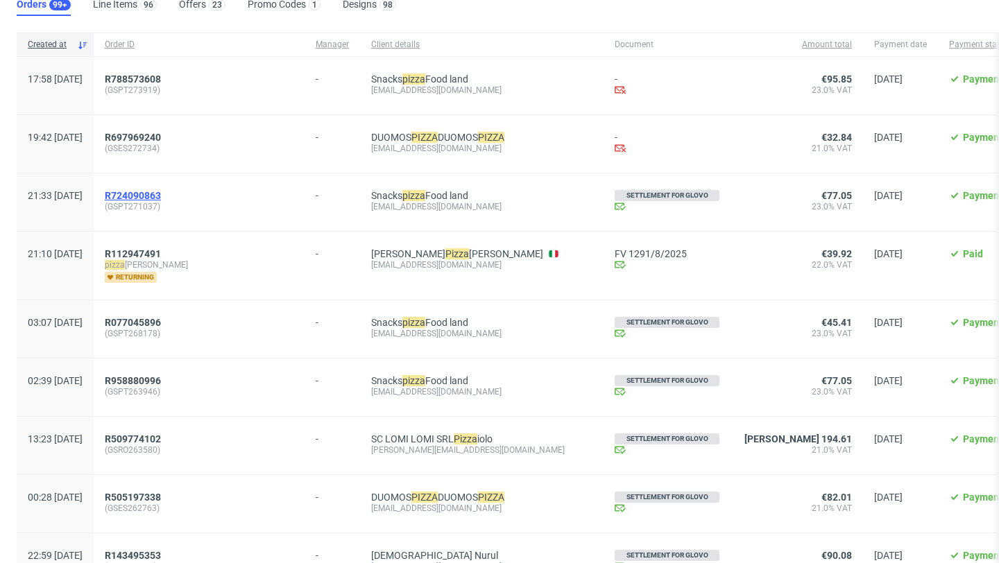
scroll to position [99, 0]
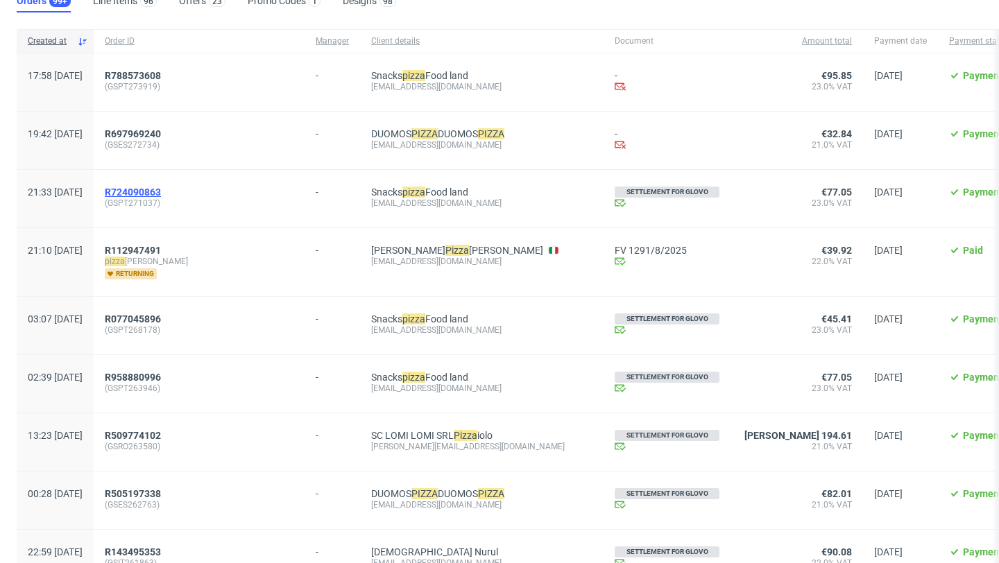
click at [161, 189] on span "R724090863" at bounding box center [133, 192] width 56 height 11
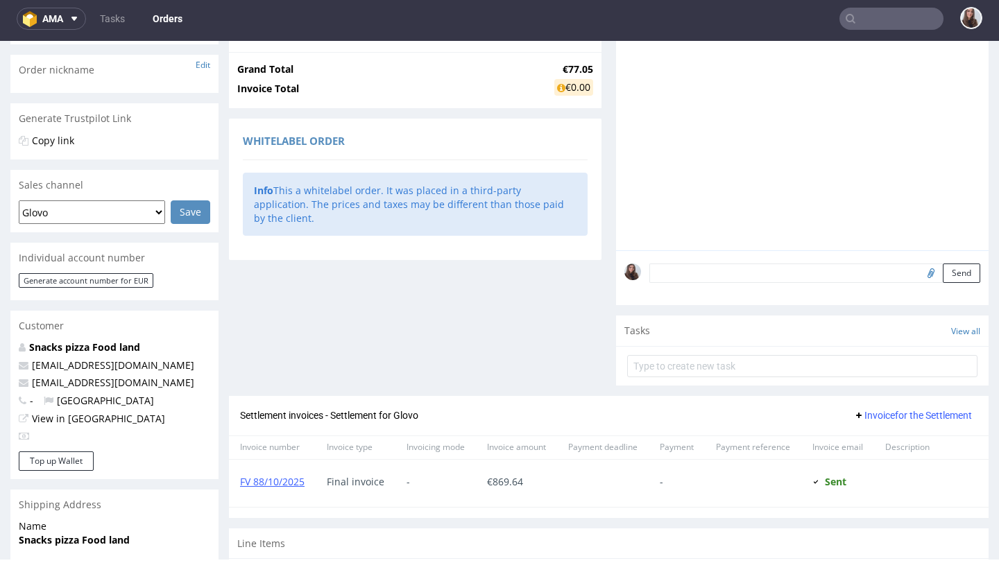
scroll to position [180, 0]
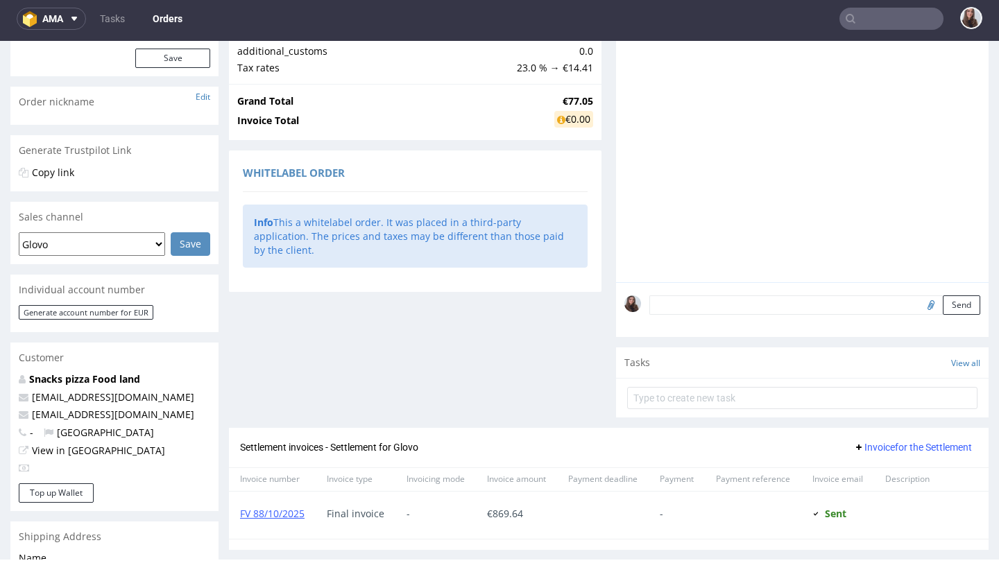
type input "pizza"
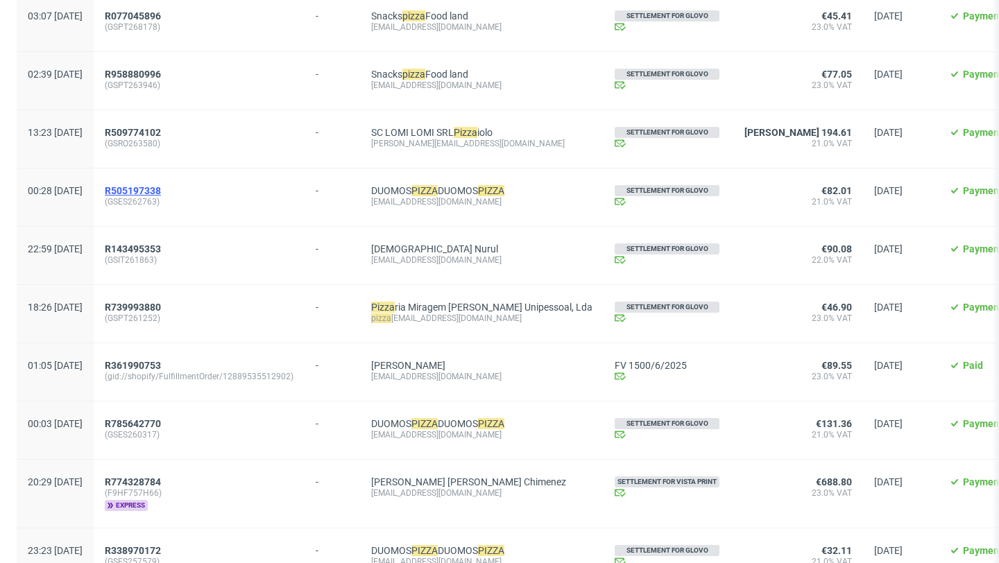
click at [161, 192] on span "R505197338" at bounding box center [133, 190] width 56 height 11
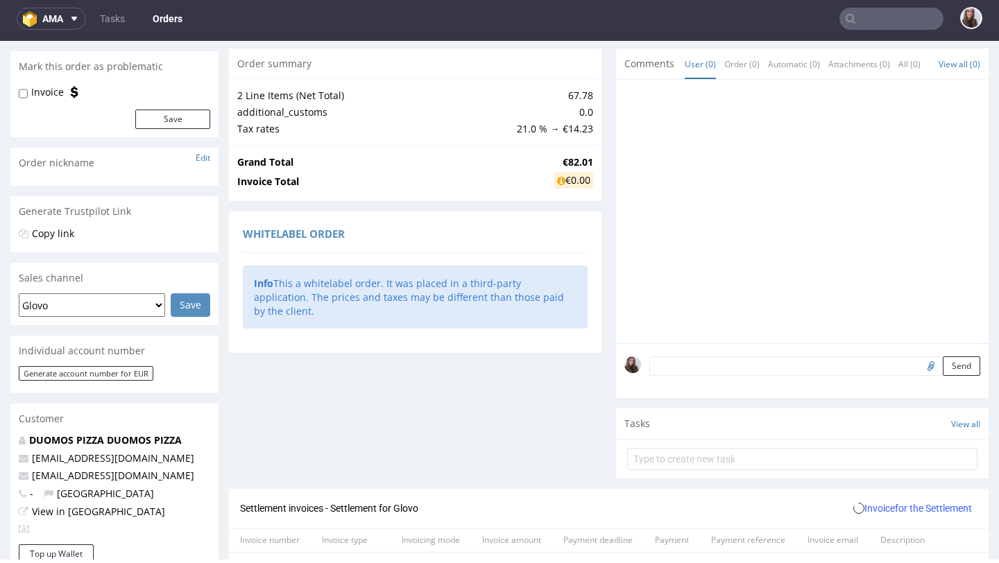
scroll to position [375, 0]
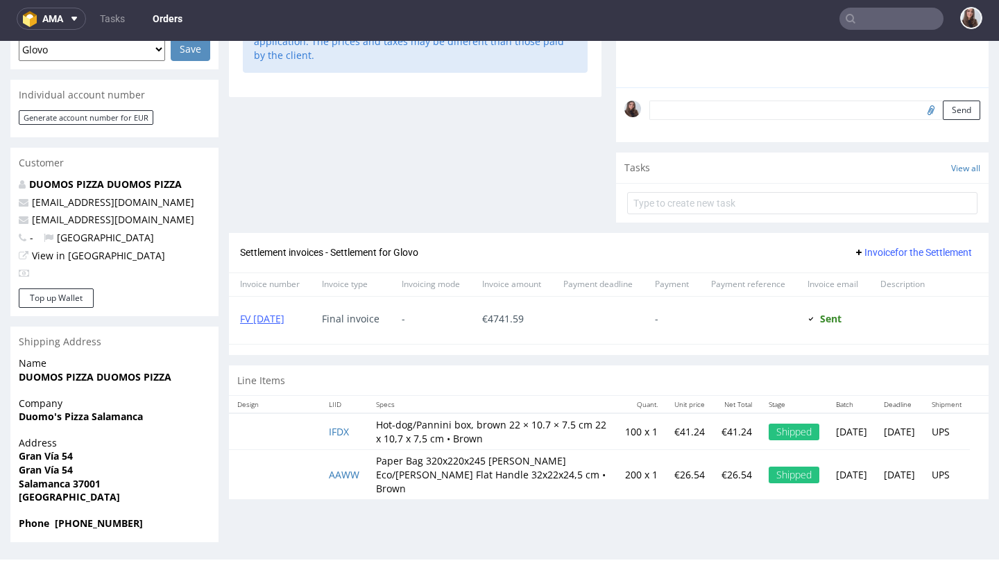
type input "pizza"
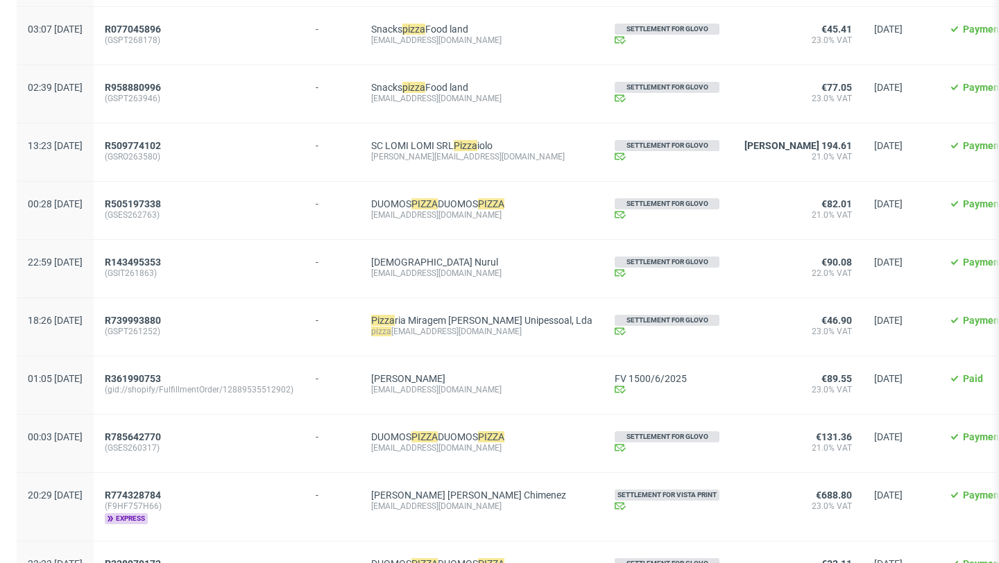
scroll to position [396, 0]
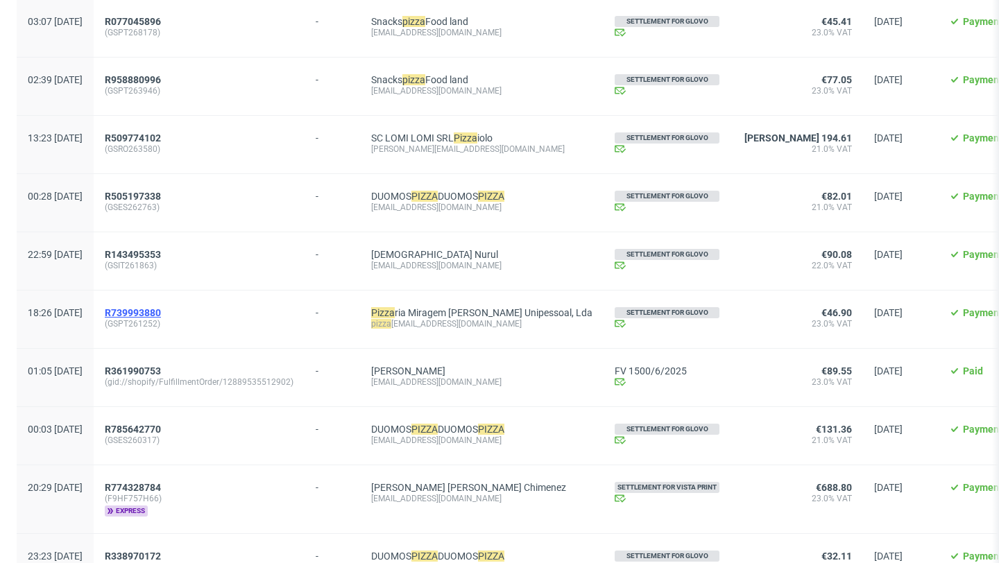
click at [161, 313] on span "R739993880" at bounding box center [133, 312] width 56 height 11
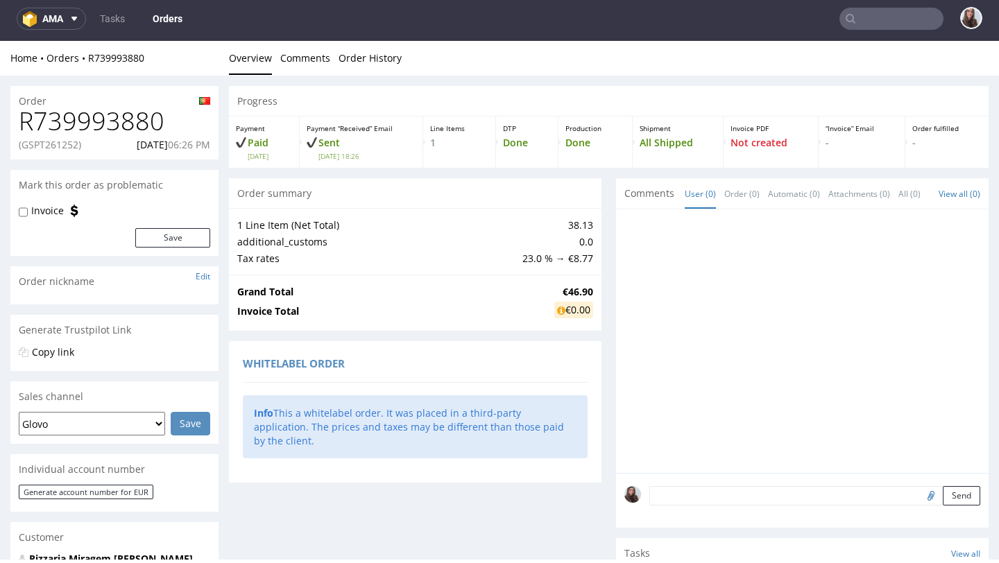
type input "pizza"
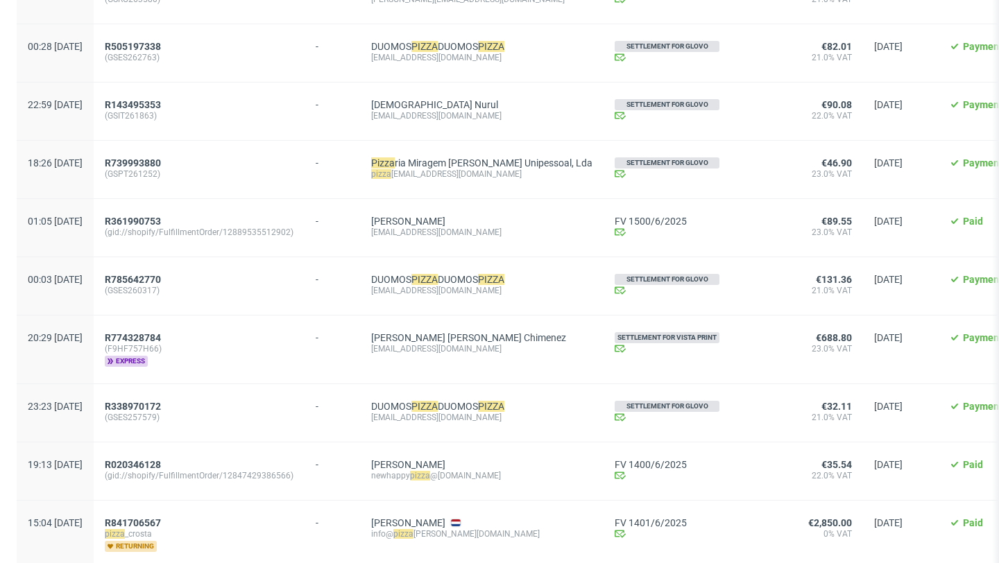
scroll to position [558, 0]
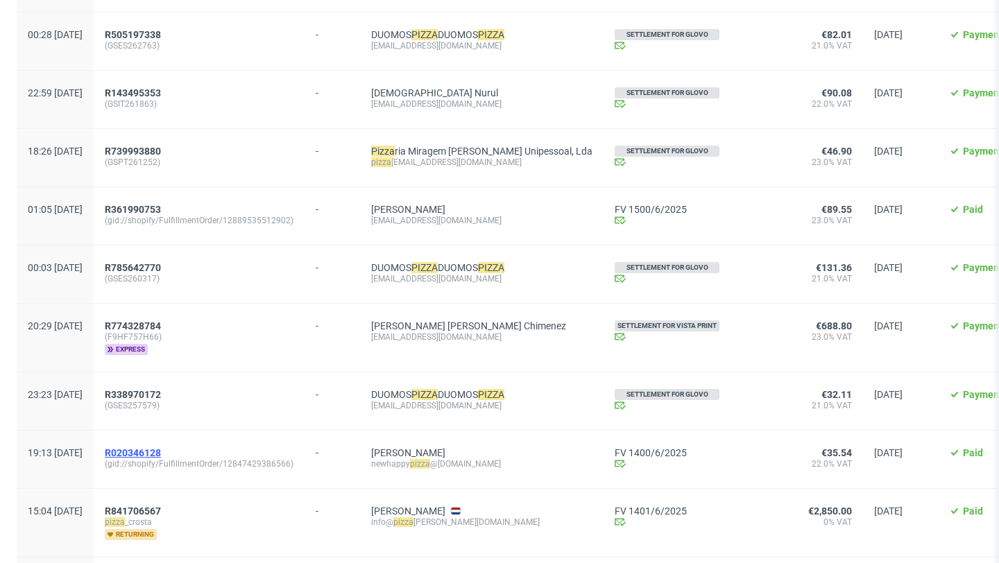
click at [161, 454] on span "R020346128" at bounding box center [133, 452] width 56 height 11
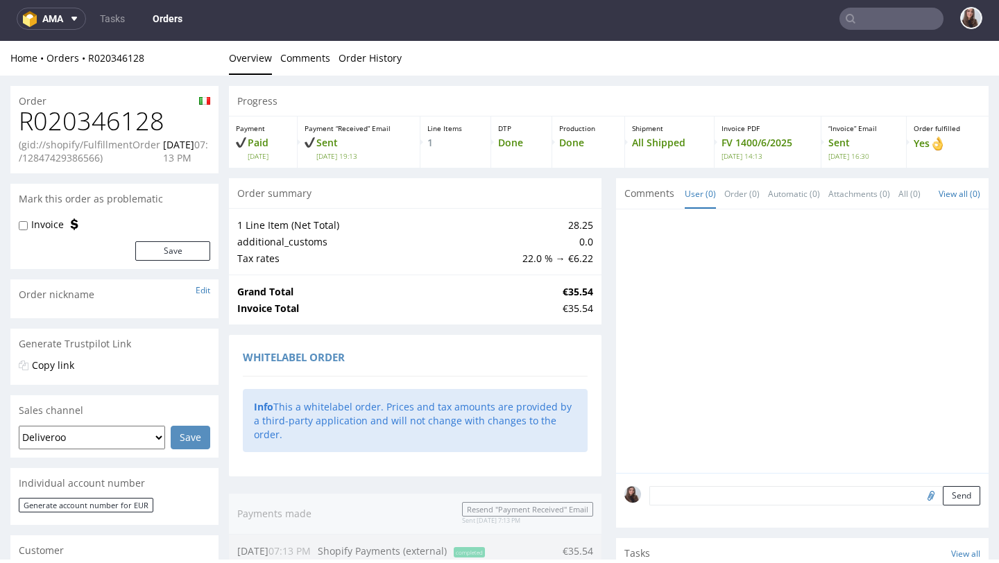
type input "pizza"
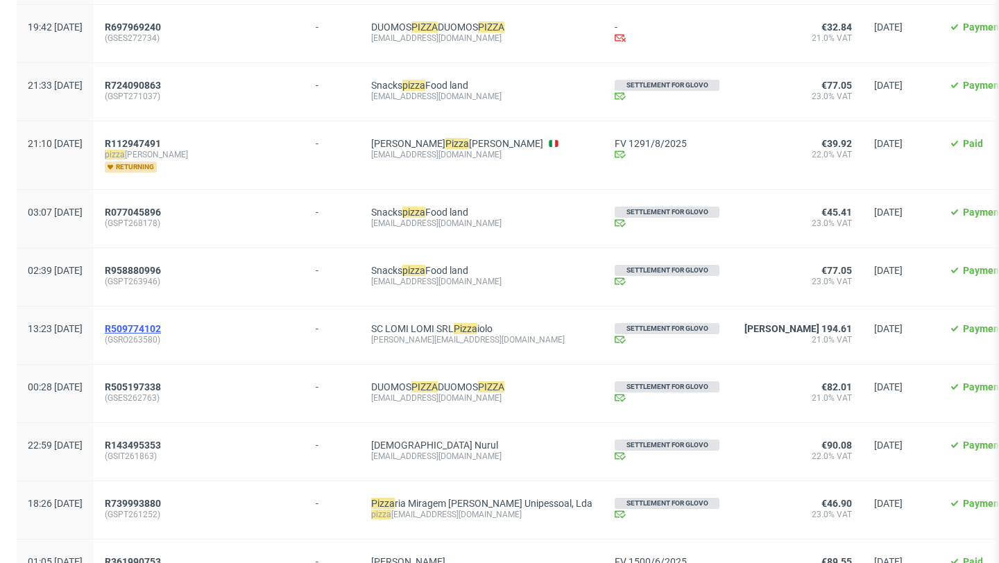
click at [161, 329] on span "R509774102" at bounding box center [133, 328] width 56 height 11
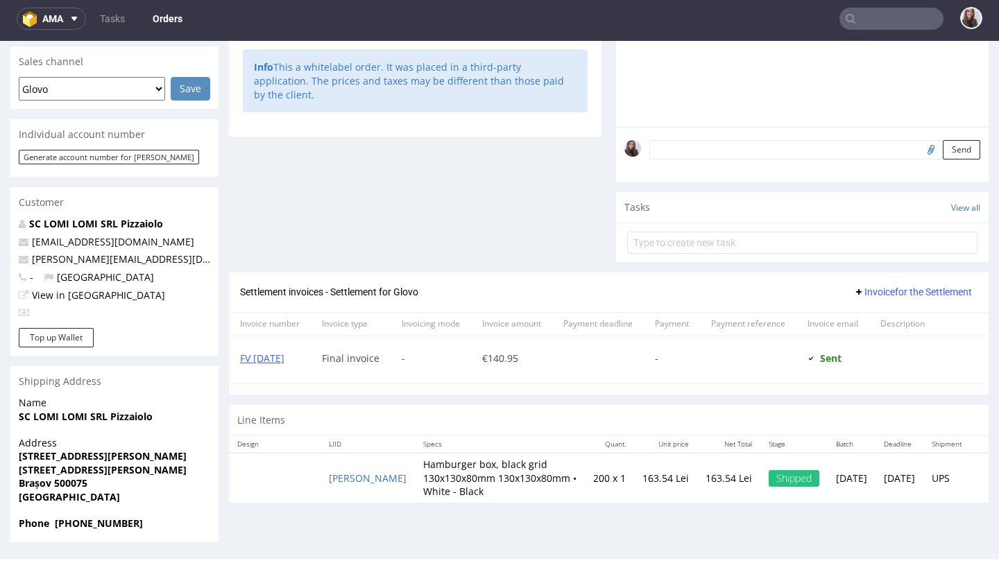
type input "pizza"
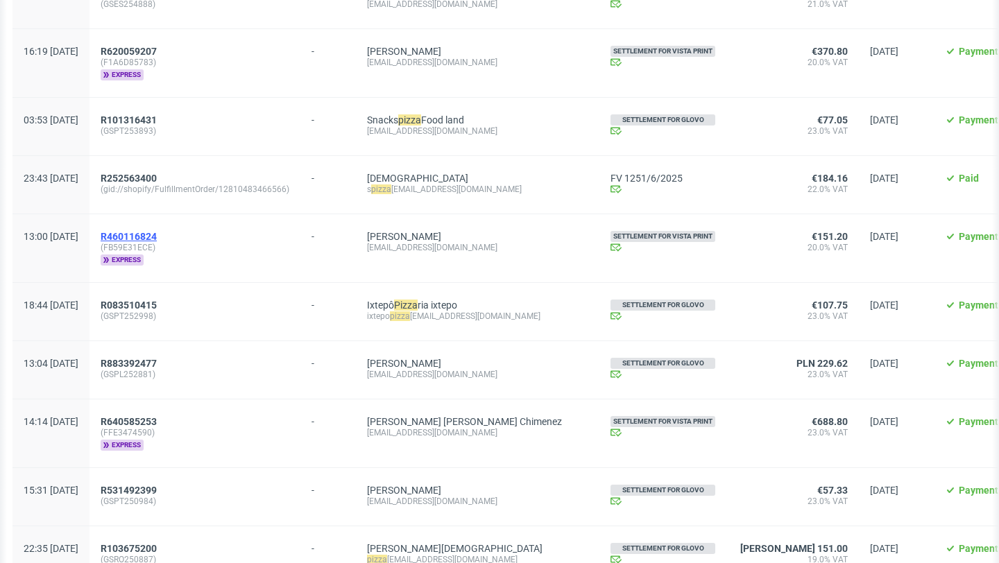
click at [157, 237] on span "R460116824" at bounding box center [129, 236] width 56 height 11
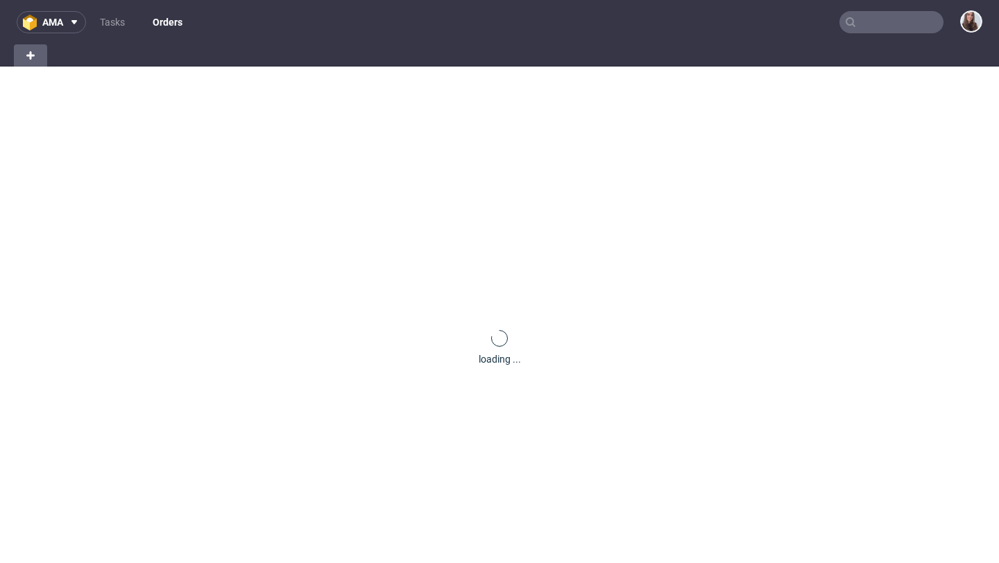
click at [898, 33] on nav "ama Tasks Orders" at bounding box center [499, 22] width 999 height 44
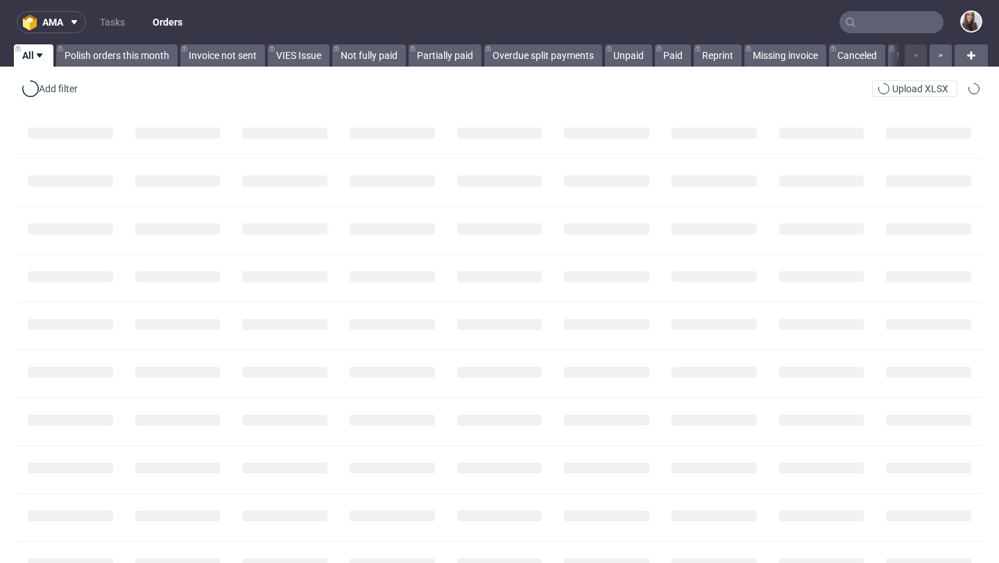
click at [878, 28] on input "text" at bounding box center [891, 22] width 104 height 22
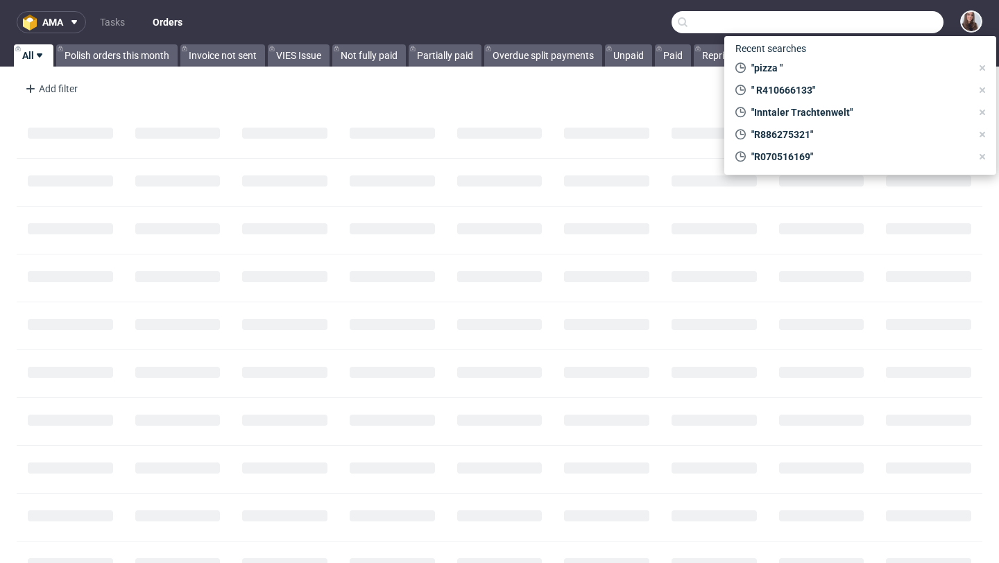
paste input "R120174356"
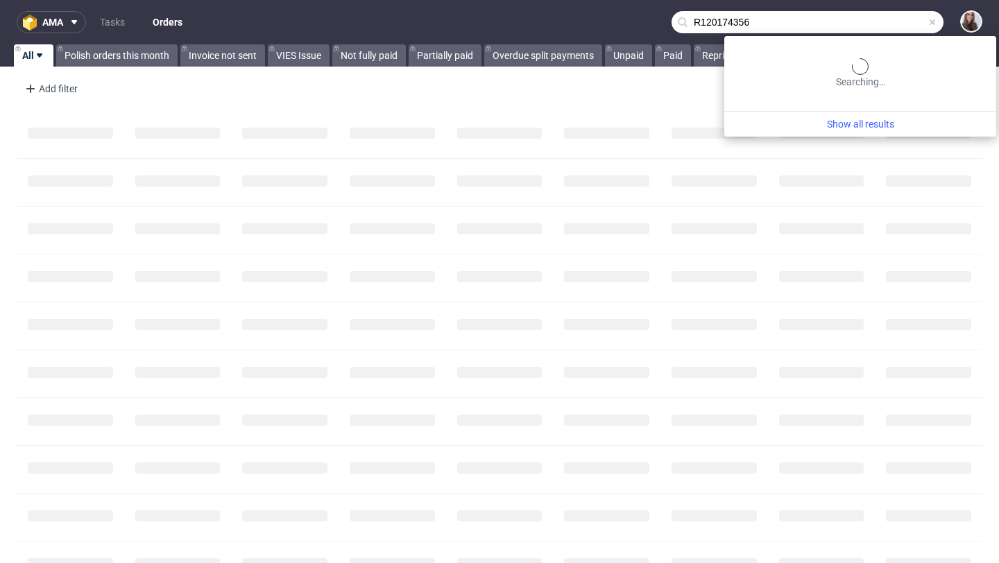
type input "R120174356"
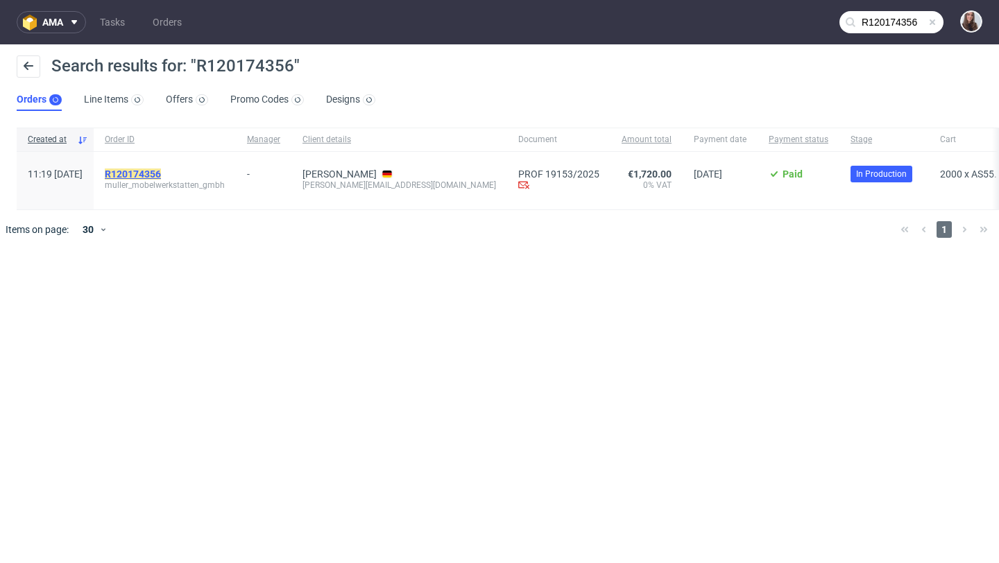
click at [161, 173] on mark "R120174356" at bounding box center [133, 174] width 56 height 11
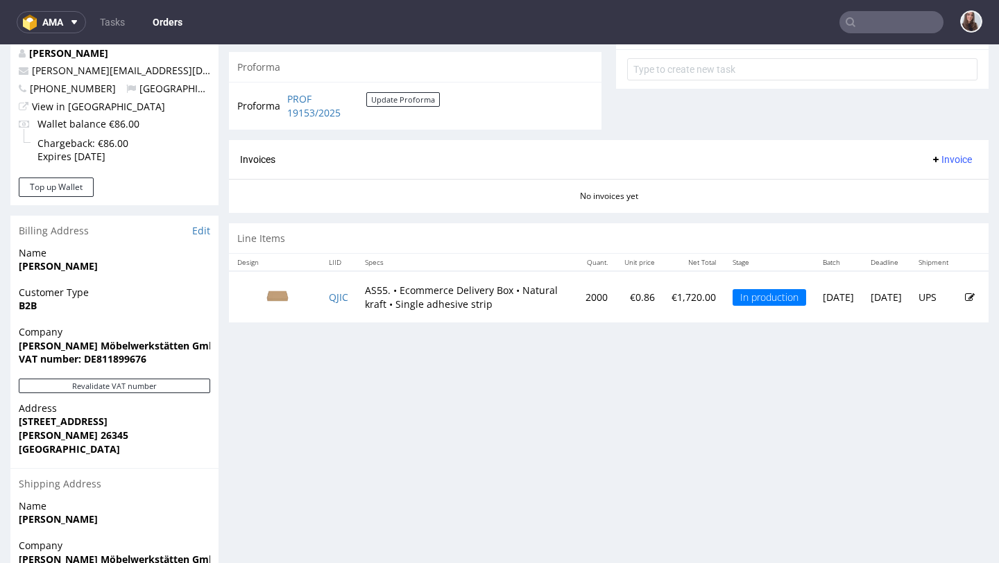
scroll to position [527, 0]
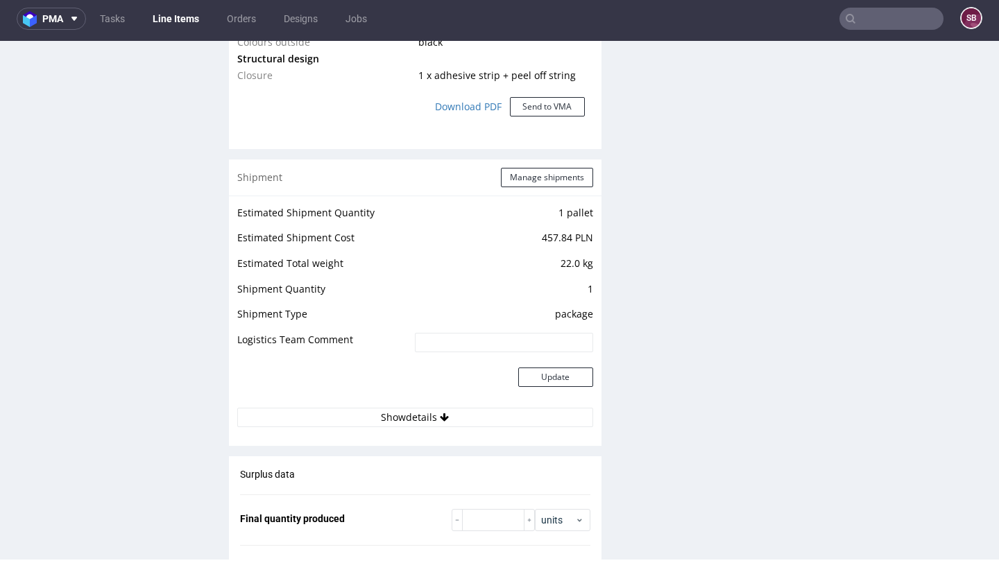
scroll to position [1292, 0]
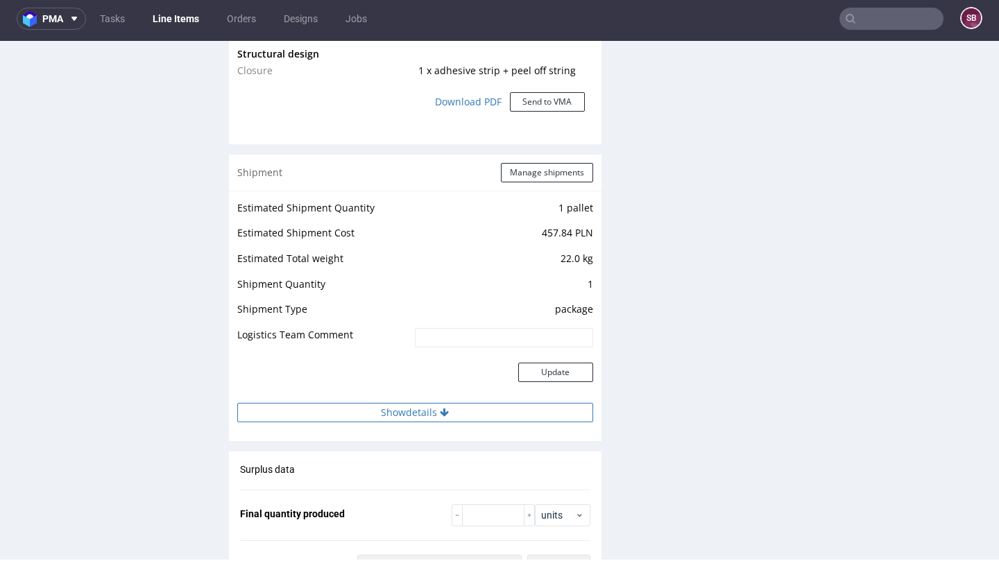
click at [370, 404] on button "Show details" at bounding box center [415, 412] width 356 height 19
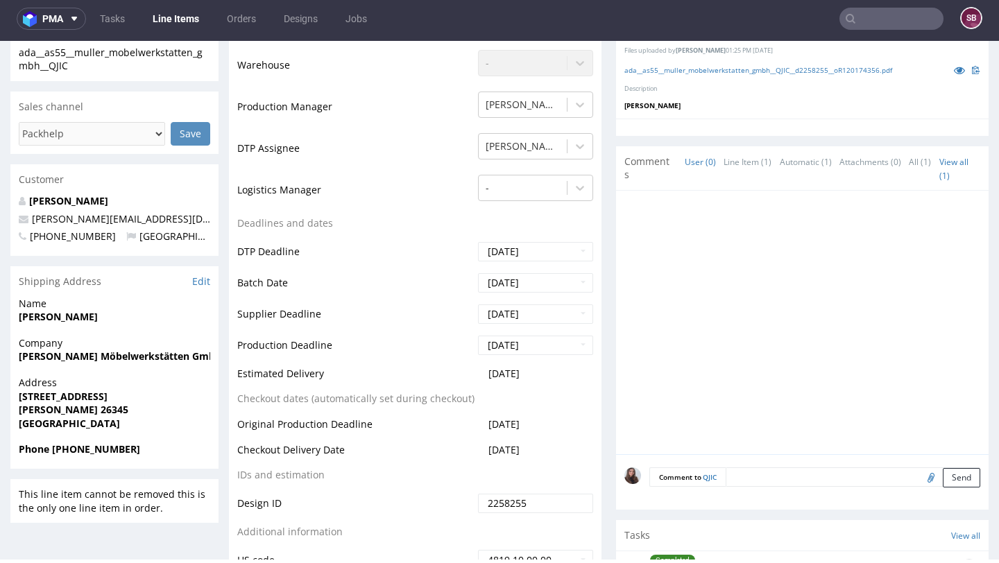
scroll to position [0, 0]
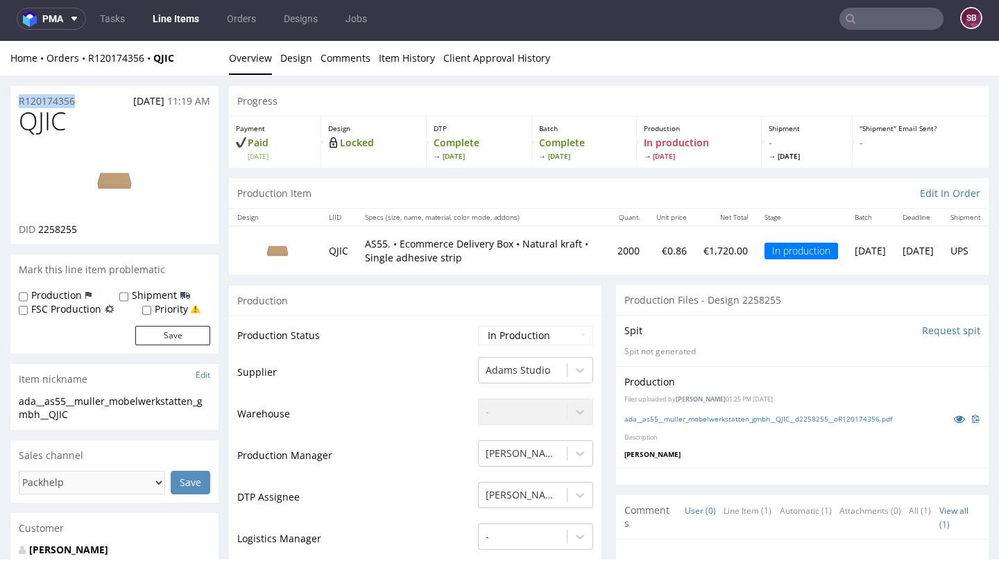
drag, startPoint x: 95, startPoint y: 100, endPoint x: 8, endPoint y: 103, distance: 86.8
copy p "R120174356"
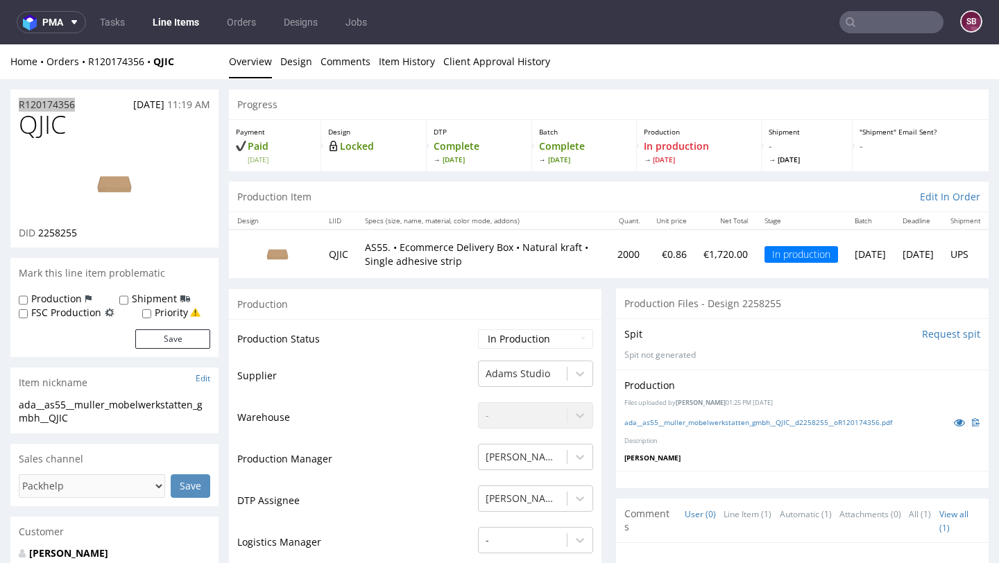
click at [863, 26] on input "text" at bounding box center [891, 22] width 104 height 22
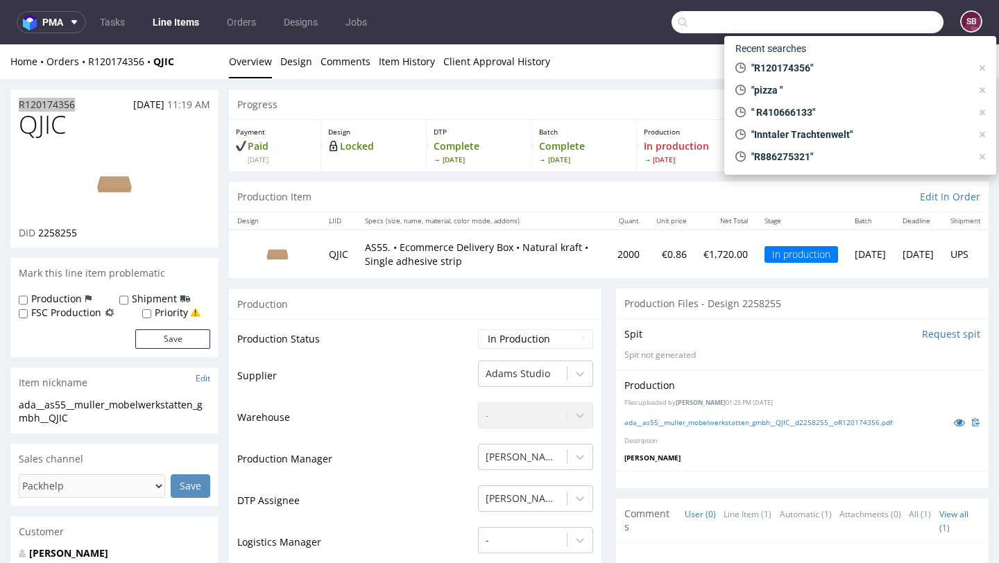
paste input "R144429081"
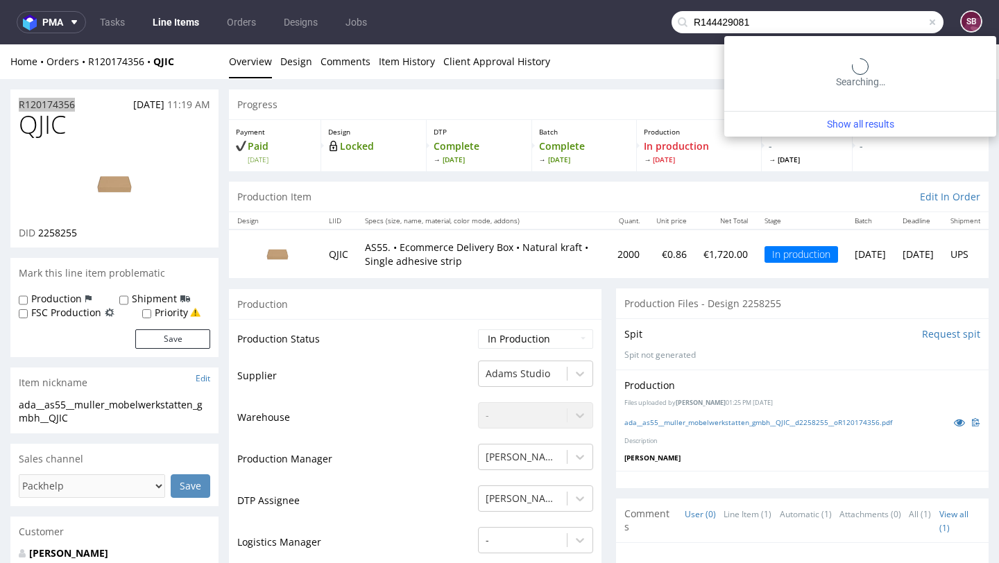
type input "R144429081"
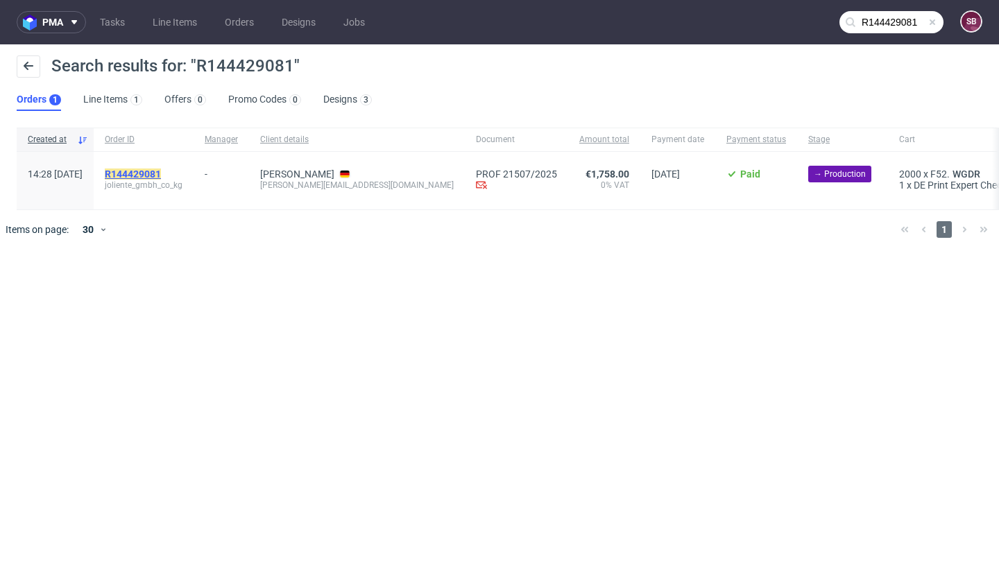
click at [161, 172] on mark "R144429081" at bounding box center [133, 174] width 56 height 11
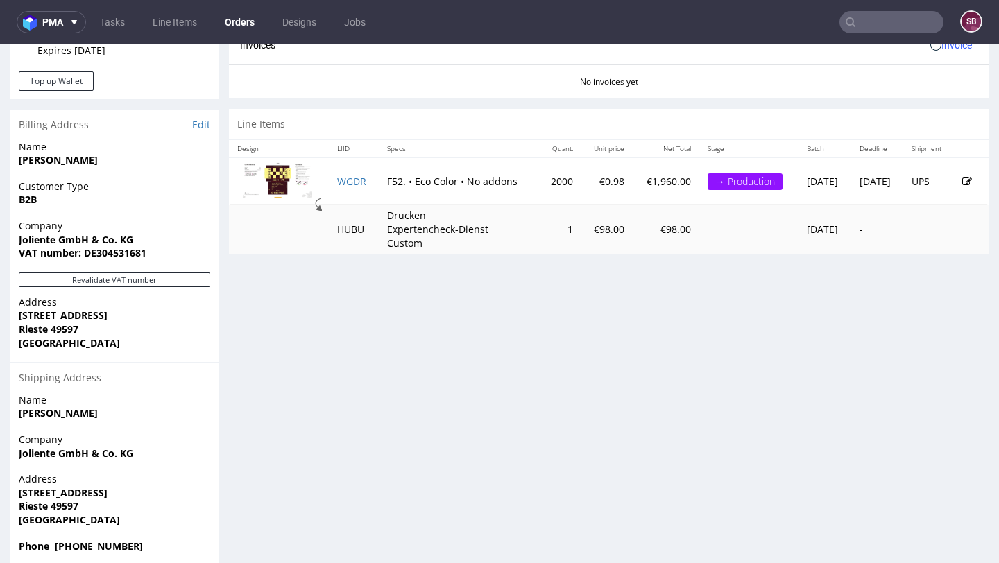
scroll to position [631, 0]
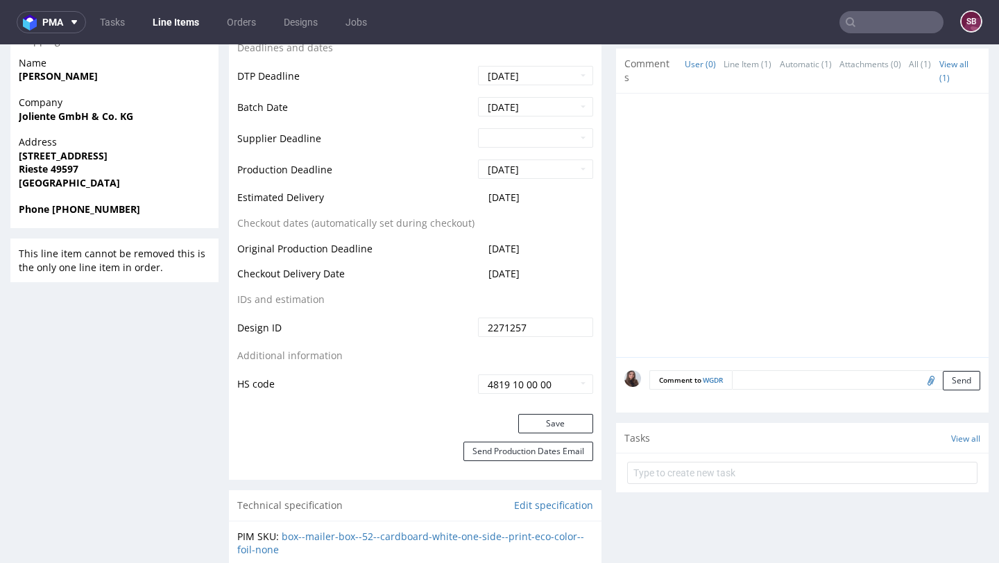
scroll to position [580, 0]
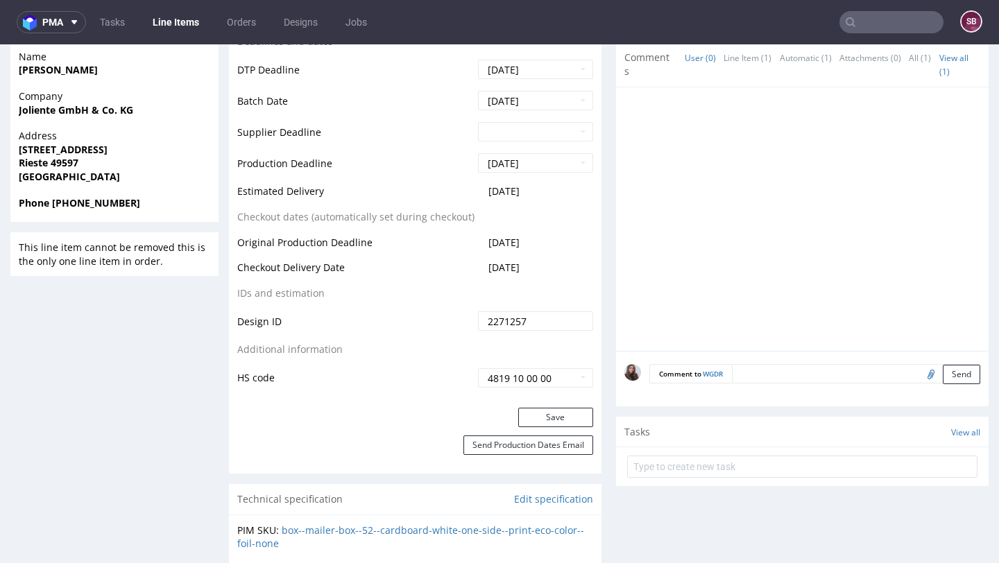
drag, startPoint x: 555, startPoint y: 191, endPoint x: 468, endPoint y: 192, distance: 87.4
click at [468, 192] on tr "Estimated Delivery [DATE]" at bounding box center [415, 196] width 356 height 26
copy tr "[DATE]"
click at [909, 19] on input "text" at bounding box center [891, 22] width 104 height 22
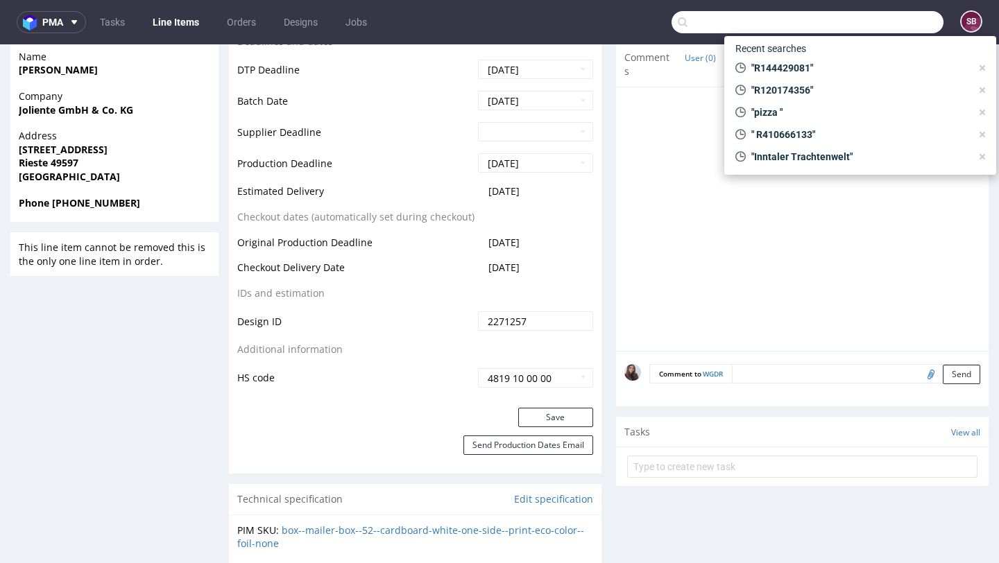
paste input "R047291086"
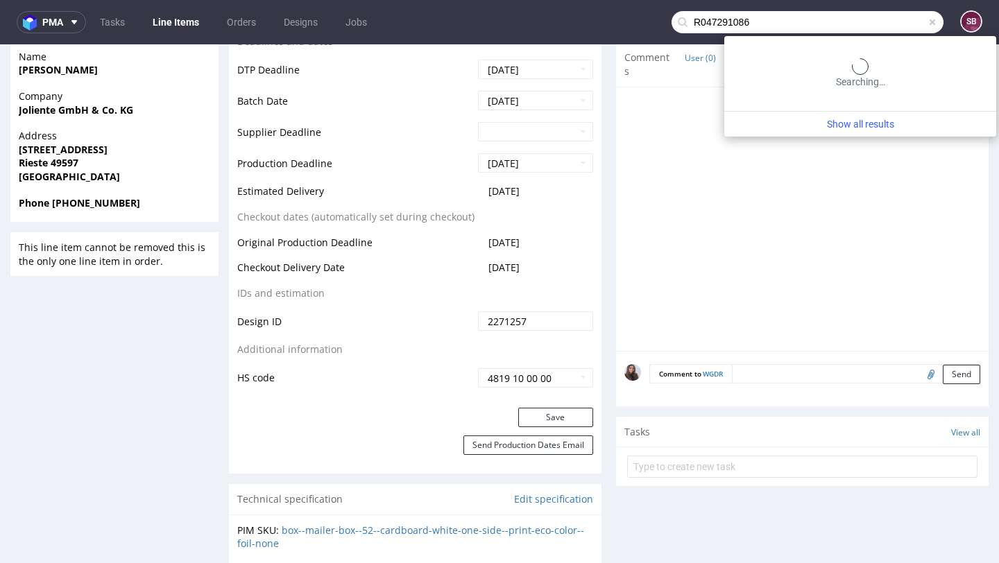
type input "R047291086"
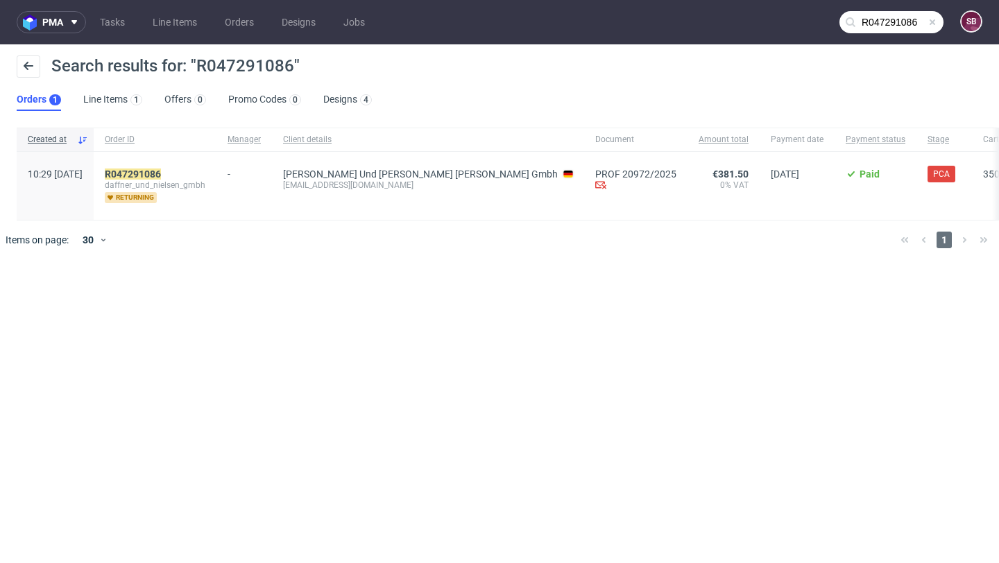
click at [180, 166] on div "R047291086 daffner_und_nielsen_gmbh returning" at bounding box center [155, 186] width 123 height 68
click at [161, 176] on mark "R047291086" at bounding box center [133, 174] width 56 height 11
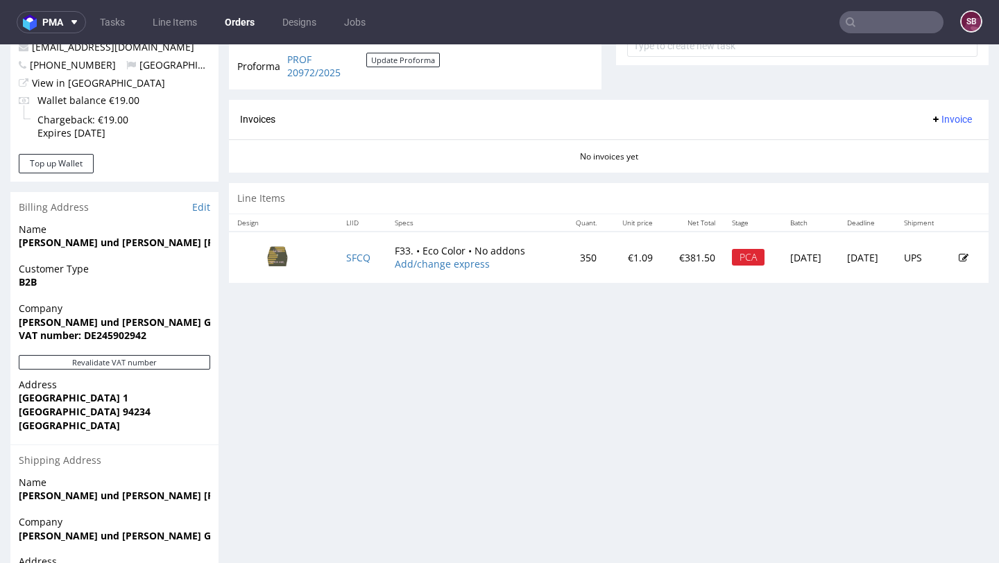
scroll to position [551, 0]
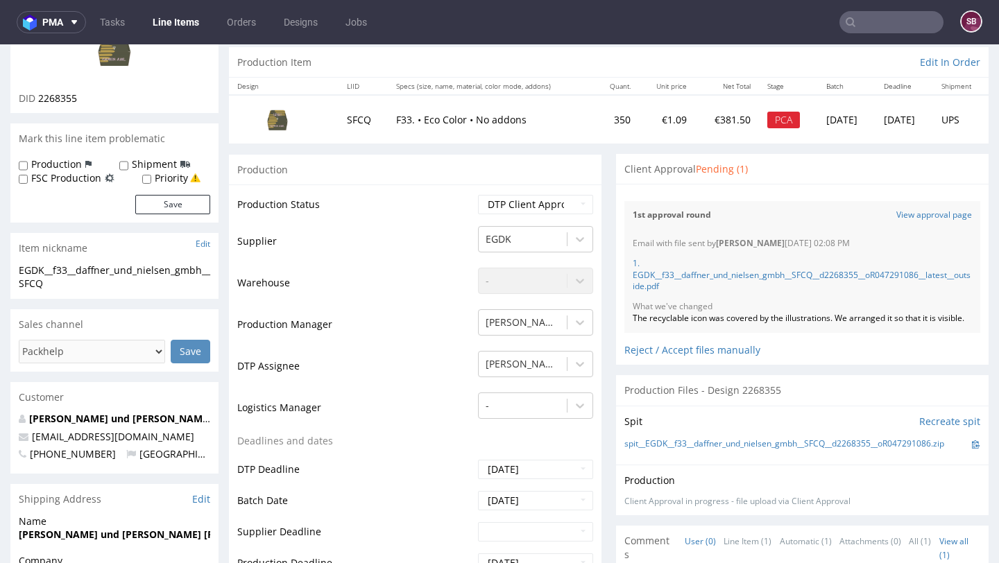
scroll to position [134, 0]
click at [928, 215] on link "View approval page" at bounding box center [934, 216] width 76 height 12
